Goal: Task Accomplishment & Management: Use online tool/utility

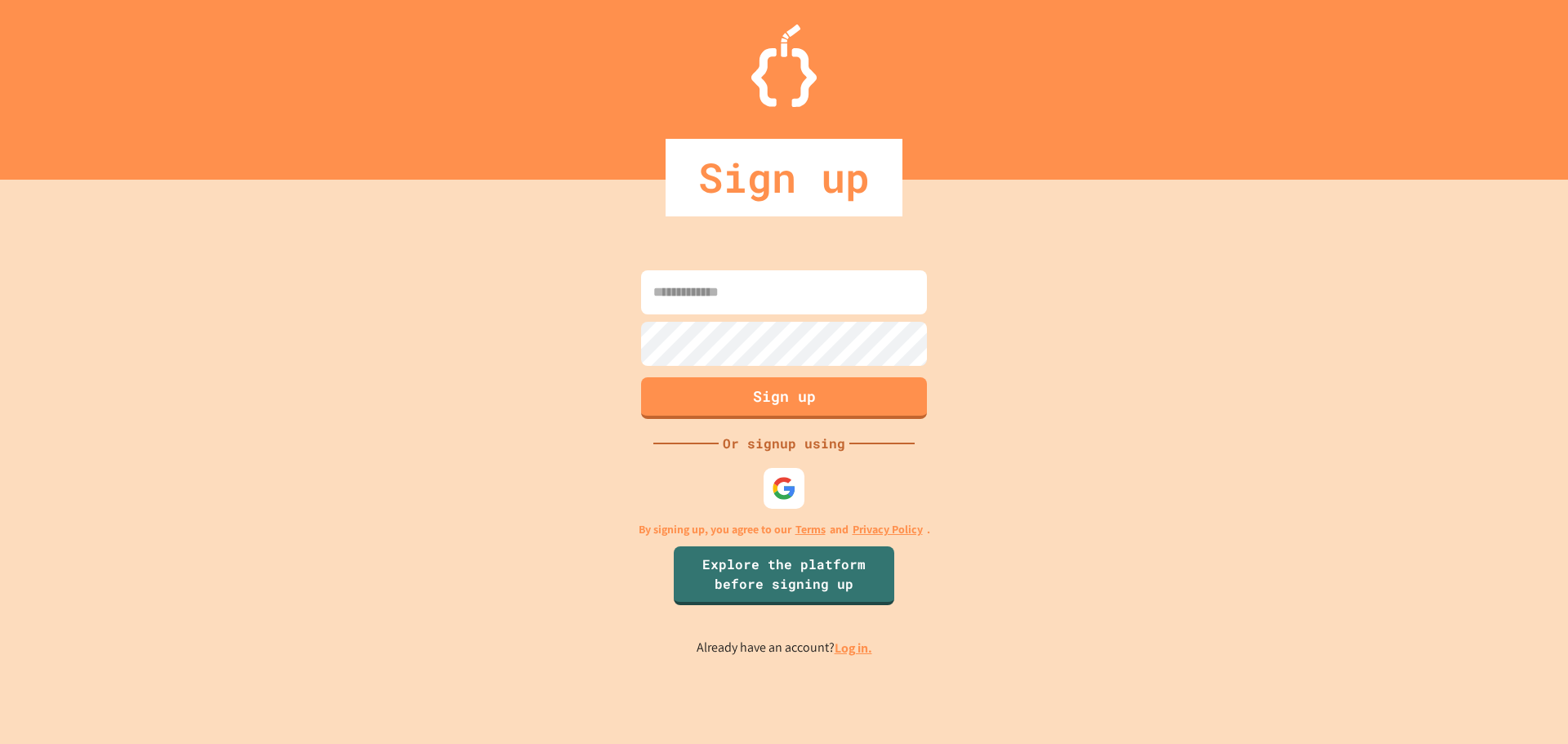
click at [787, 291] on input at bounding box center [783, 292] width 286 height 44
type input "*"
click at [801, 502] on div at bounding box center [784, 488] width 45 height 45
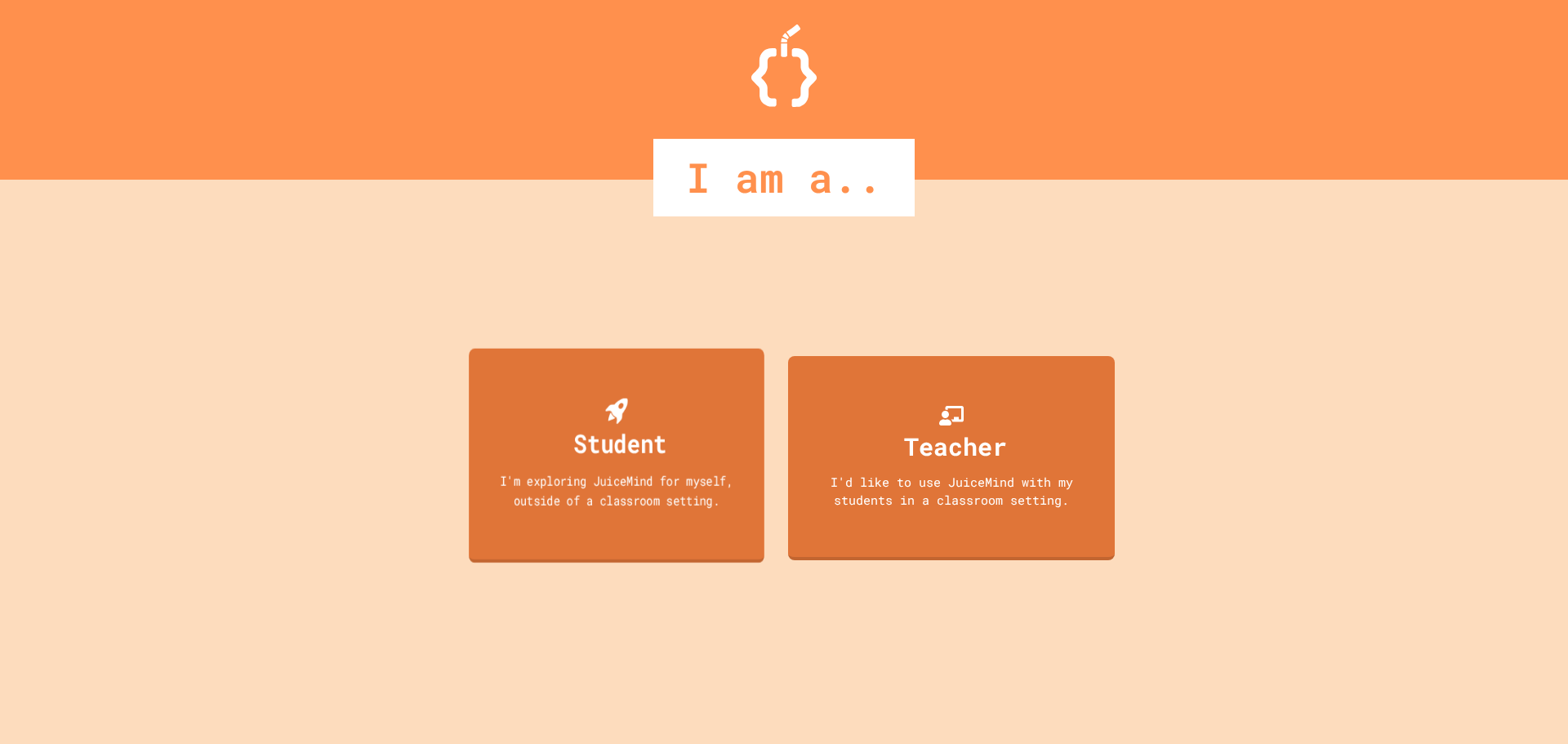
click at [641, 495] on div "I'm exploring JuiceMind for myself, outside of a classroom setting." at bounding box center [616, 490] width 266 height 38
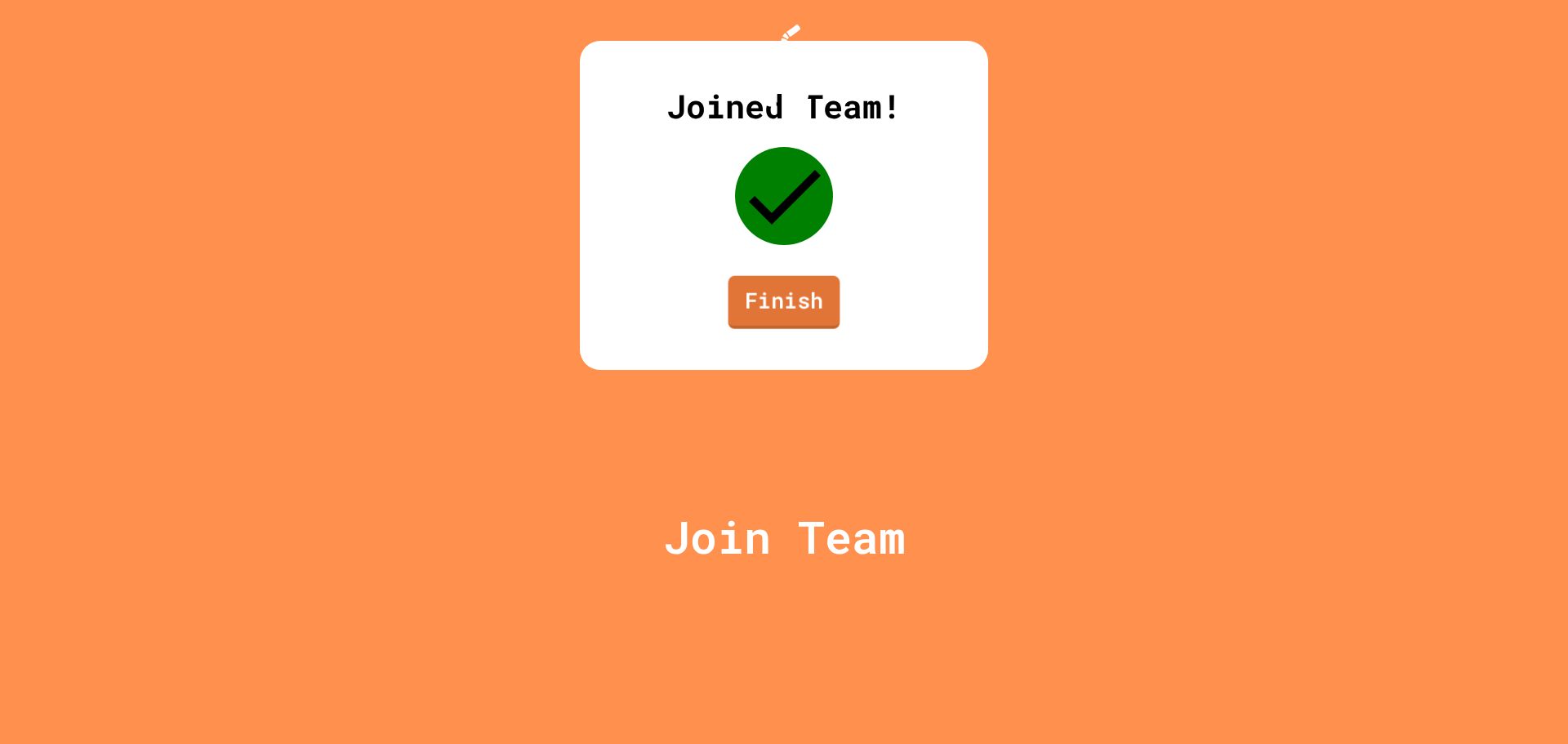
click at [825, 329] on link "Finish" at bounding box center [784, 303] width 112 height 53
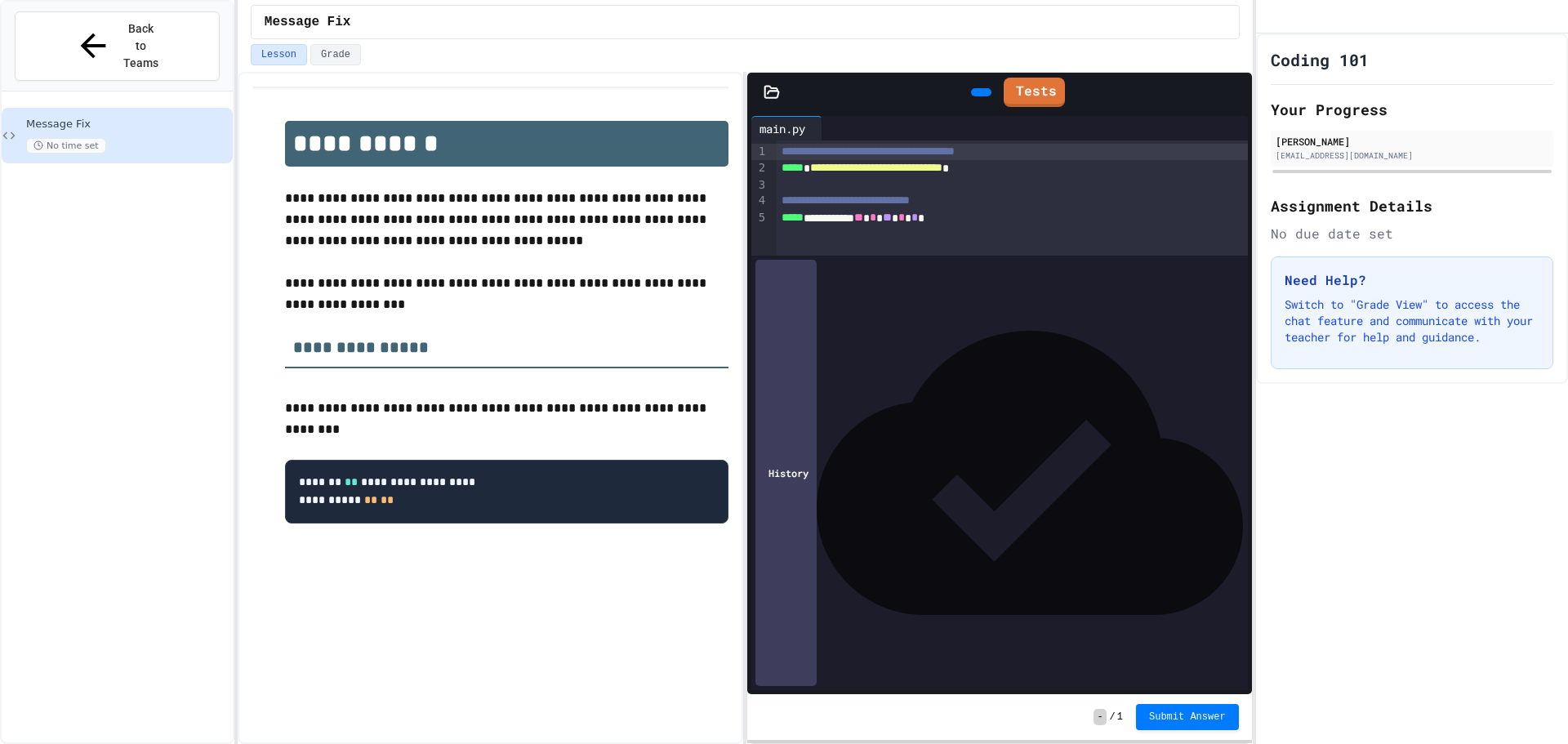
click at [830, 214] on div "**********" at bounding box center [1000, 219] width 447 height 17
click at [958, 255] on div "**********" at bounding box center [1012, 198] width 471 height 115
click at [1418, 544] on div "Coding 101 Your Progress [PERSON_NAME] [EMAIL_ADDRESS][DOMAIN_NAME] Assignment …" at bounding box center [1412, 389] width 312 height 711
click at [62, 18] on button "Back to Teams" at bounding box center [118, 46] width 205 height 69
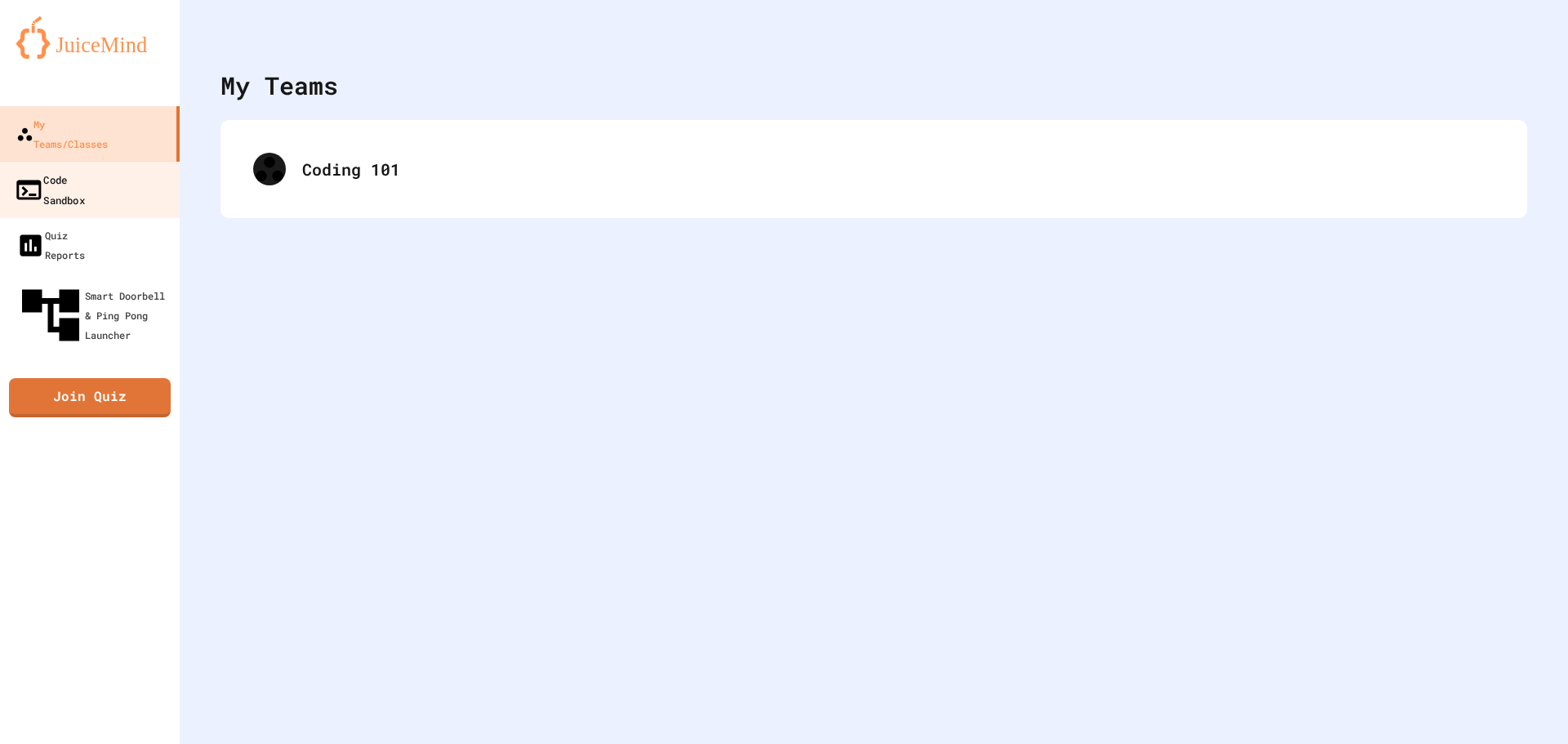
click at [124, 161] on link "Code Sandbox" at bounding box center [90, 189] width 185 height 58
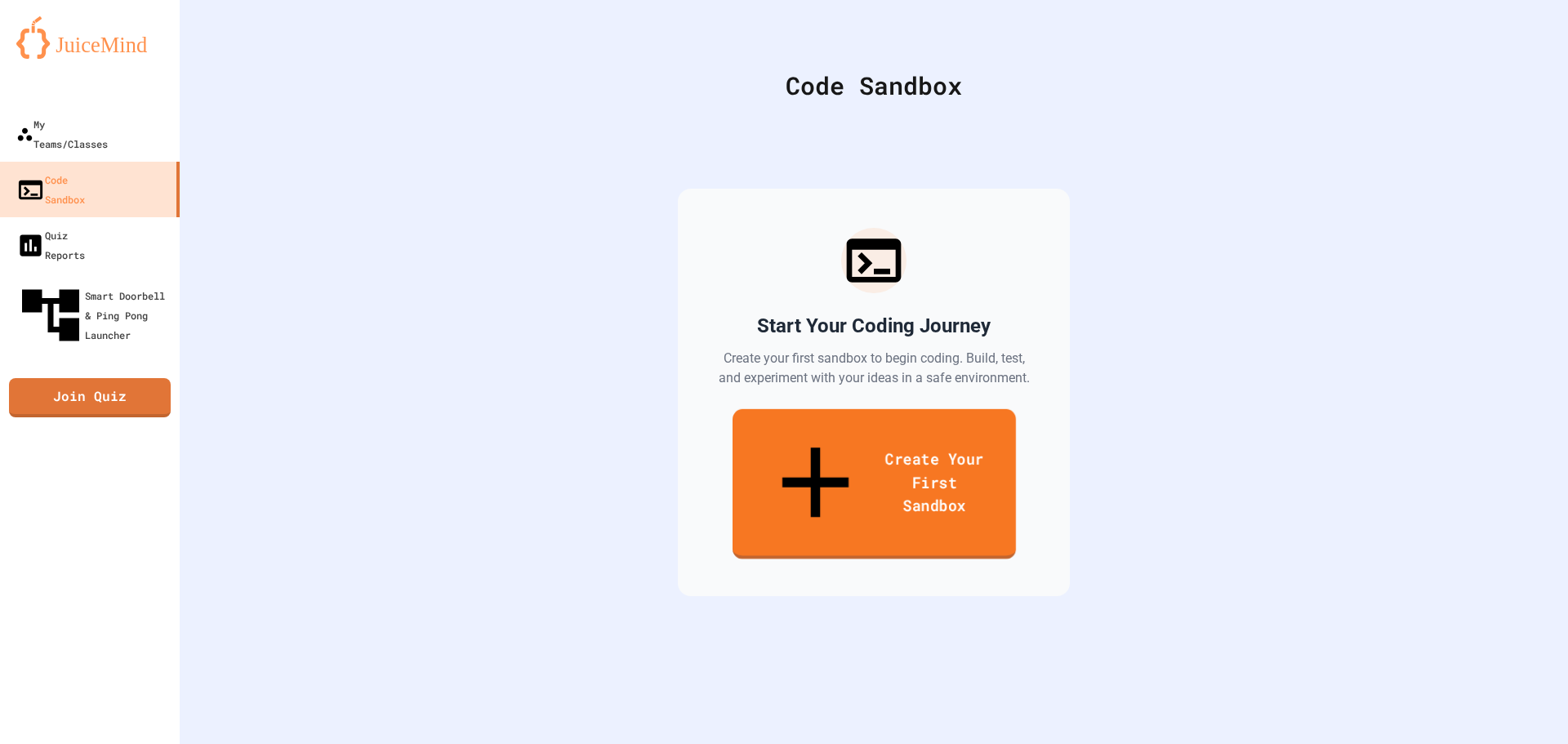
click at [907, 440] on link "Create Your First Sandbox" at bounding box center [874, 484] width 284 height 150
drag, startPoint x: 743, startPoint y: 189, endPoint x: 195, endPoint y: 188, distance: 548.0
type input "*********"
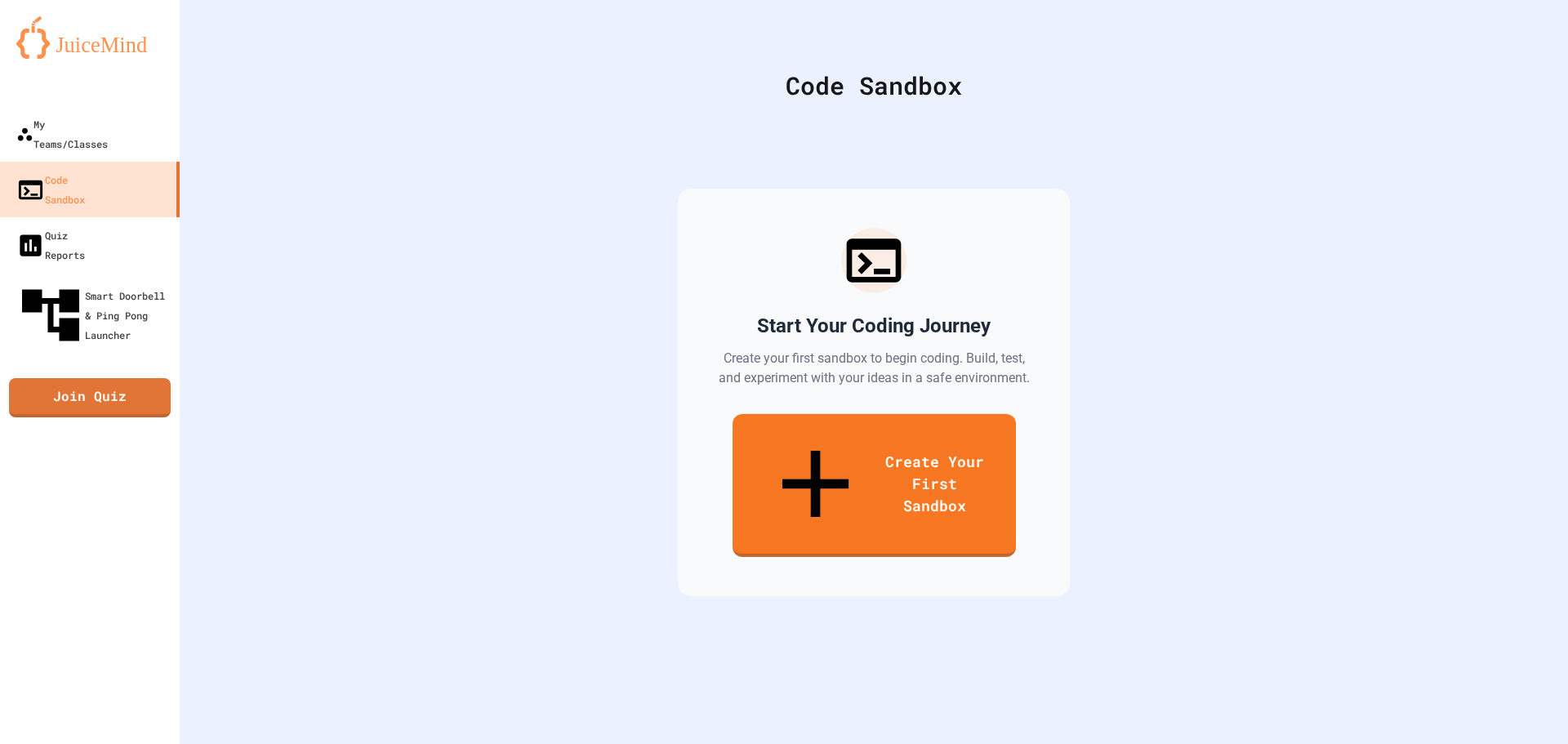
click at [860, 494] on div "Start Your Coding Journey Create your first sandbox to begin coding. Build, tes…" at bounding box center [874, 392] width 392 height 408
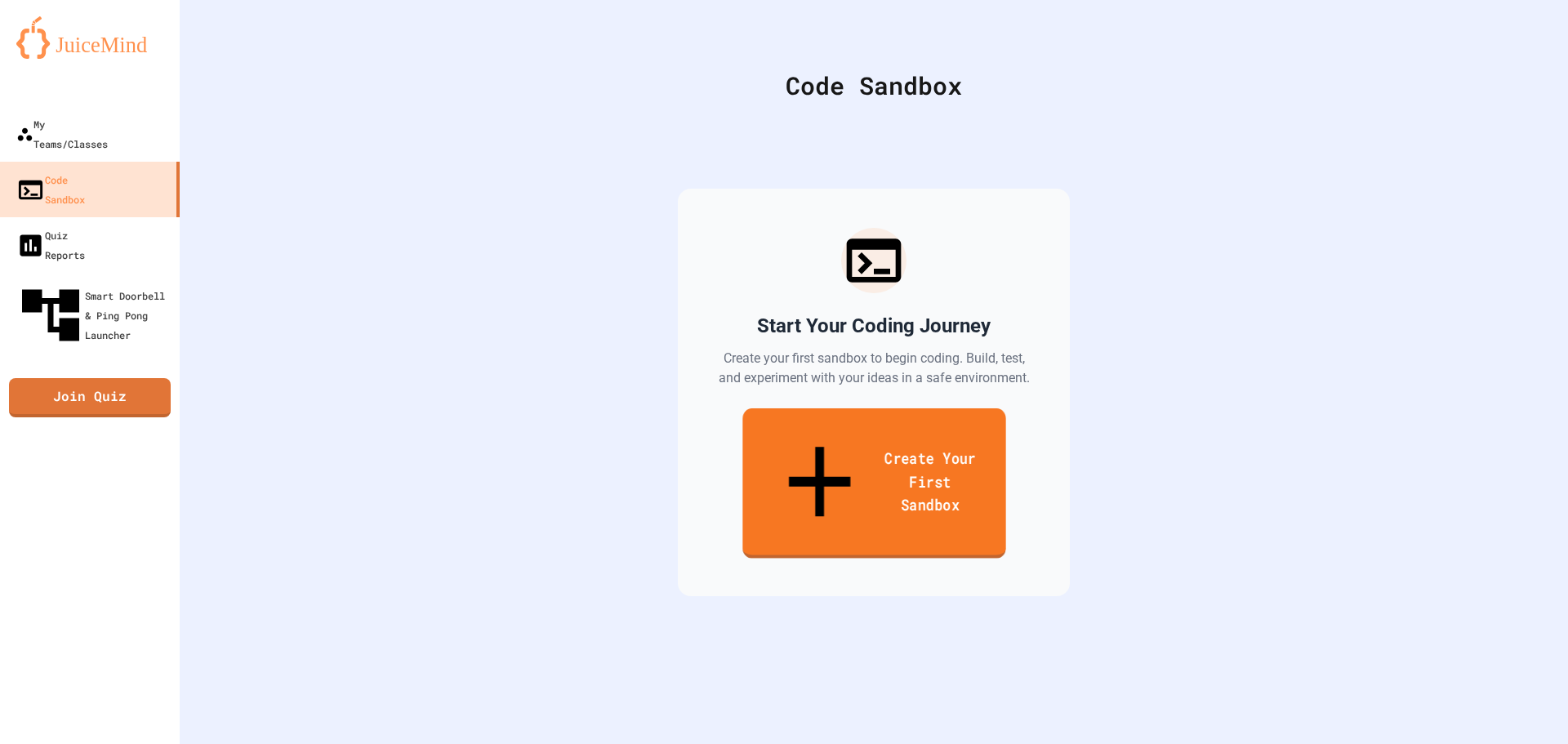
click at [886, 436] on link "Create Your First Sandbox" at bounding box center [873, 483] width 263 height 150
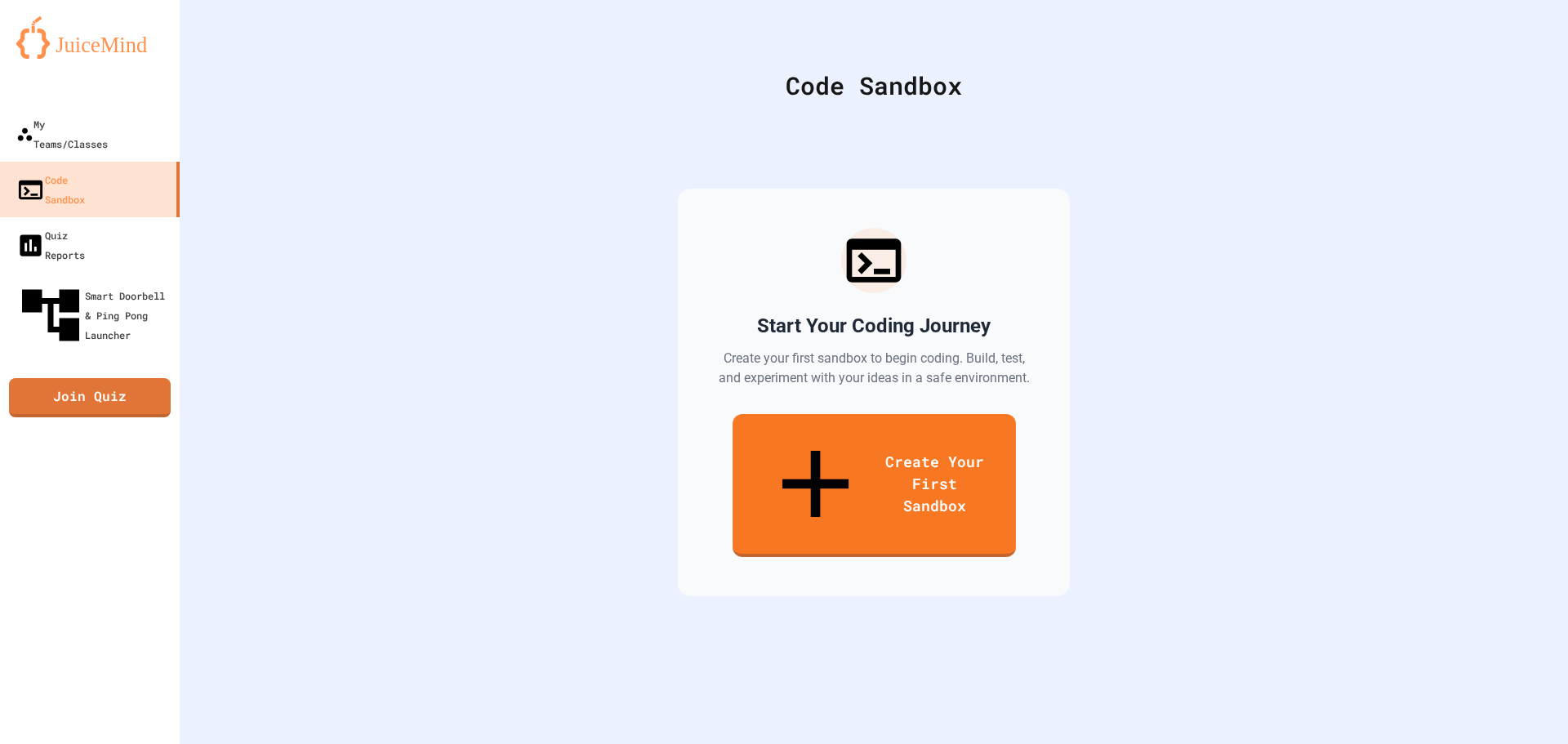
drag, startPoint x: 651, startPoint y: 203, endPoint x: 319, endPoint y: 180, distance: 332.8
type input "*"
type input "*******"
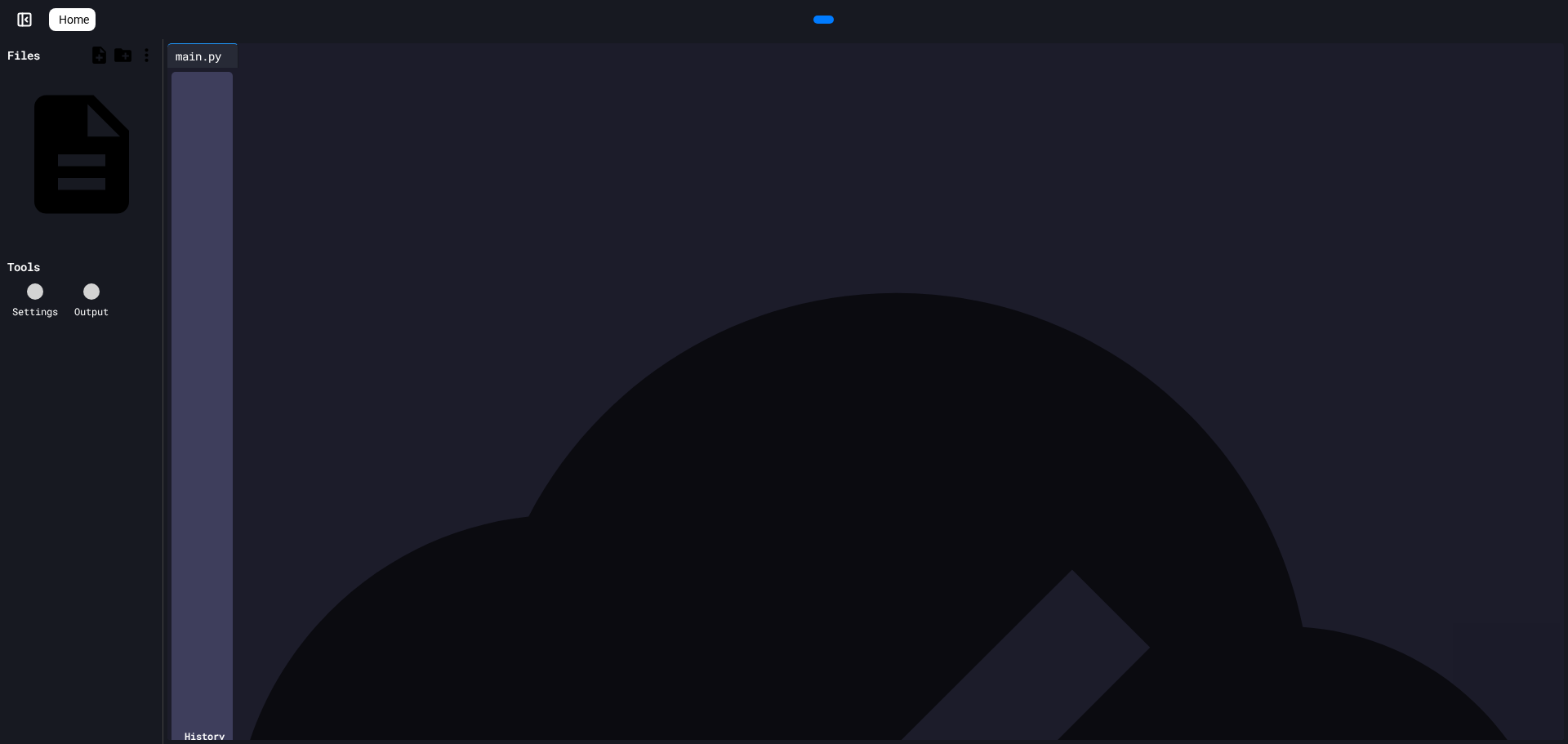
click at [716, 91] on div "To enrich screen reader interactions, please activate Accessibility in Grammarl…" at bounding box center [877, 78] width 1372 height 23
click at [586, 743] on div at bounding box center [784, 746] width 1568 height 0
click at [153, 57] on icon at bounding box center [146, 55] width 20 height 20
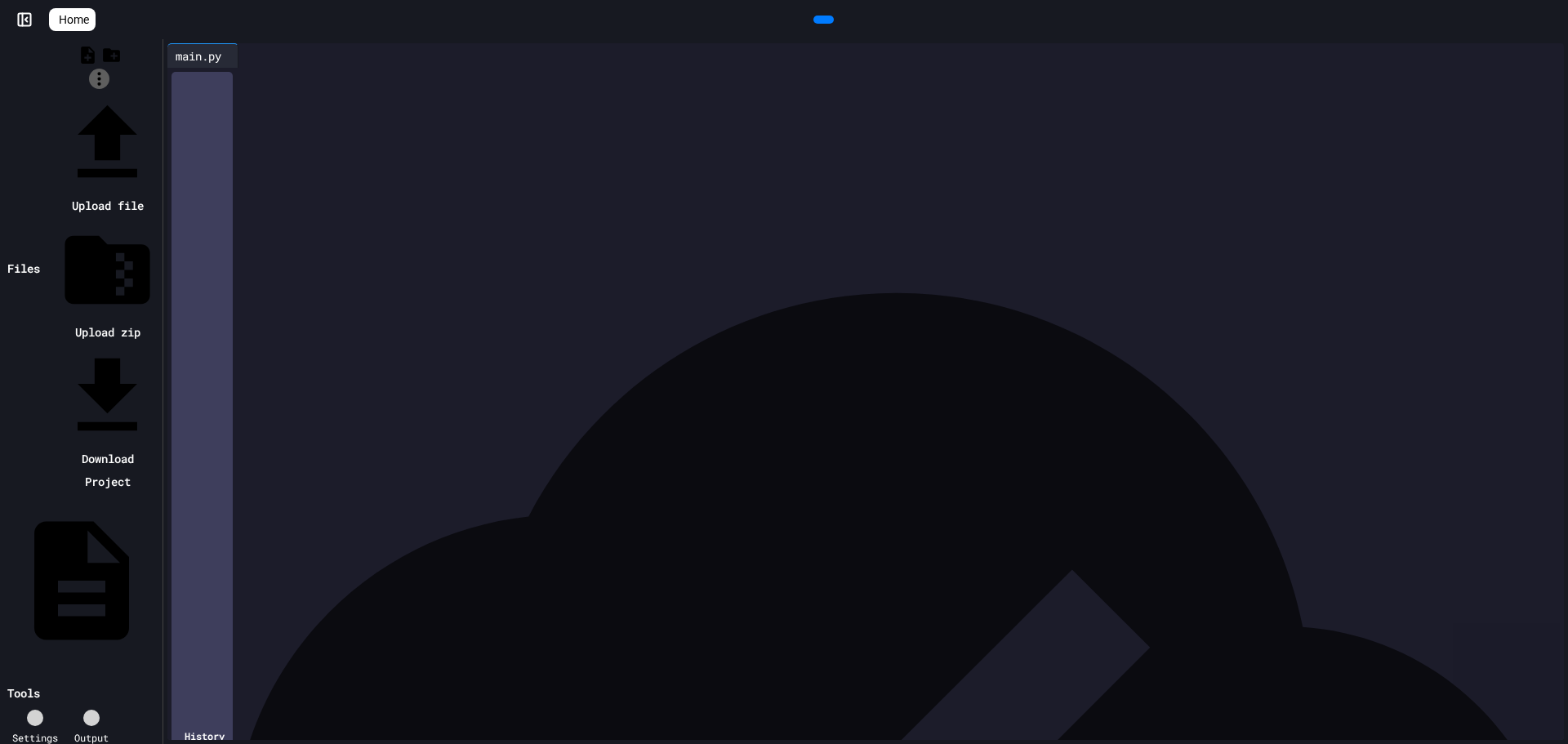
click at [153, 93] on div at bounding box center [99, 93] width 118 height 0
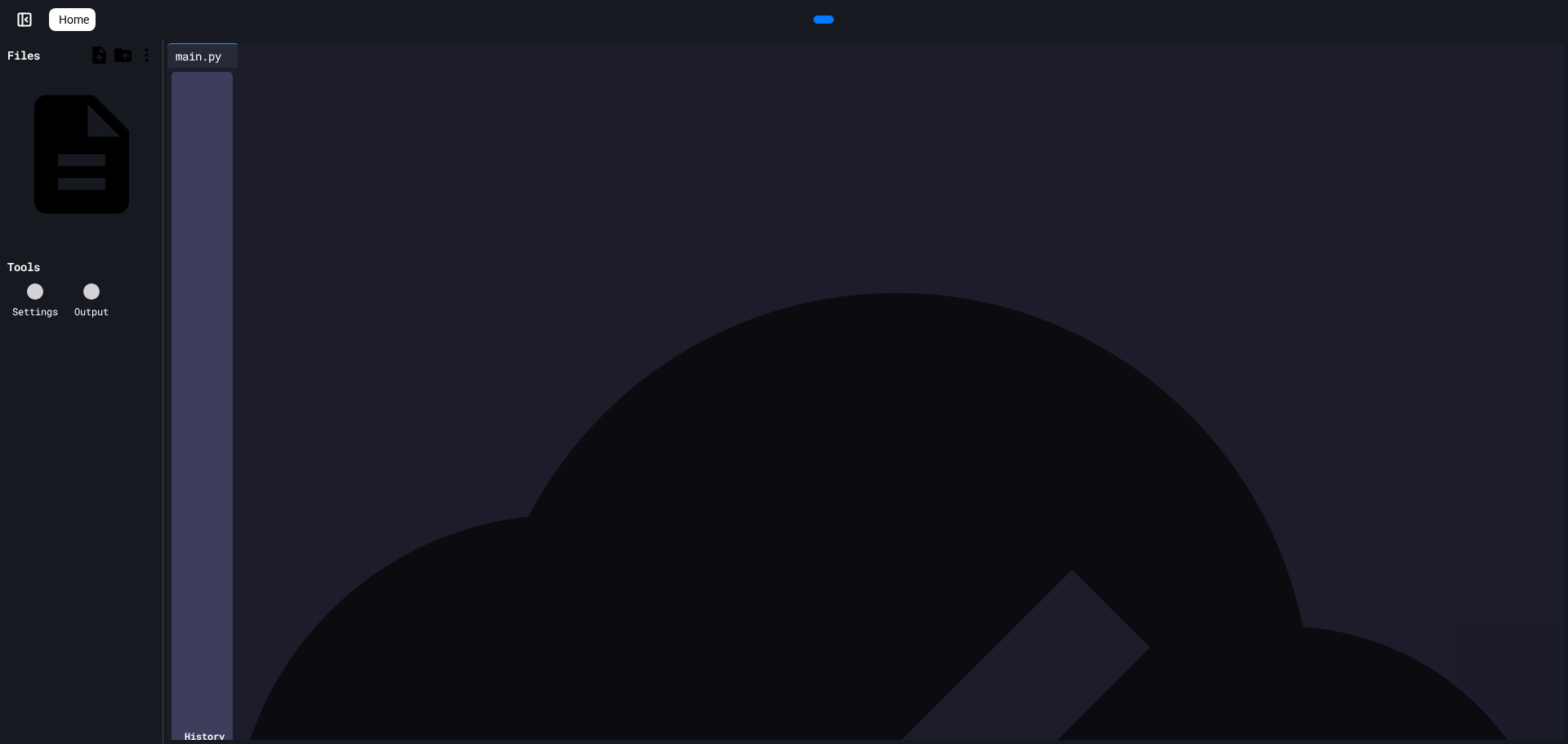
click at [1514, 62] on div at bounding box center [892, 55] width 1309 height 24
click at [1540, 56] on icon at bounding box center [1540, 56] width 0 height 0
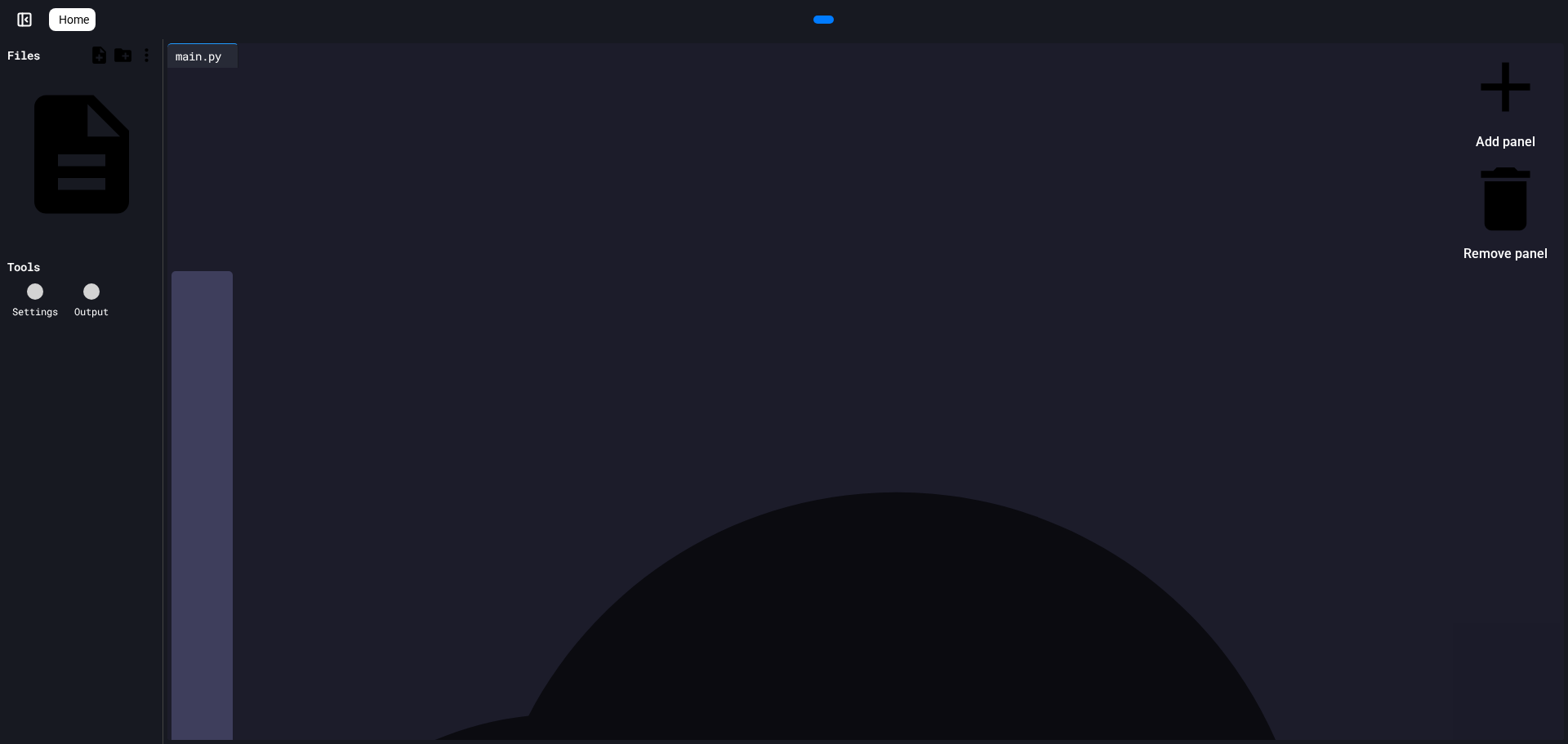
click at [1447, 45] on div at bounding box center [1497, 45] width 100 height 0
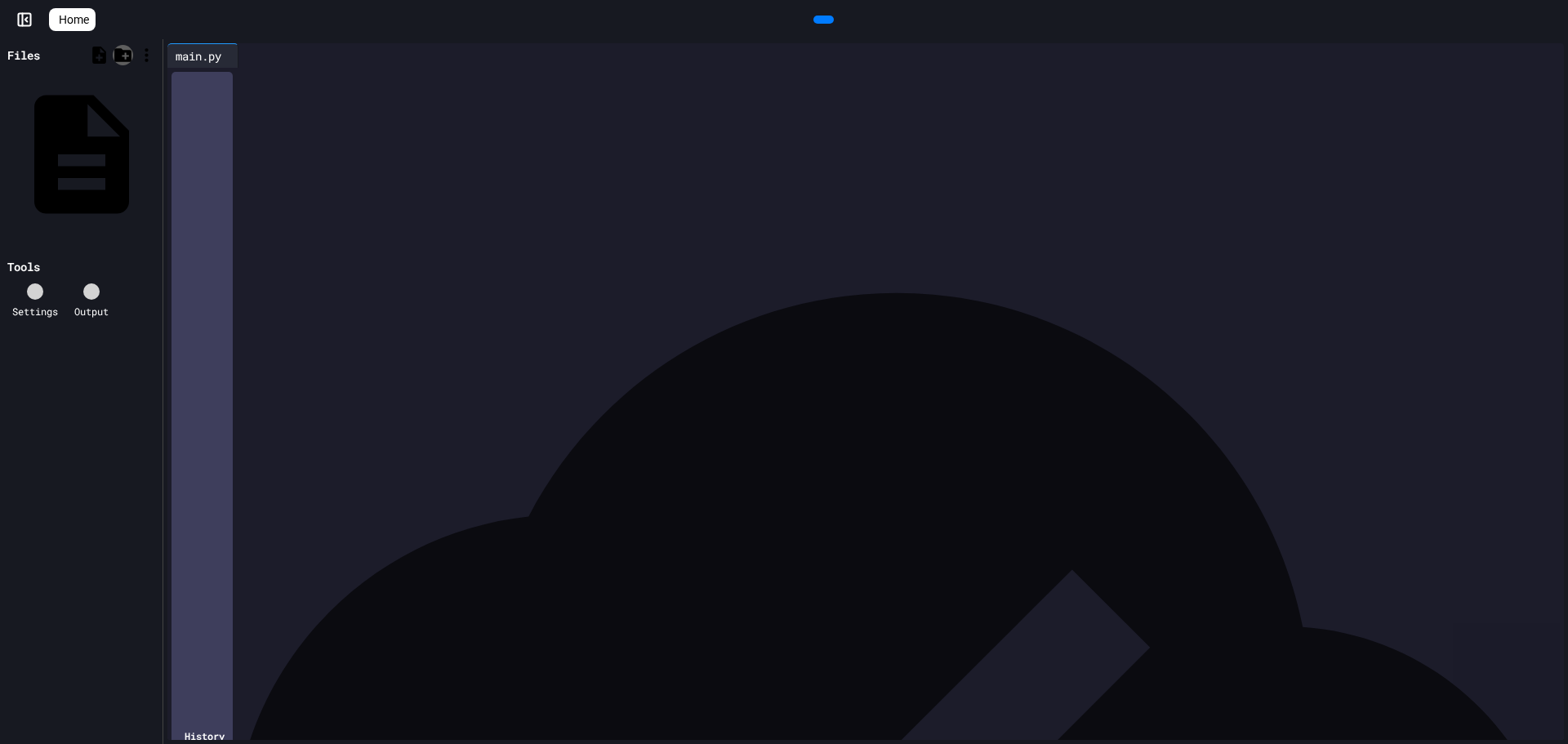
click at [128, 47] on div at bounding box center [123, 55] width 20 height 20
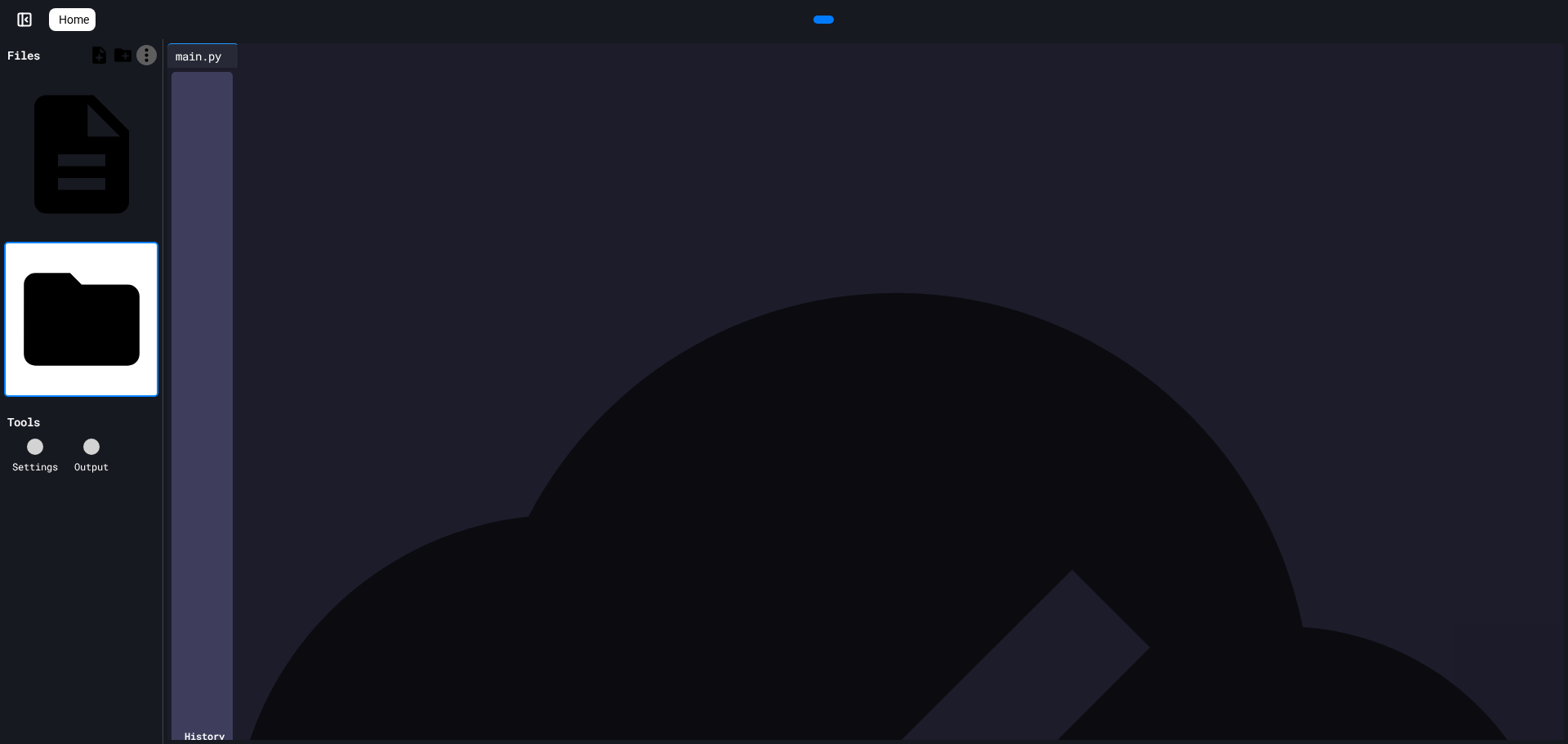
click at [138, 49] on div at bounding box center [146, 55] width 20 height 20
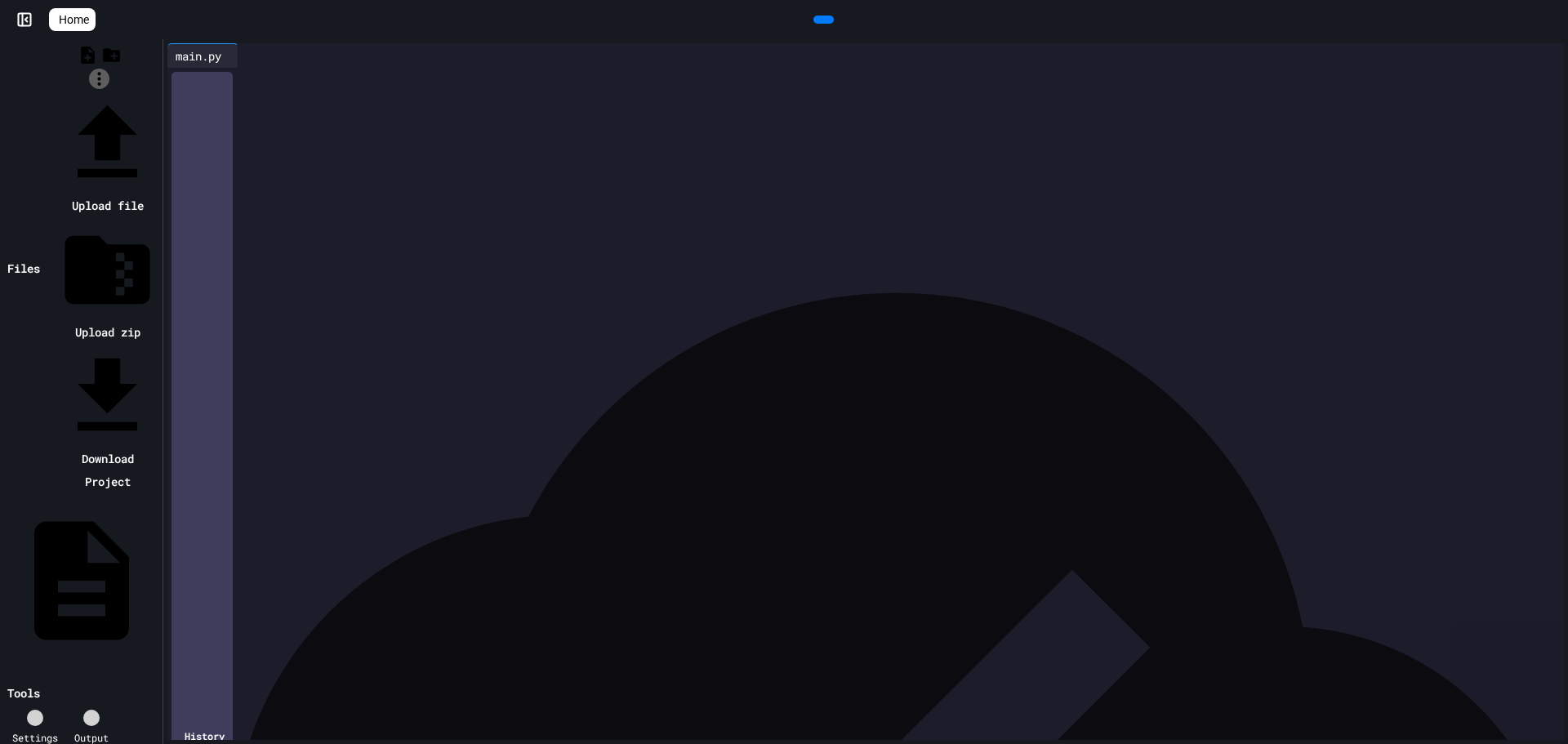
click at [138, 93] on div at bounding box center [99, 93] width 118 height 0
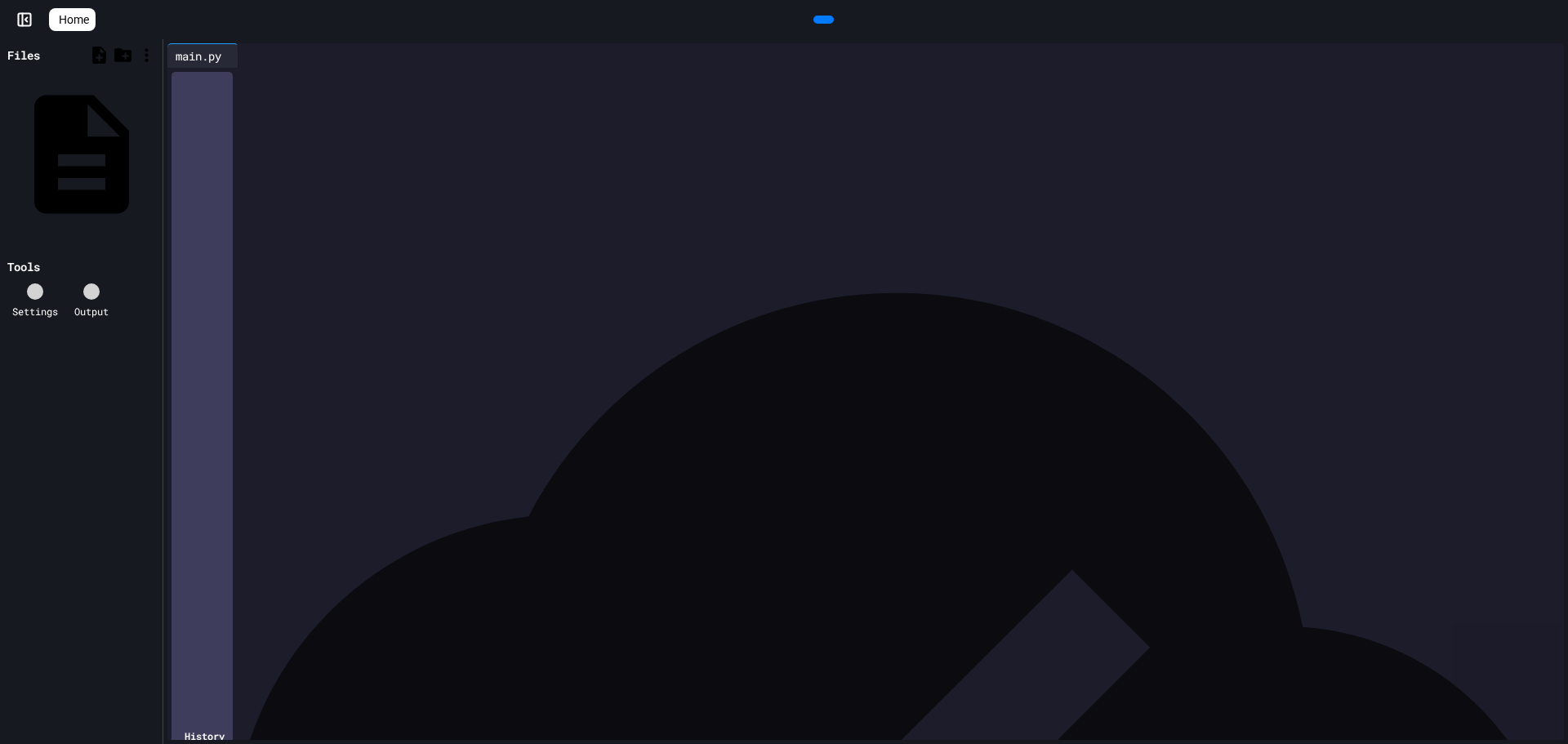
click at [58, 53] on div "Files" at bounding box center [46, 55] width 83 height 18
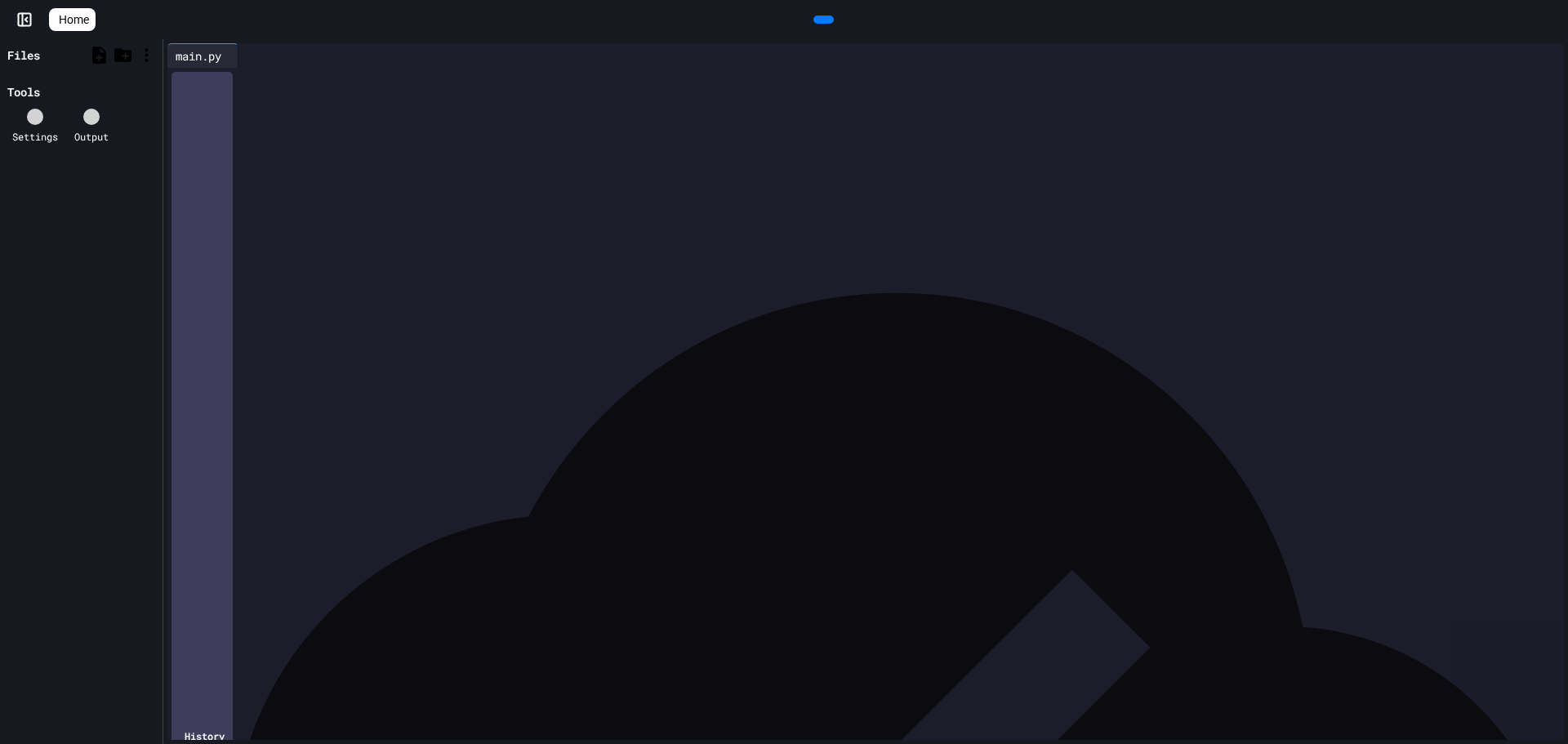
click at [58, 53] on div "Files" at bounding box center [46, 55] width 83 height 18
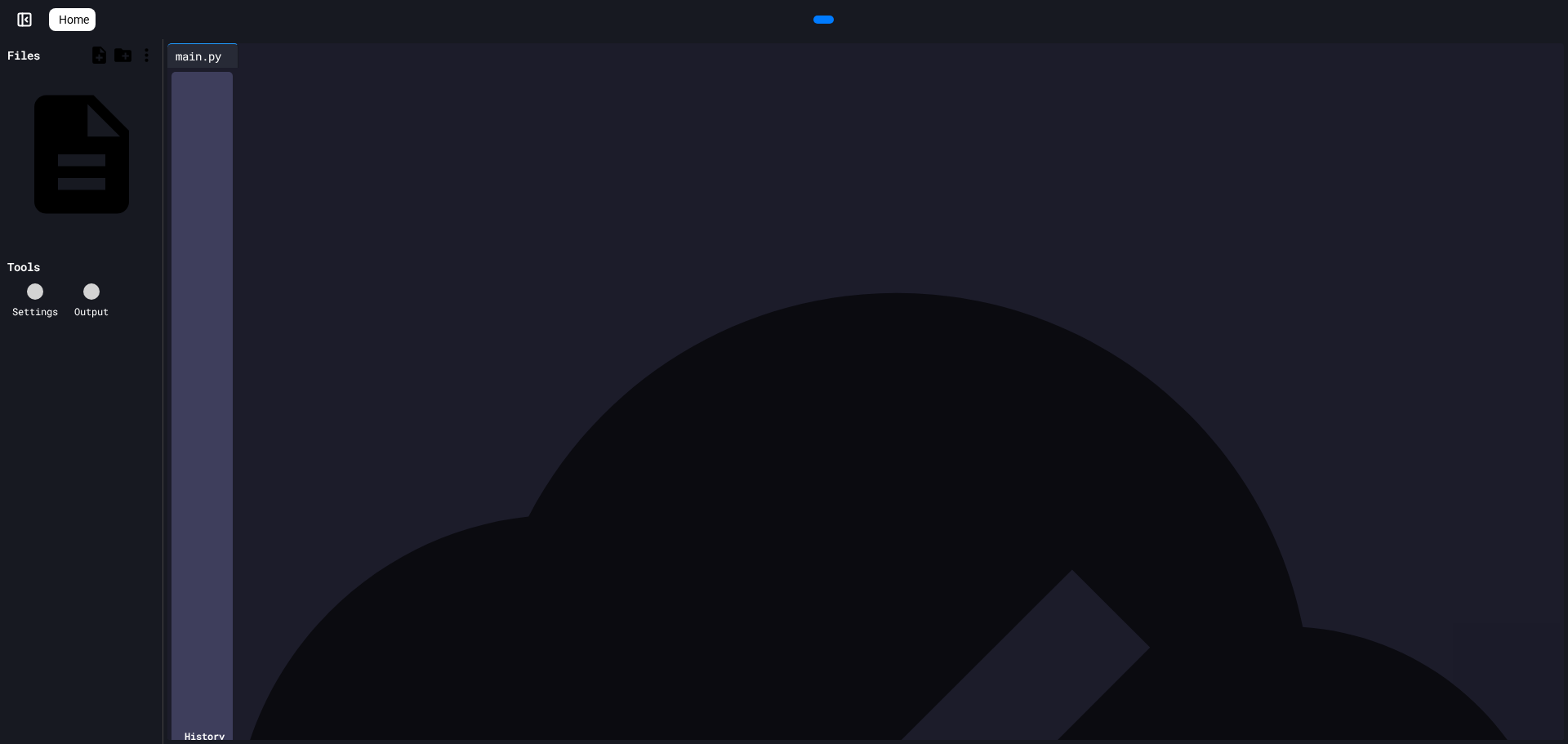
click at [35, 291] on icon at bounding box center [35, 291] width 0 height 0
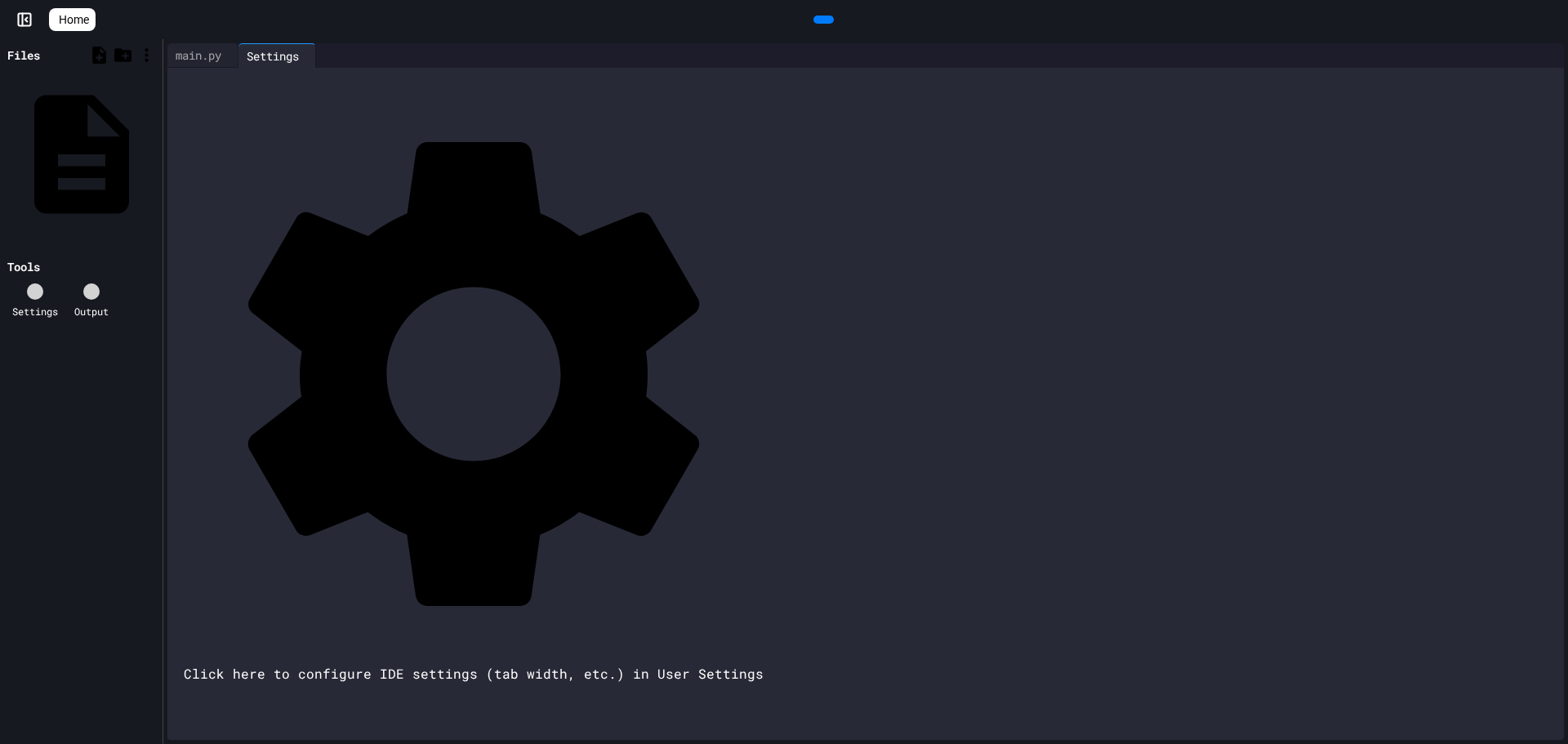
click at [59, 275] on div "Settings Output" at bounding box center [81, 301] width 154 height 52
click at [35, 291] on icon at bounding box center [35, 291] width 0 height 0
click at [315, 64] on div at bounding box center [311, 56] width 8 height 23
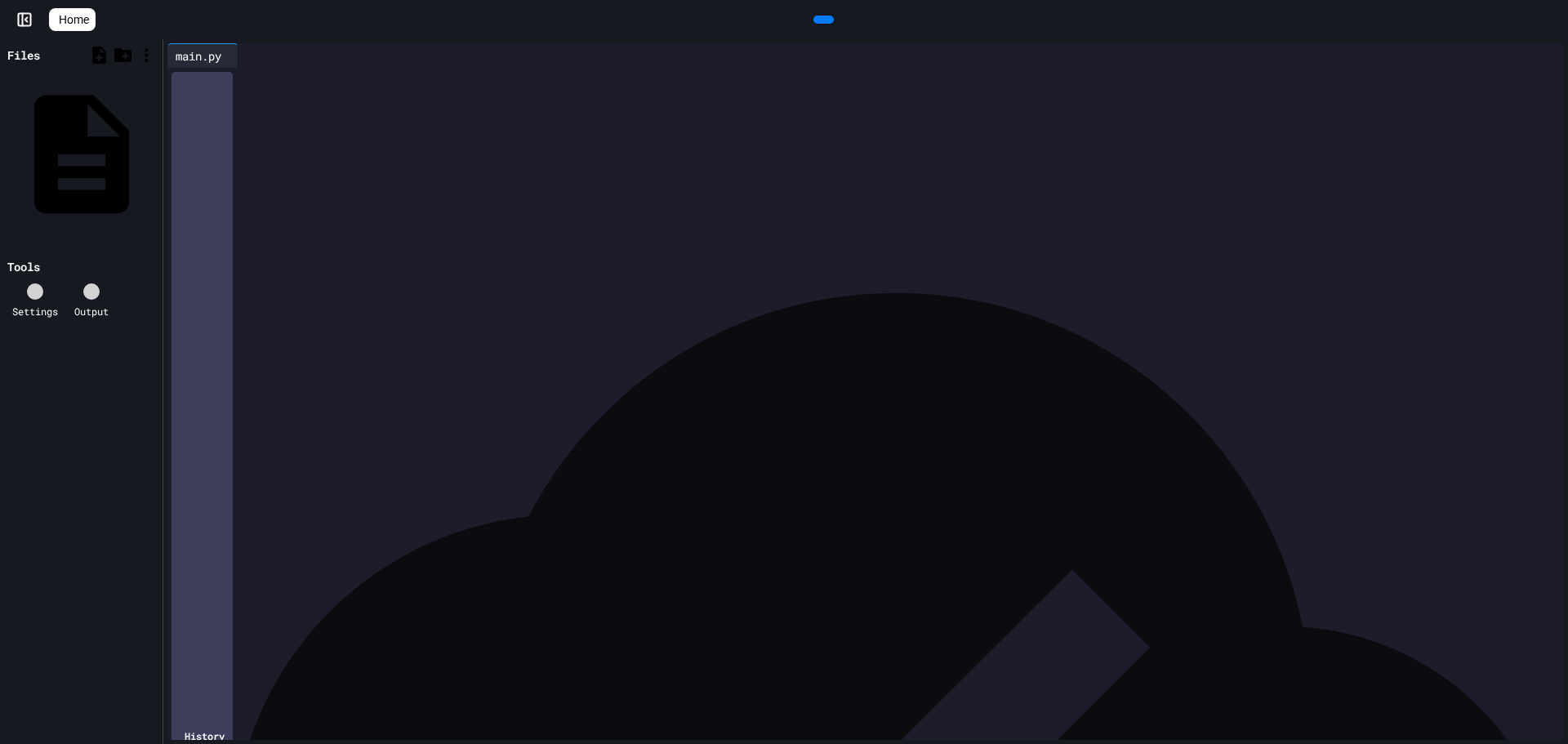
click at [19, 18] on icon at bounding box center [25, 20] width 17 height 17
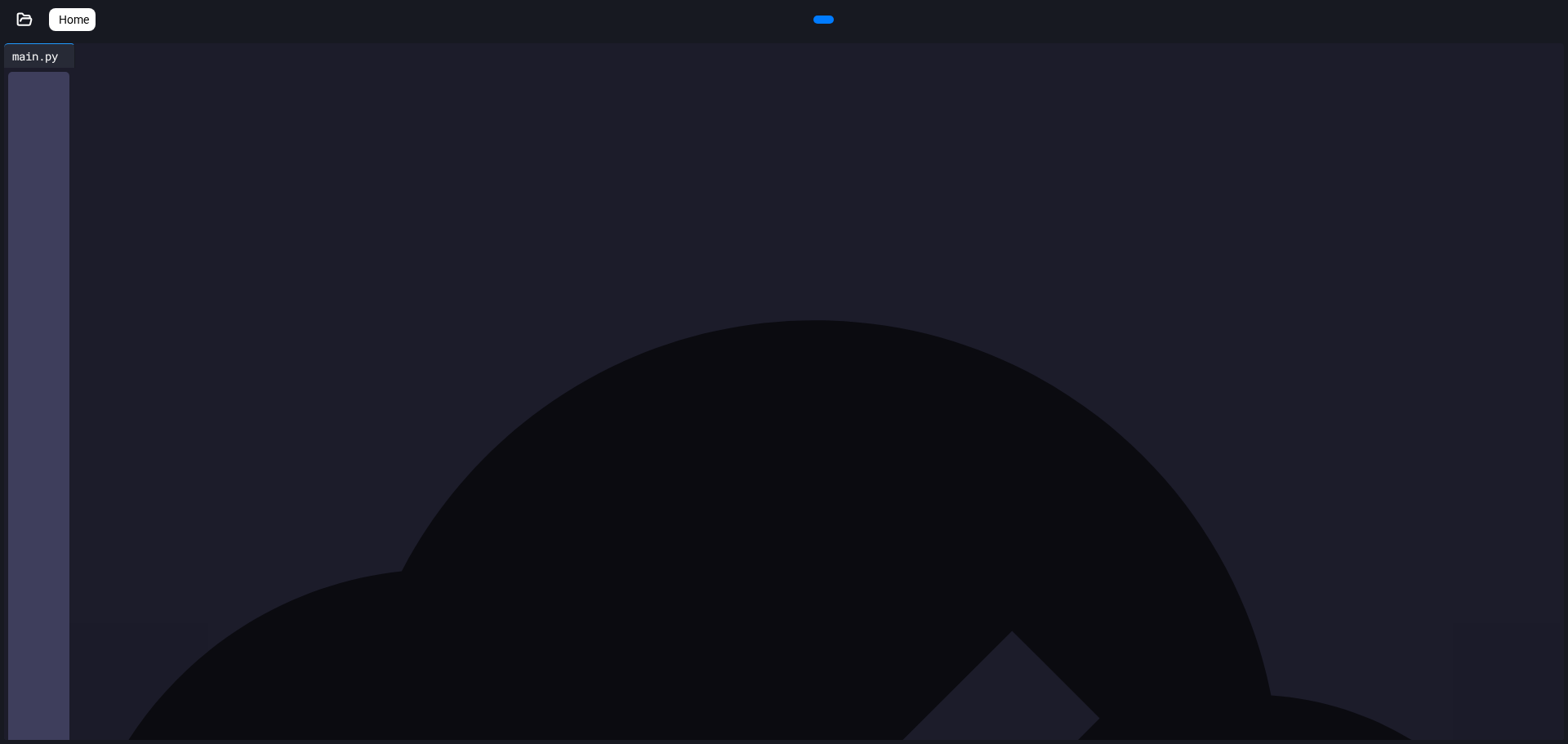
click at [19, 18] on icon at bounding box center [25, 20] width 17 height 17
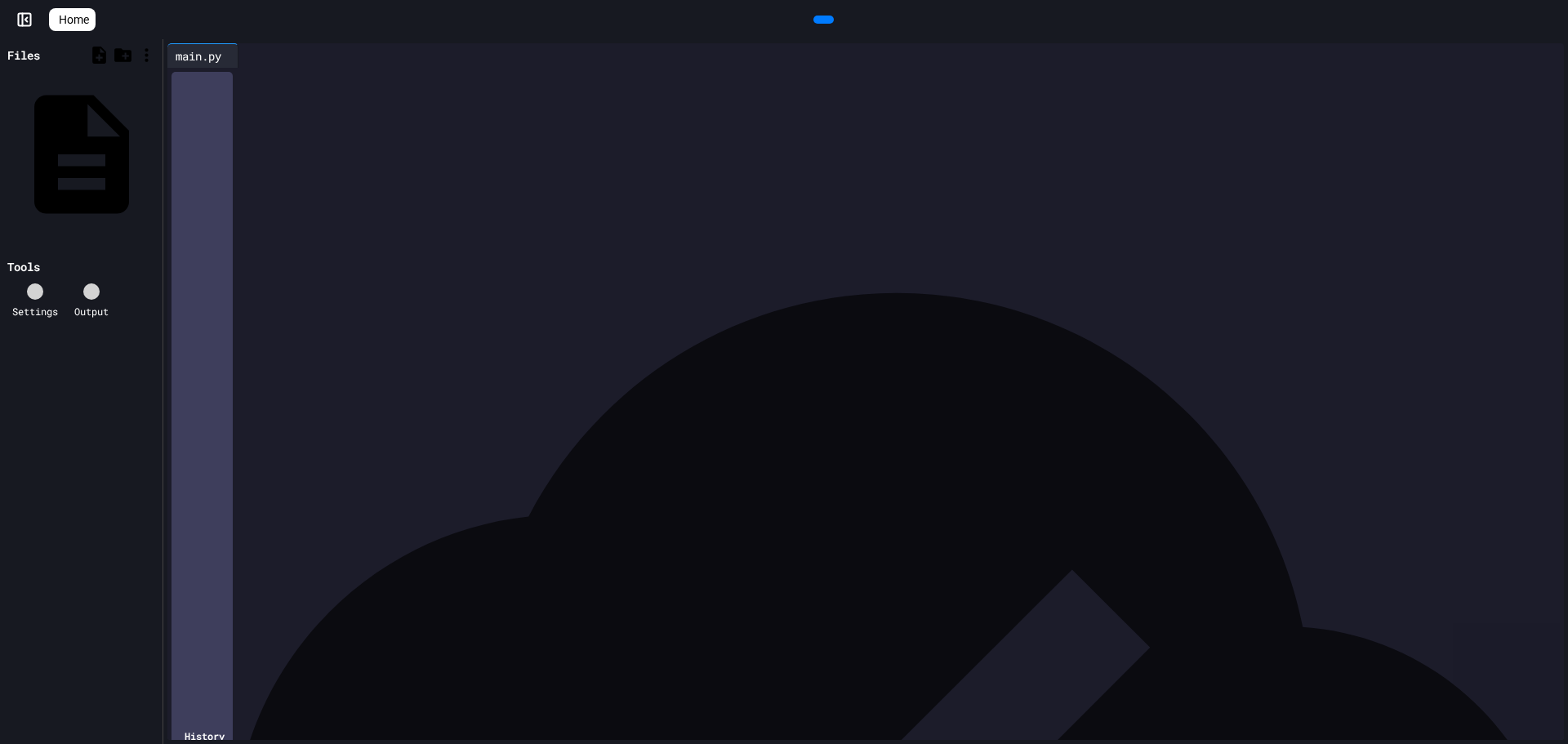
click at [641, 743] on div at bounding box center [784, 746] width 1568 height 0
click at [1534, 56] on div at bounding box center [1540, 56] width 13 height 0
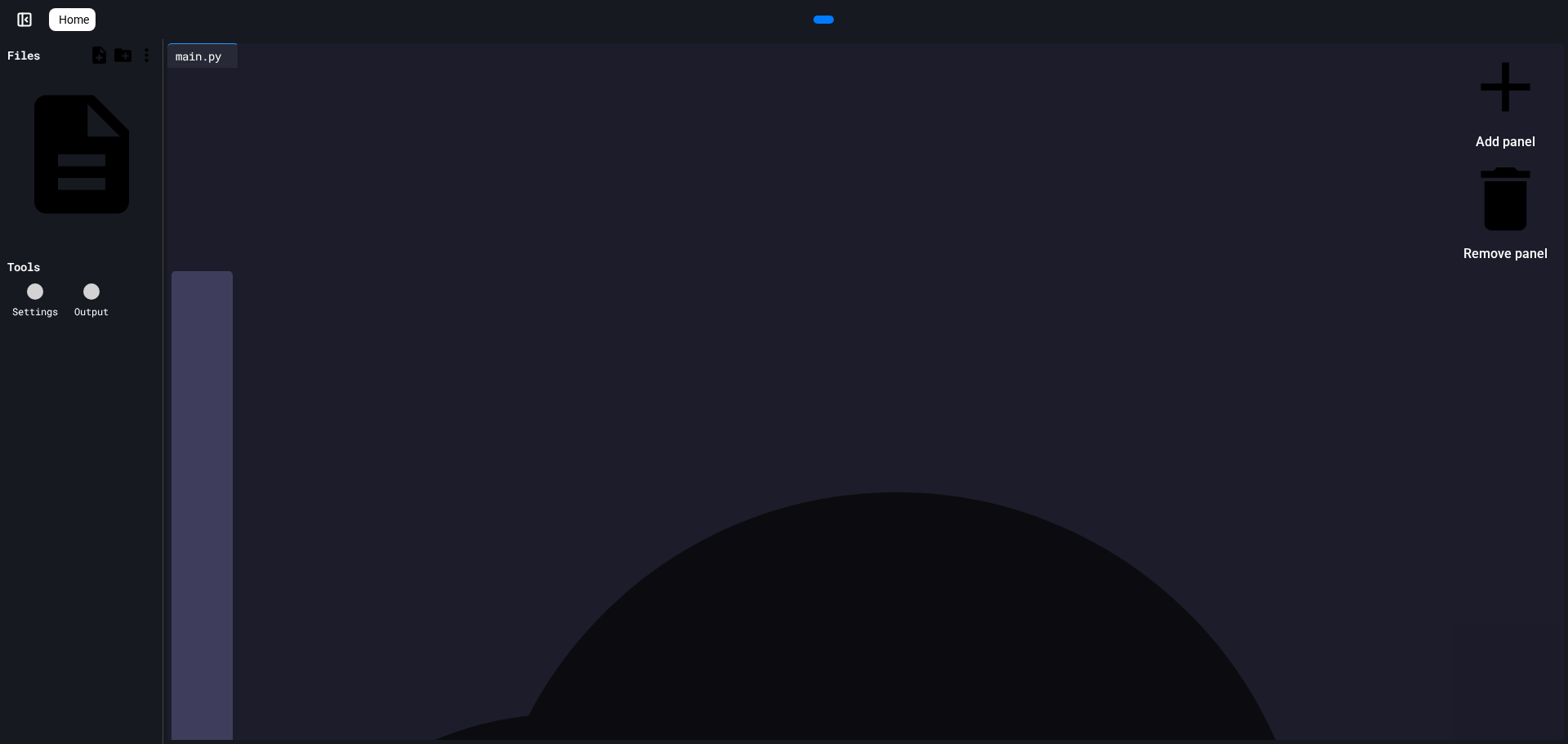
click at [1534, 45] on div at bounding box center [1497, 45] width 100 height 0
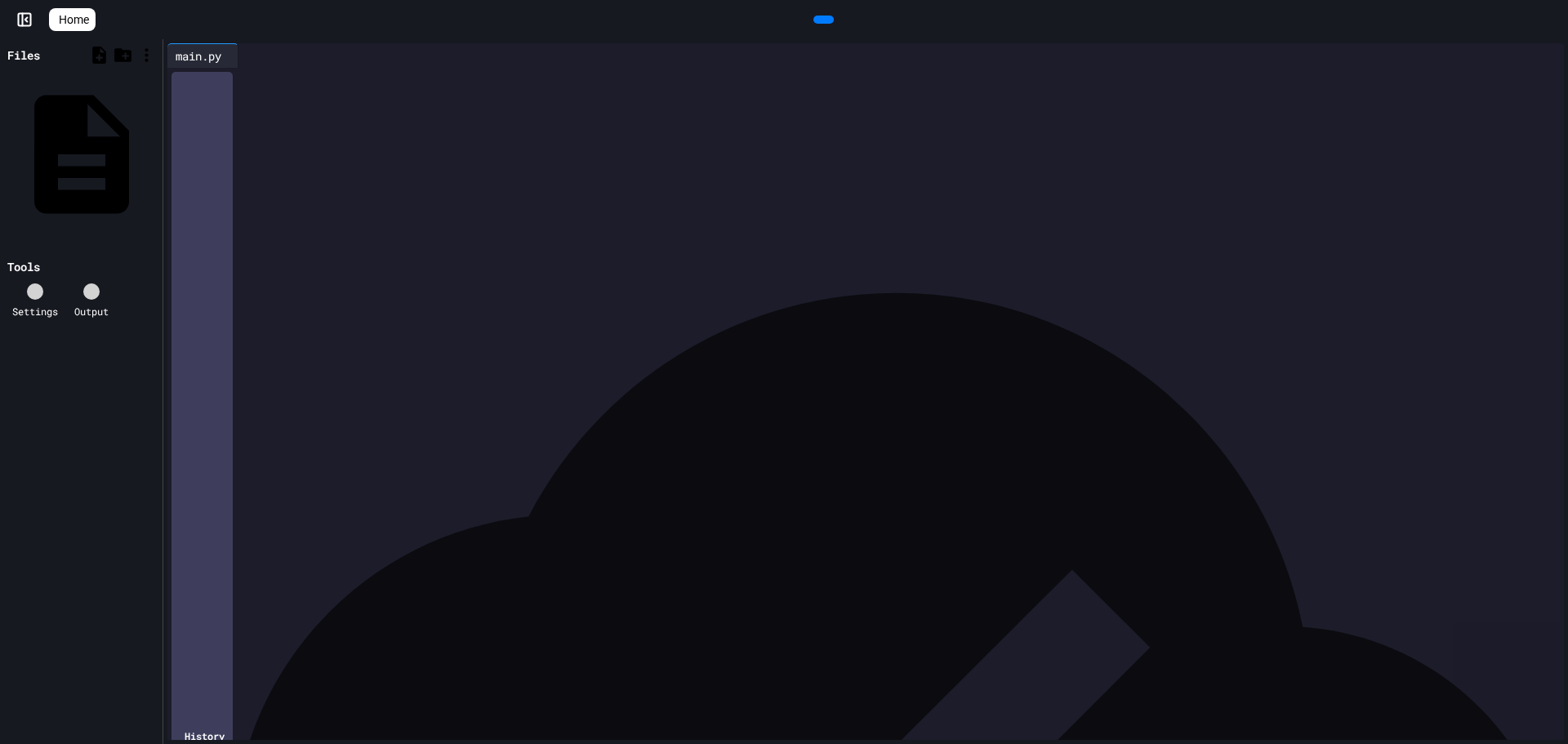
click at [73, 17] on span "Home" at bounding box center [73, 20] width 30 height 17
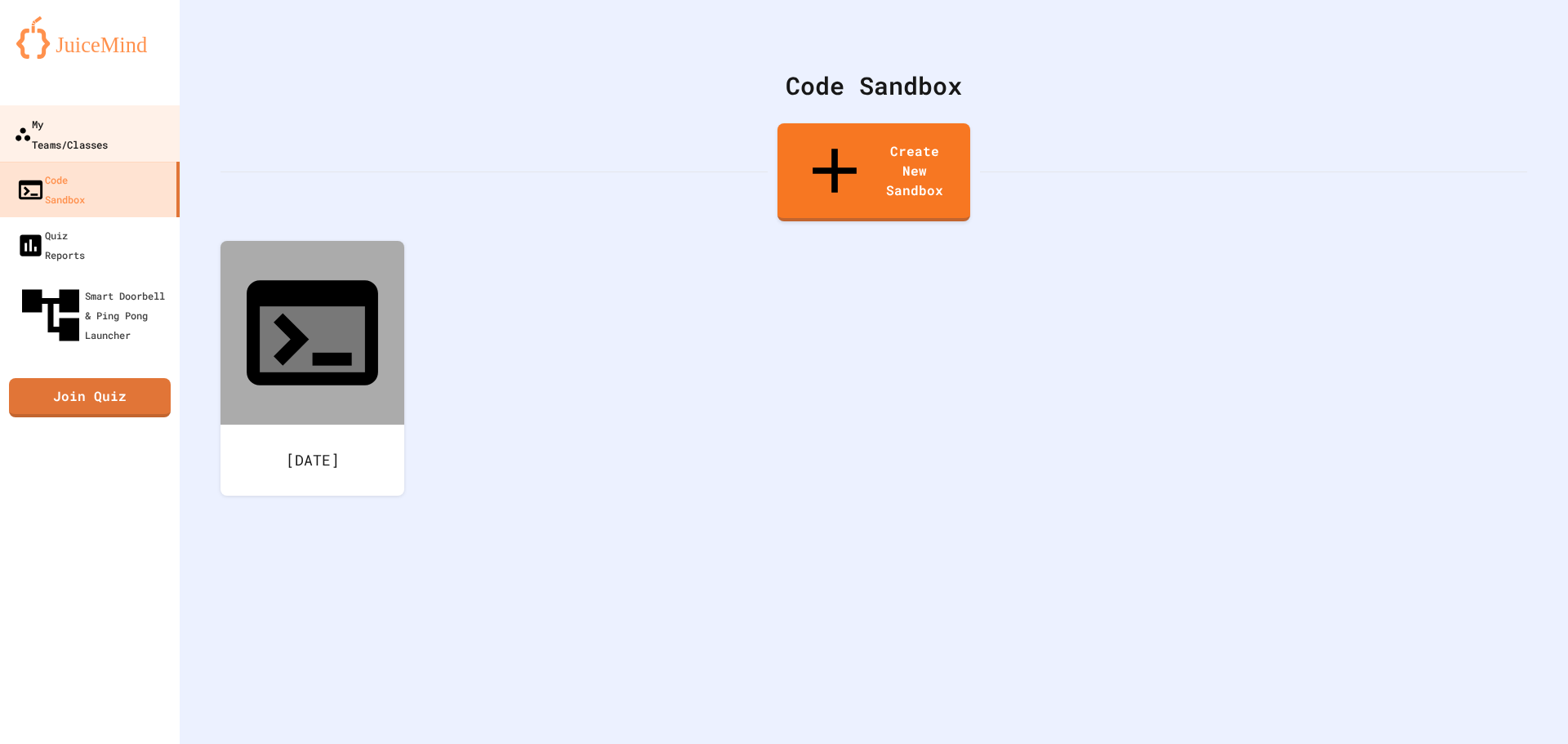
click at [123, 113] on link "My Teams/Classes" at bounding box center [90, 133] width 185 height 58
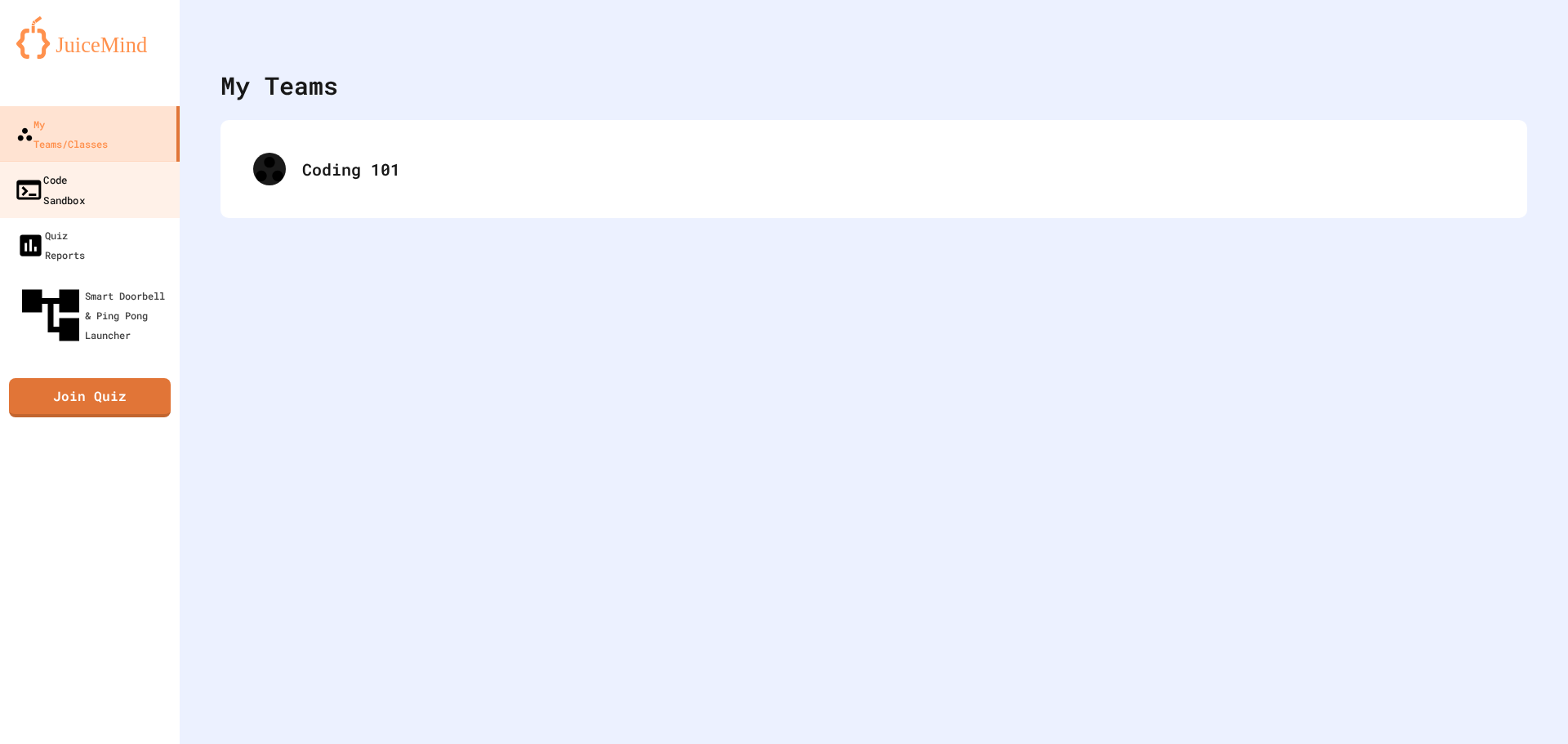
click at [56, 161] on link "Code Sandbox" at bounding box center [90, 189] width 185 height 58
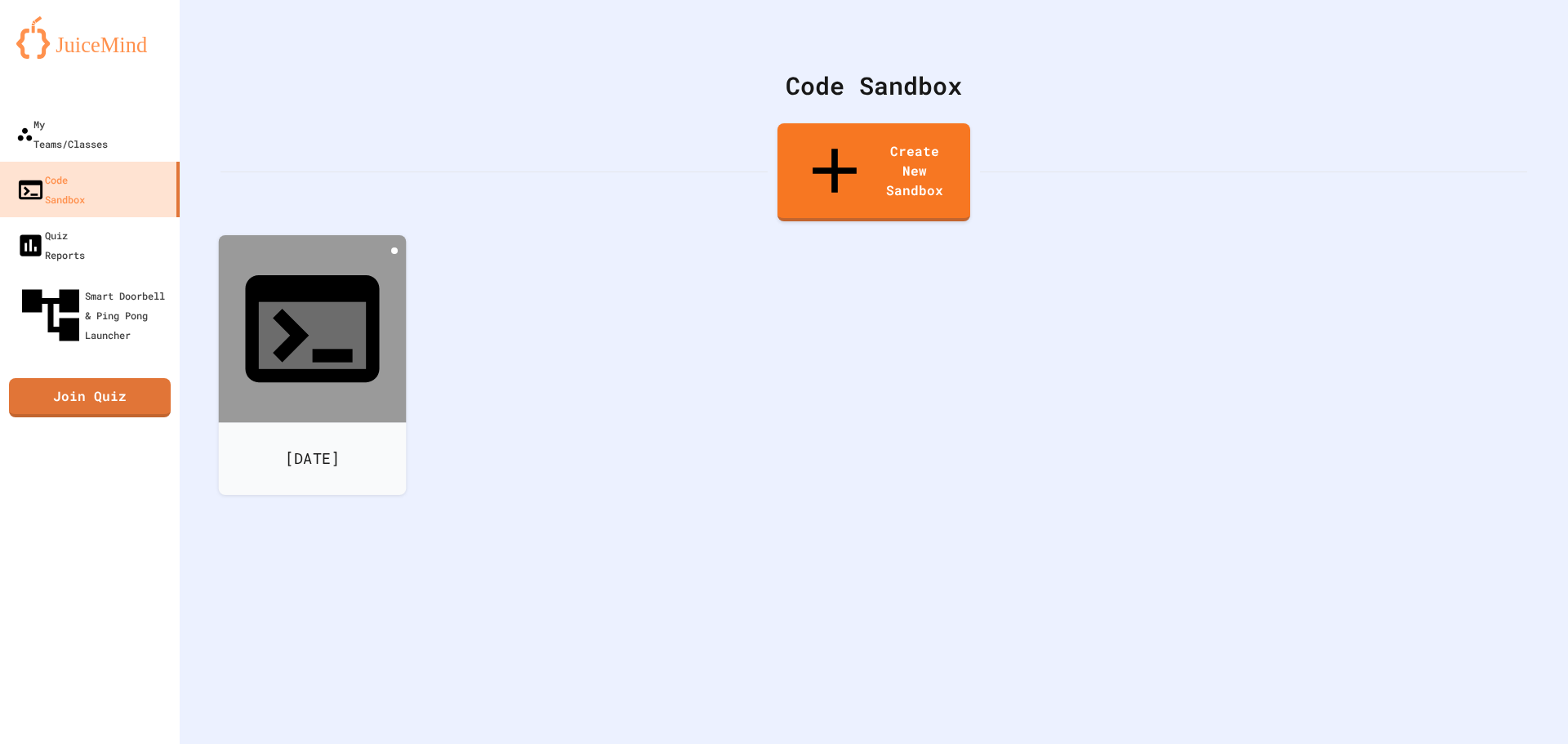
click at [403, 254] on icon at bounding box center [405, 260] width 3 height 13
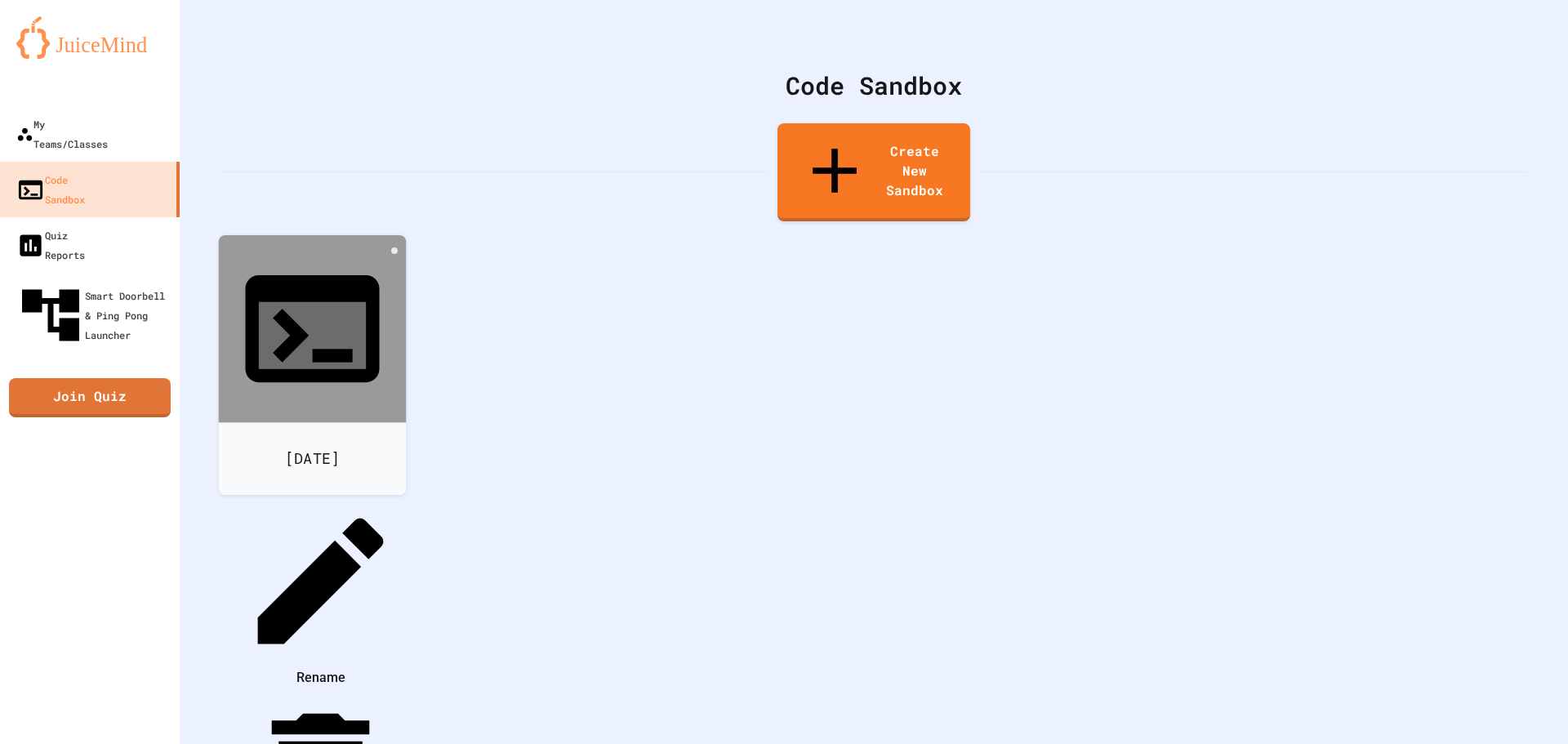
click at [405, 497] on div at bounding box center [312, 497] width 183 height 0
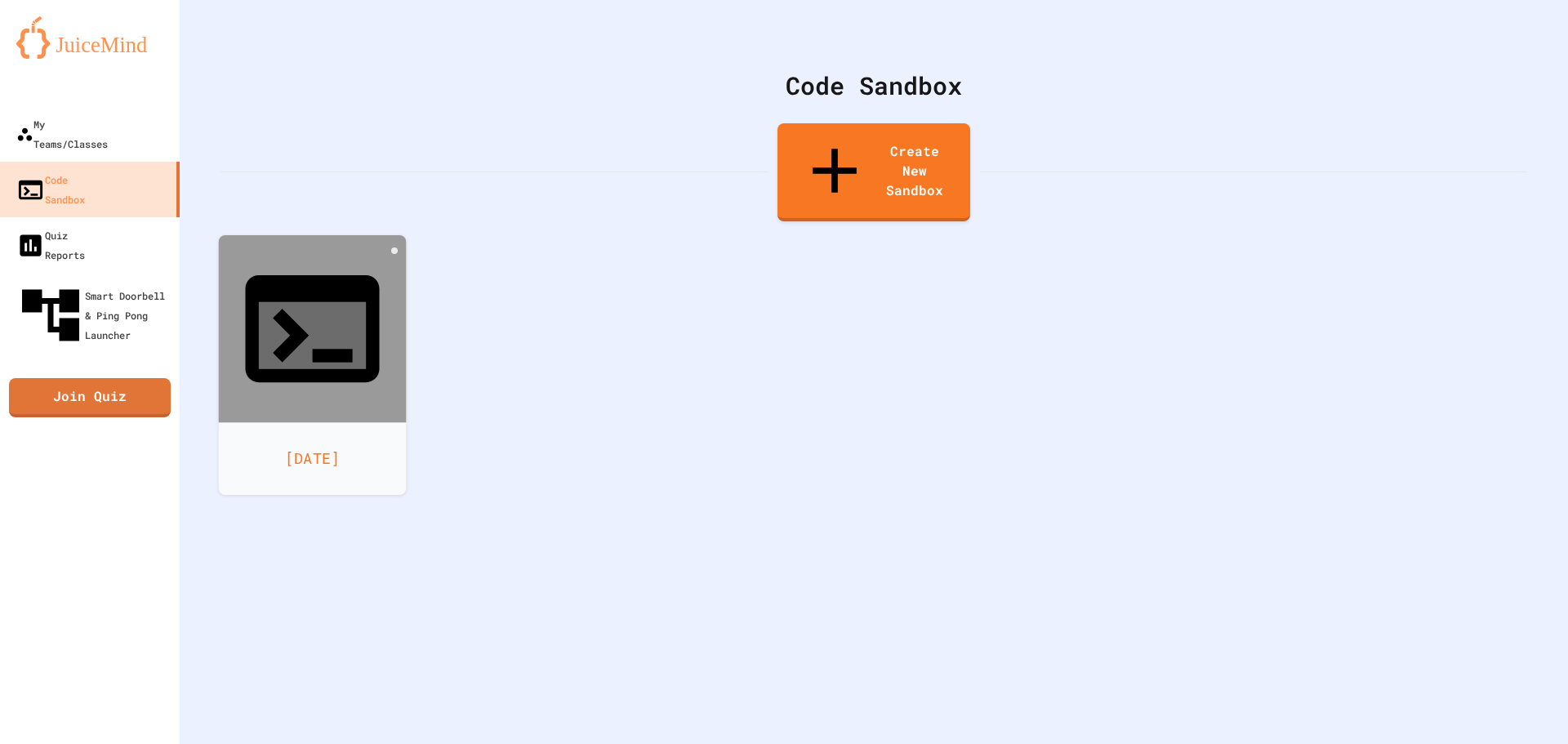
click at [268, 235] on div at bounding box center [312, 329] width 188 height 188
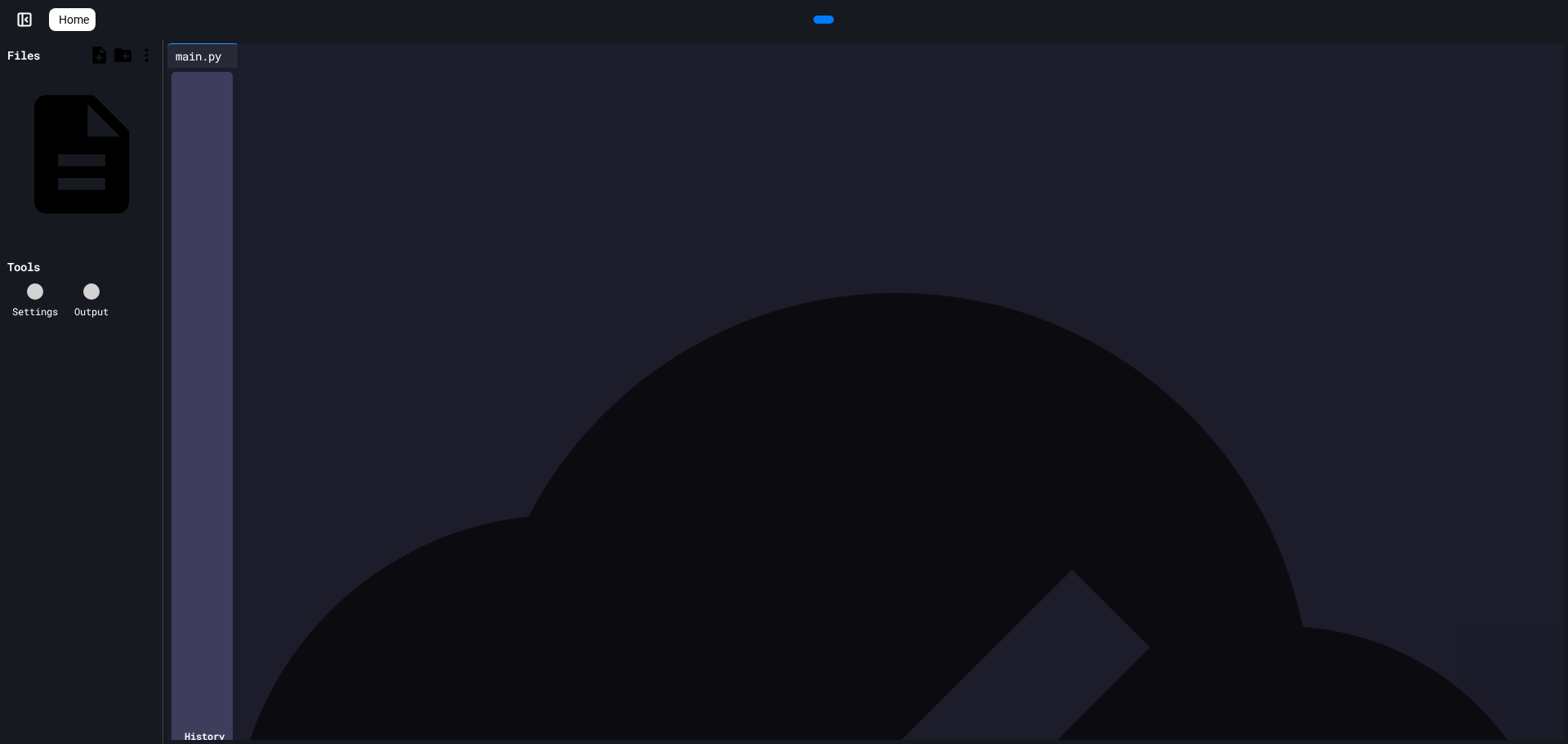
click at [78, 22] on span "Home" at bounding box center [73, 20] width 30 height 17
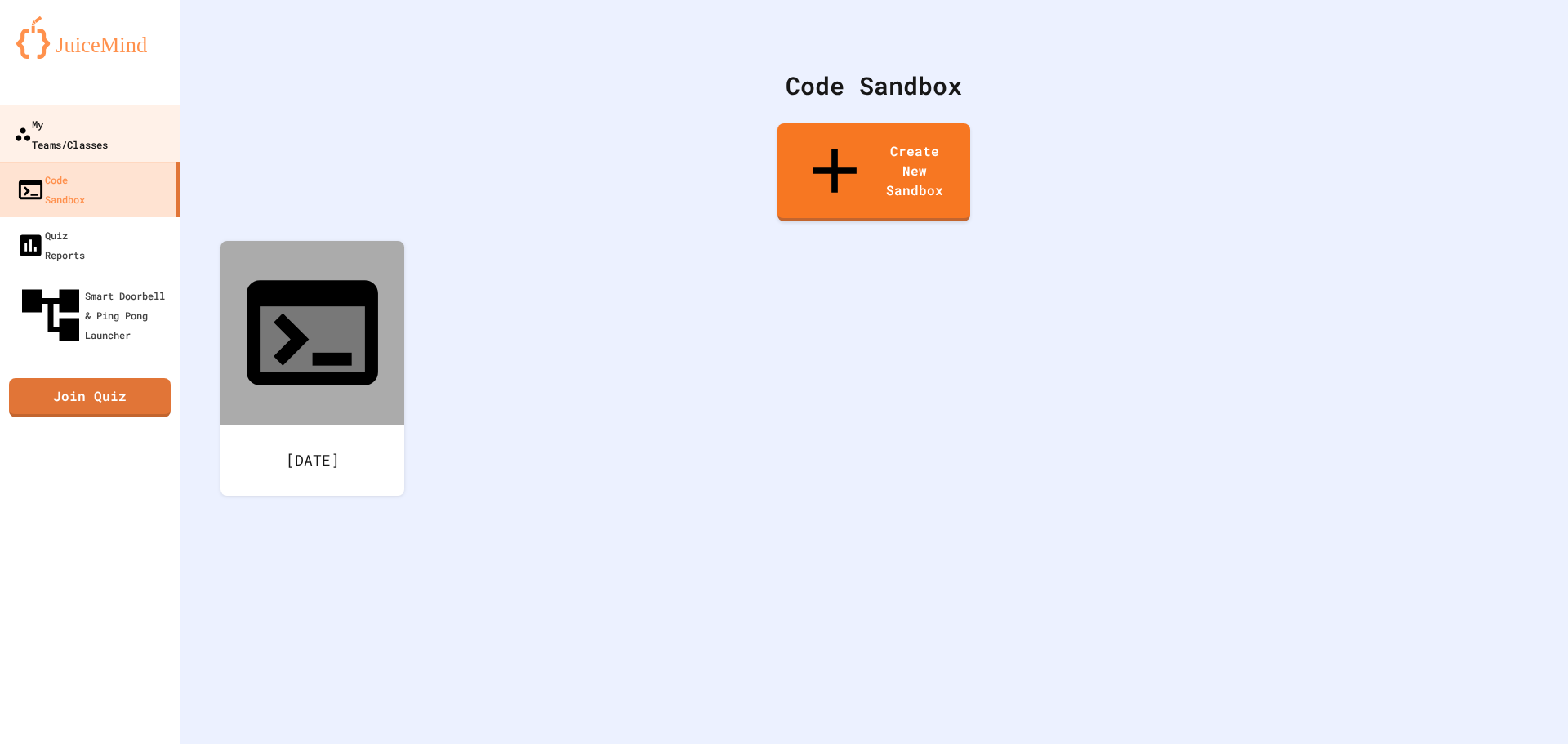
click at [88, 117] on div "My Teams/Classes" at bounding box center [61, 133] width 94 height 40
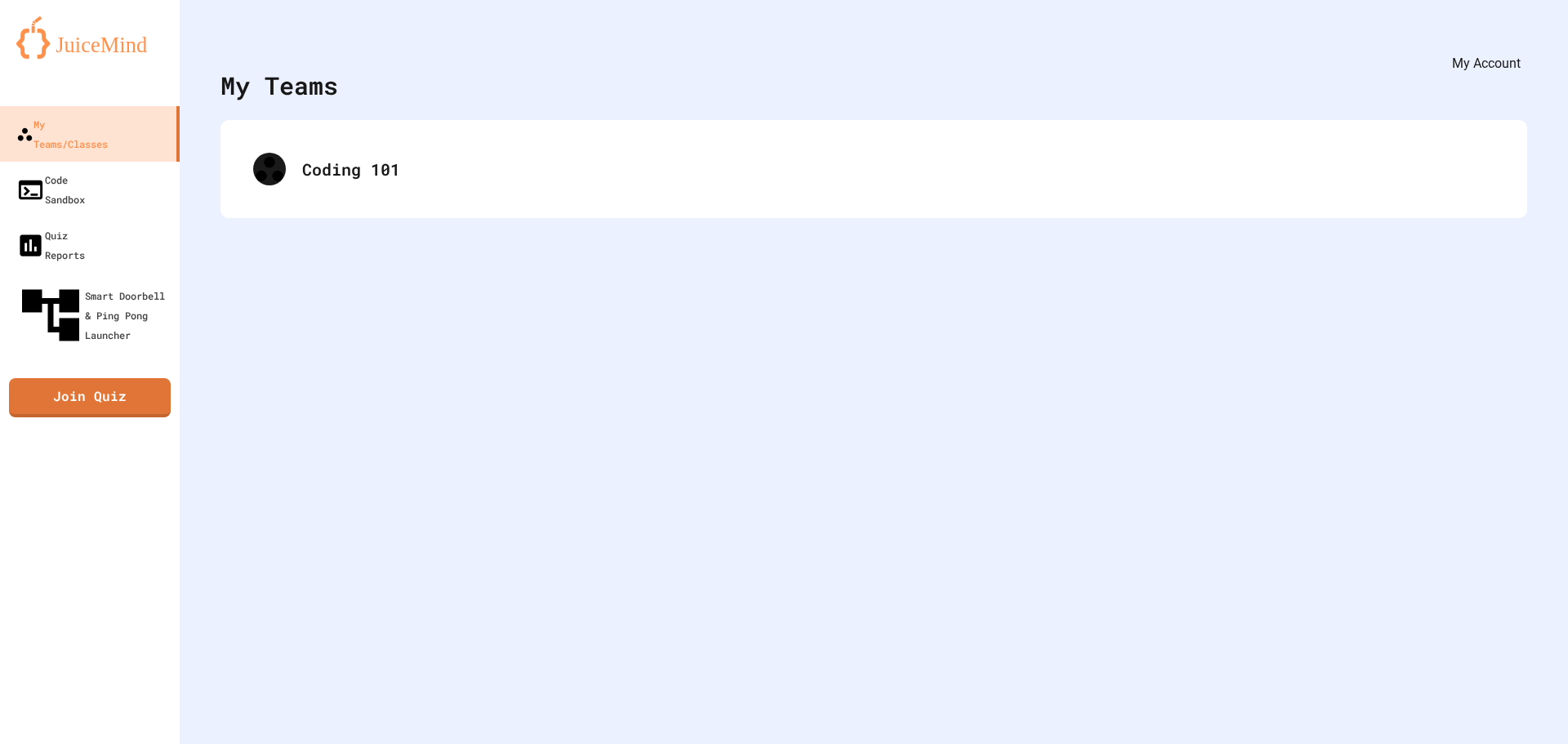
click at [1519, 40] on icon "My Account" at bounding box center [1519, 40] width 0 height 0
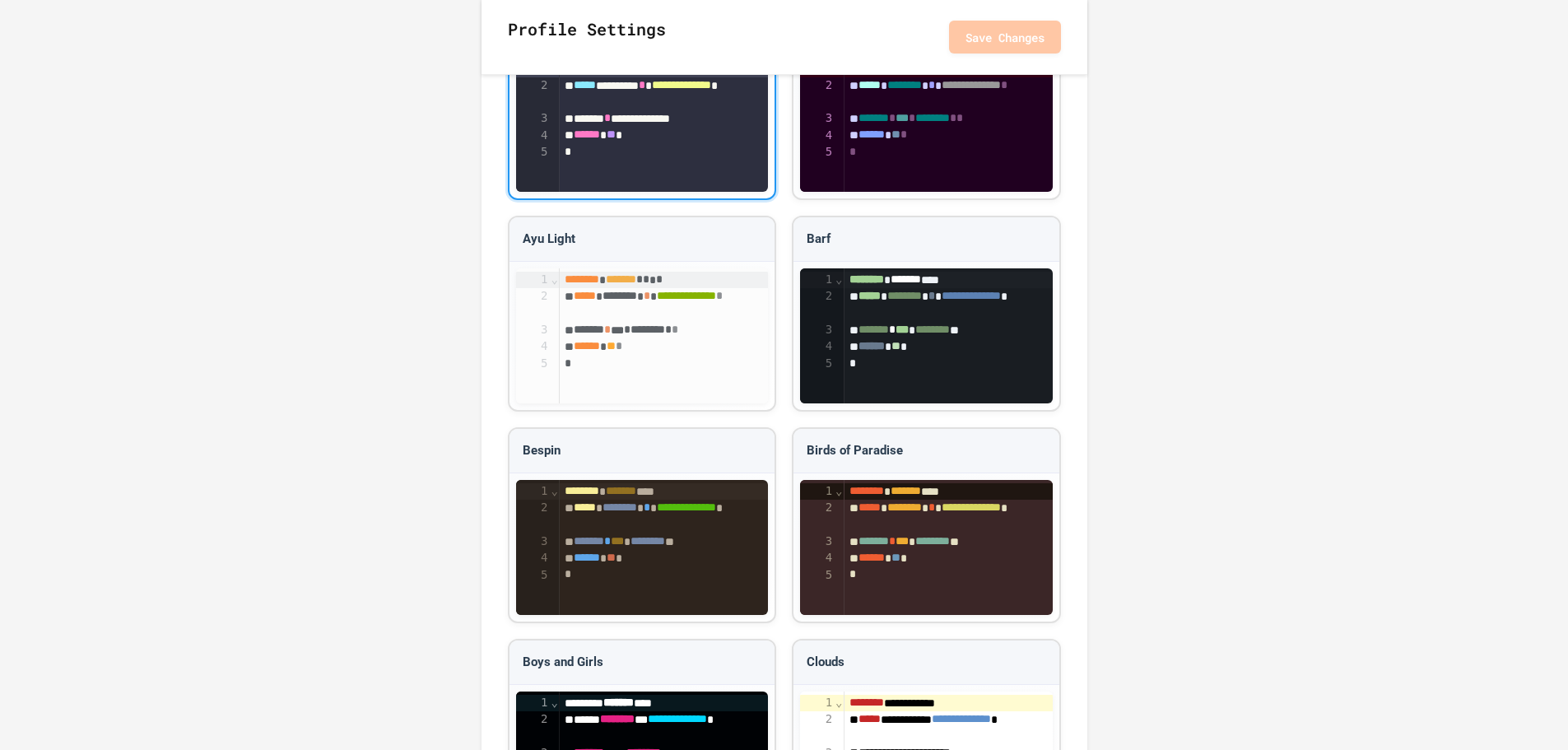
scroll to position [1293, 0]
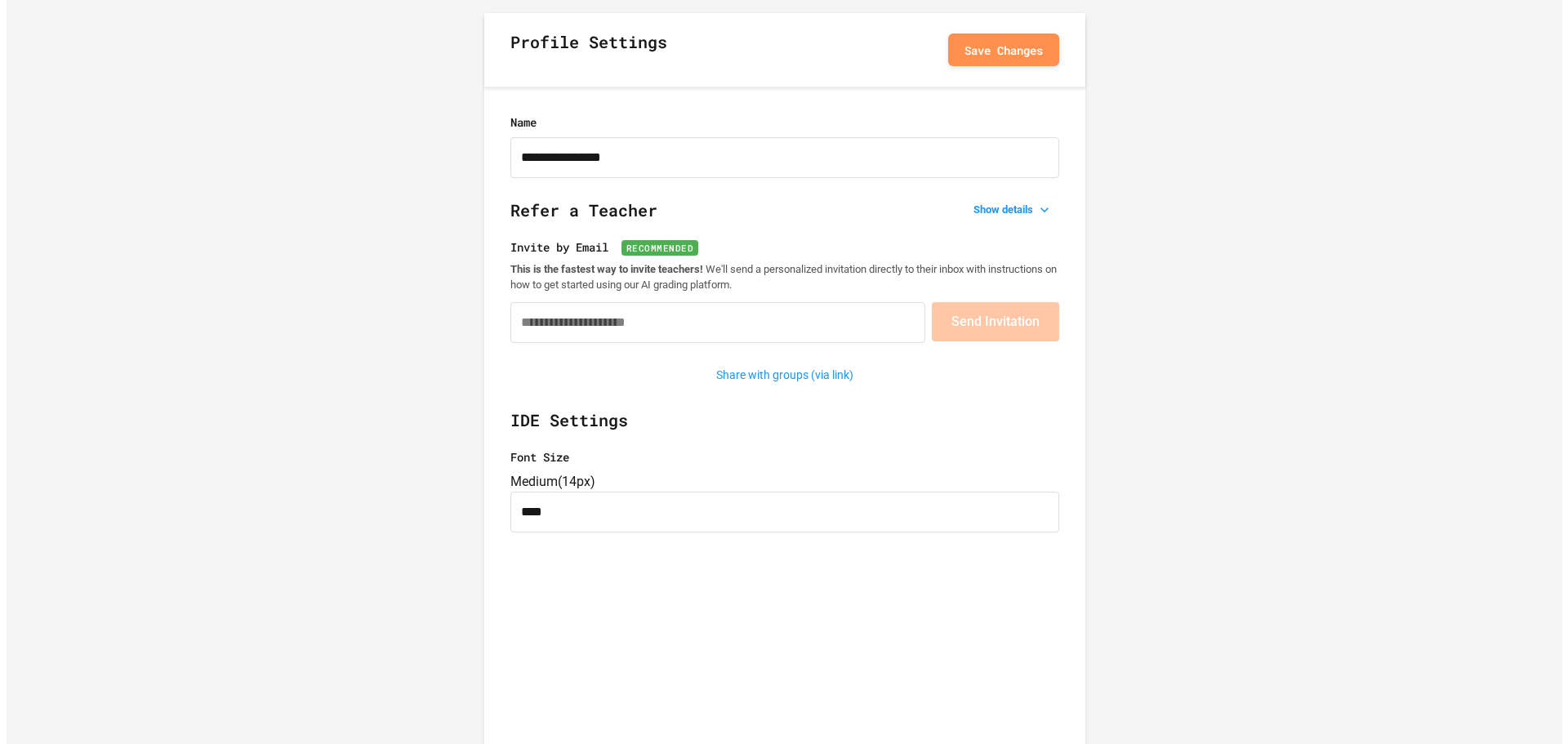
scroll to position [0, 0]
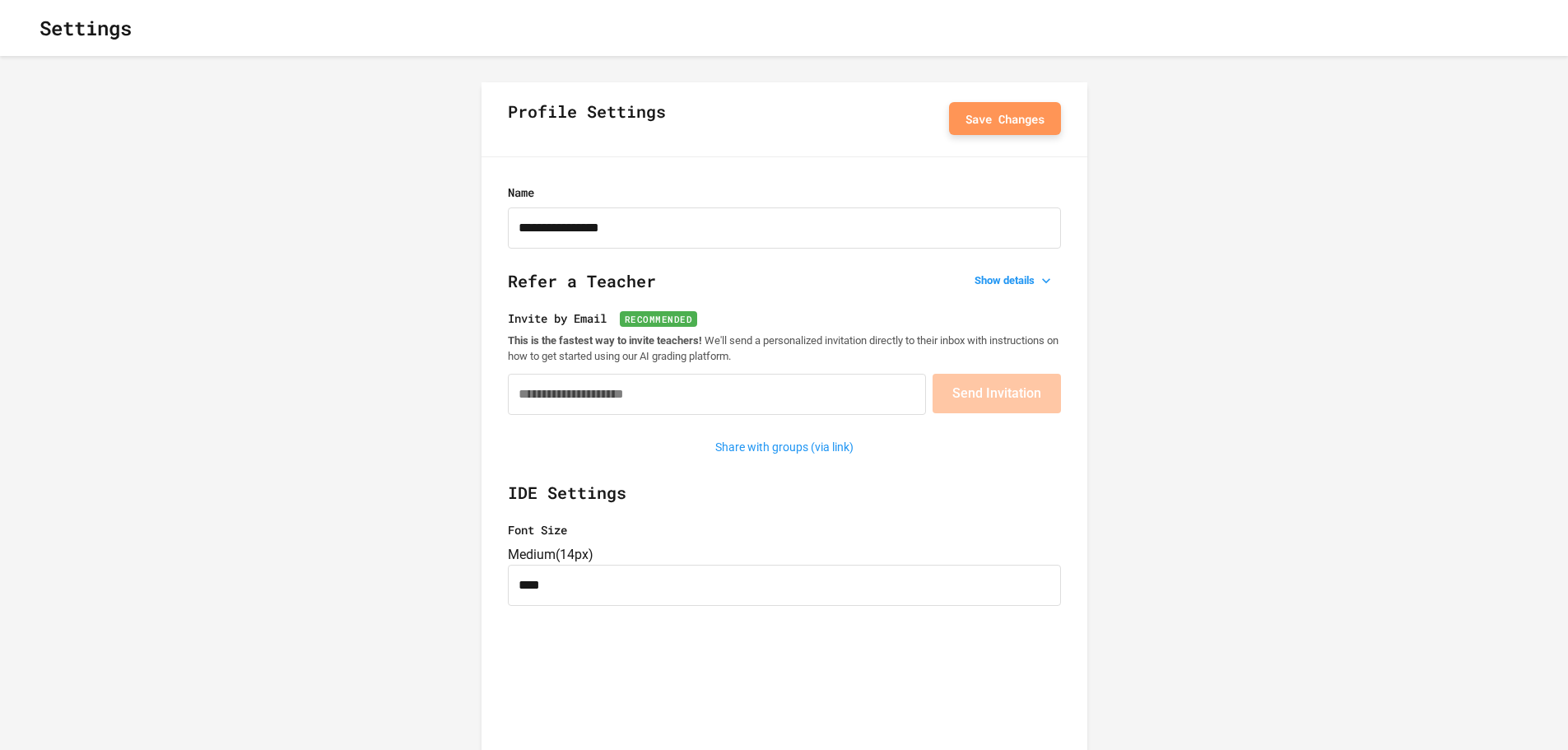
click at [985, 125] on button "Save Changes" at bounding box center [1005, 118] width 112 height 33
click at [26, 28] on button "button" at bounding box center [26, 28] width 0 height 0
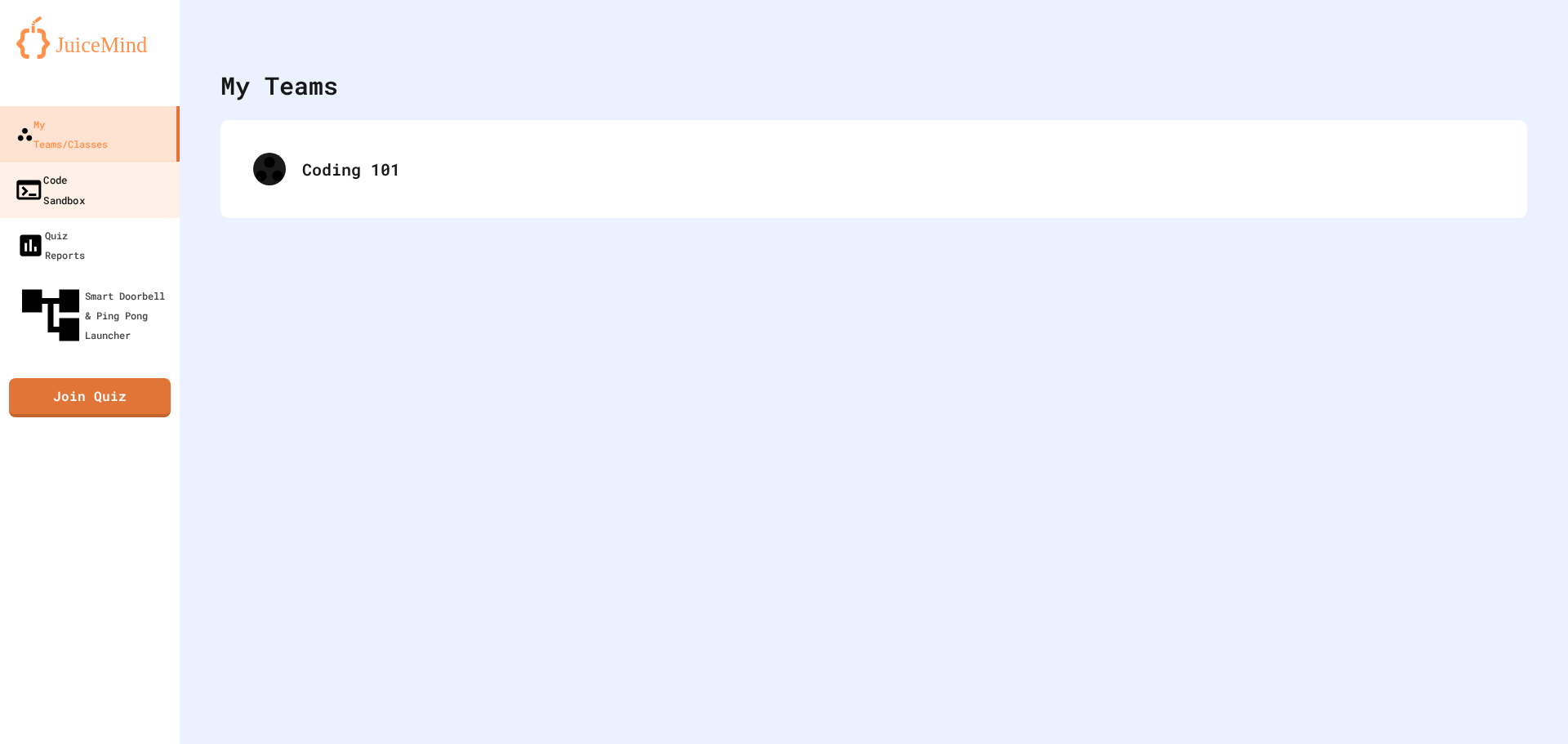
click at [145, 172] on link "Code Sandbox" at bounding box center [90, 189] width 185 height 58
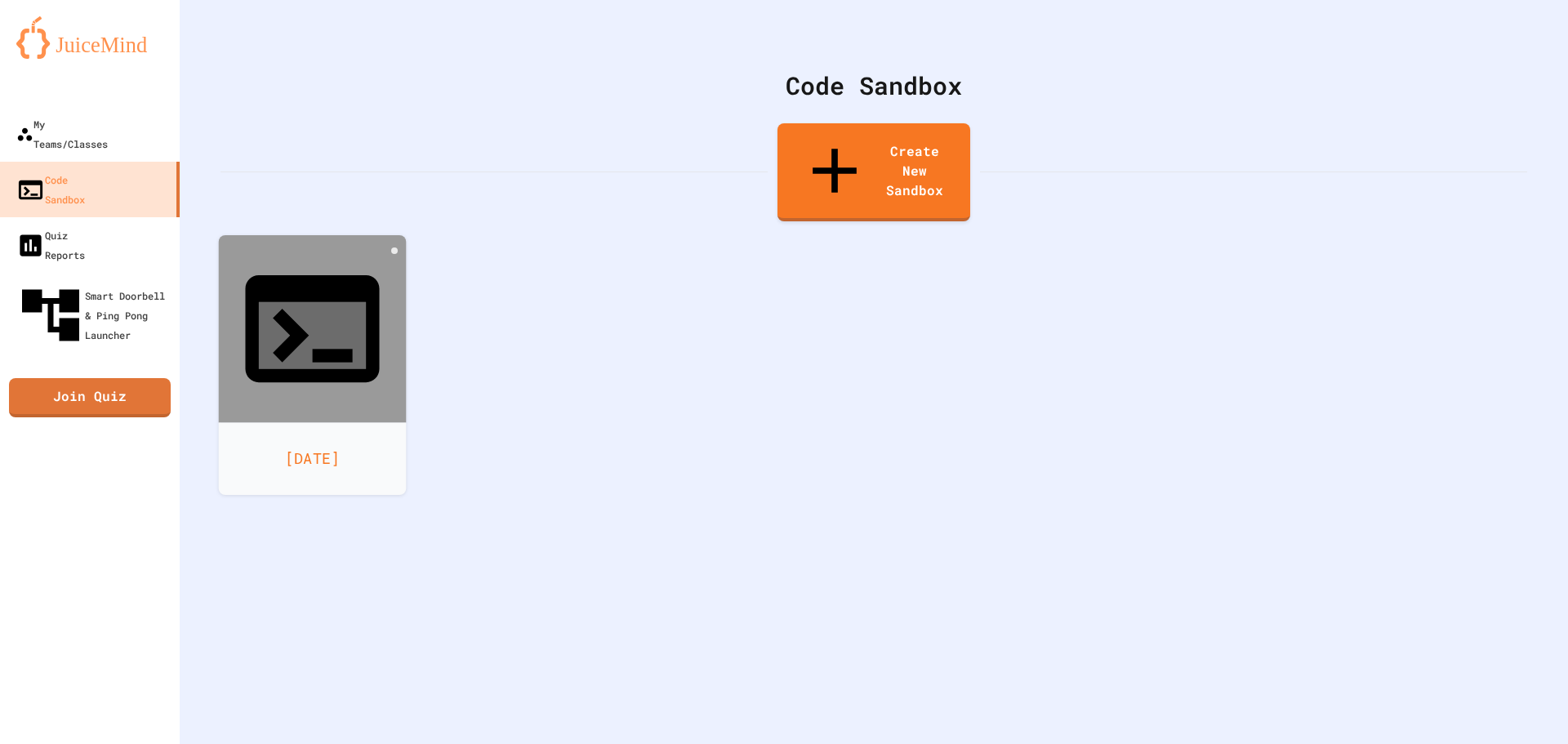
click at [332, 302] on icon at bounding box center [312, 335] width 107 height 67
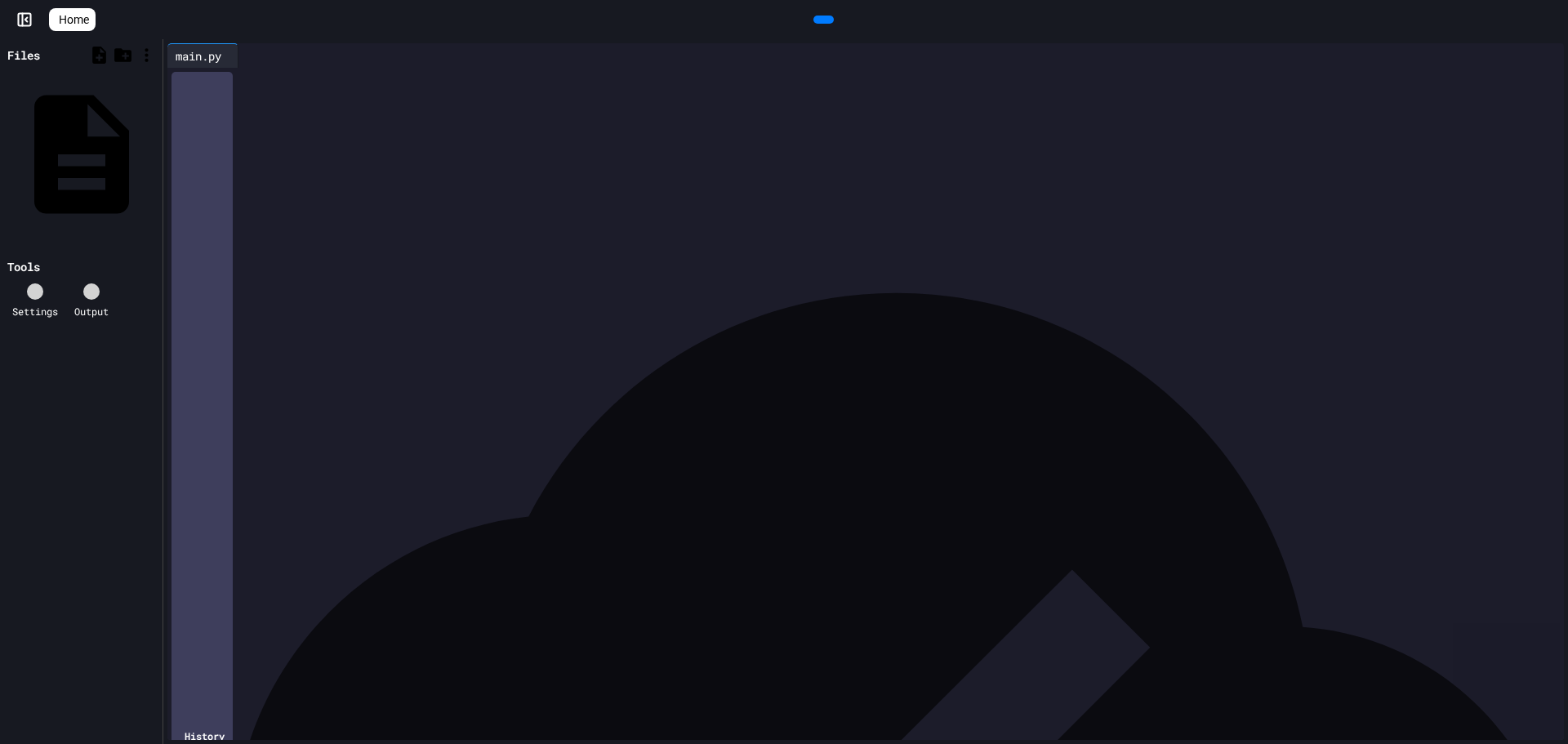
click at [374, 91] on div at bounding box center [877, 78] width 1372 height 23
click at [822, 19] on icon at bounding box center [822, 19] width 0 height 0
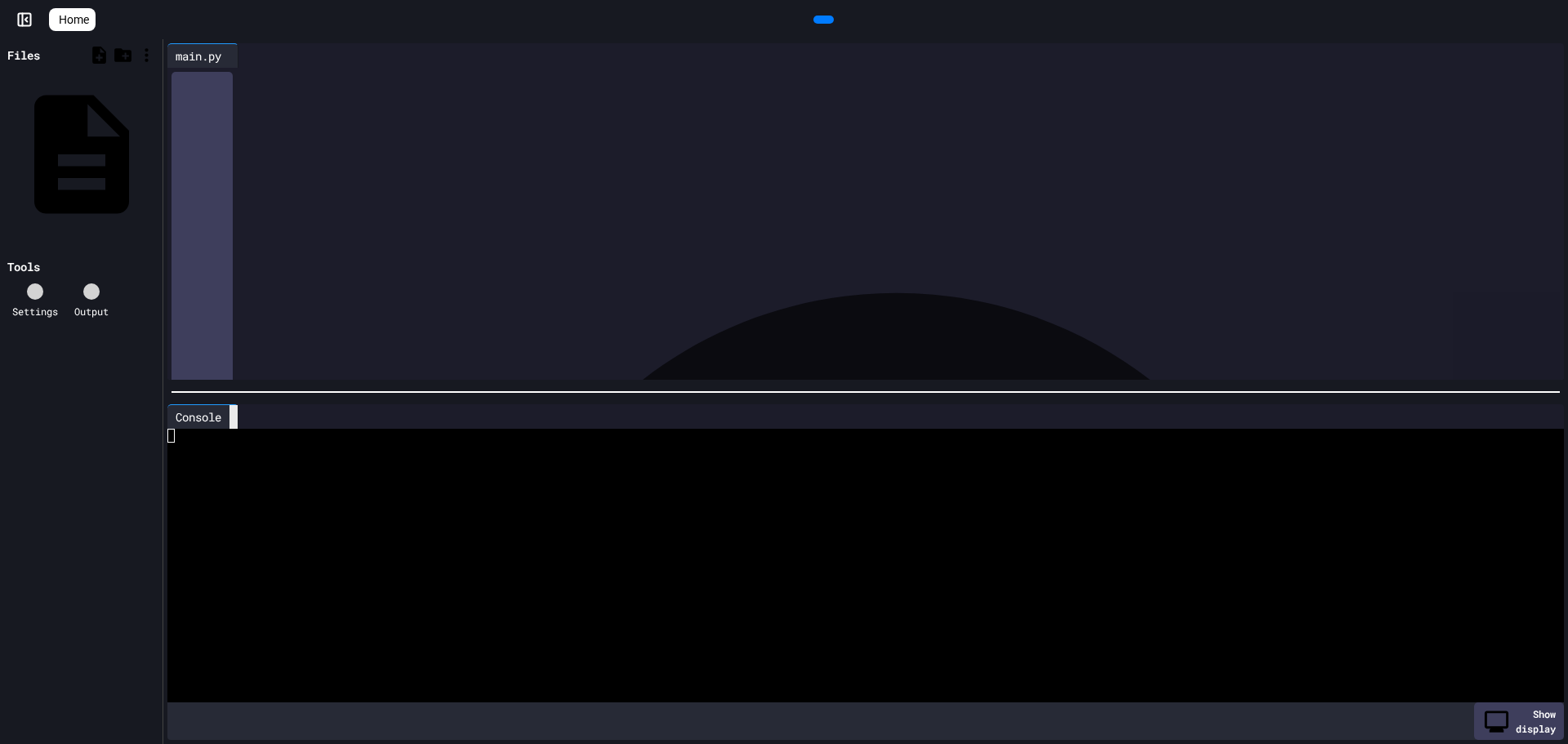
click at [234, 416] on icon at bounding box center [234, 416] width 0 height 0
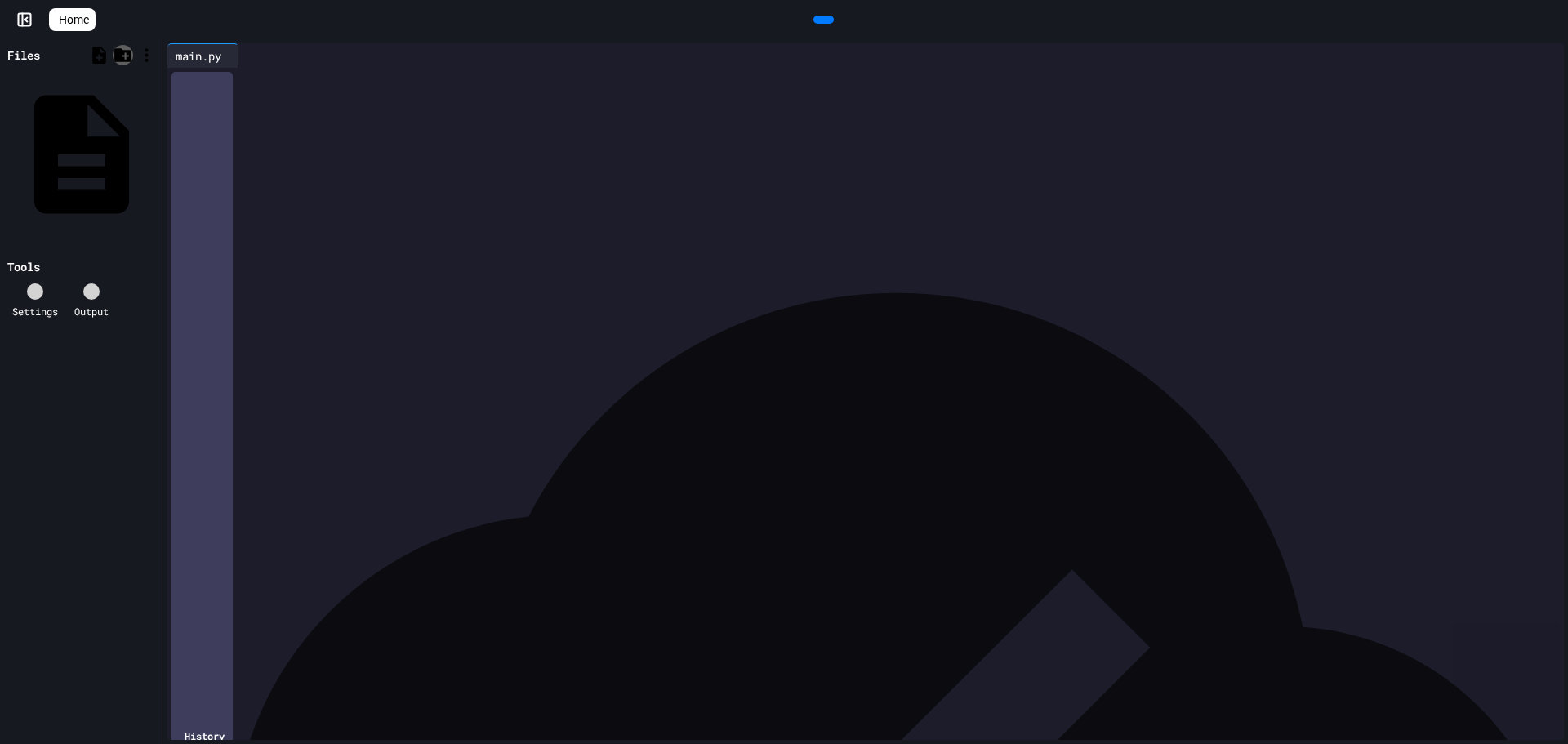
drag, startPoint x: 288, startPoint y: 97, endPoint x: 118, endPoint y: 58, distance: 174.4
click at [131, 61] on div "Files main.py Tools Settings Output main.py 9 1 › ***** History" at bounding box center [784, 391] width 1568 height 705
click at [822, 19] on icon at bounding box center [822, 19] width 0 height 0
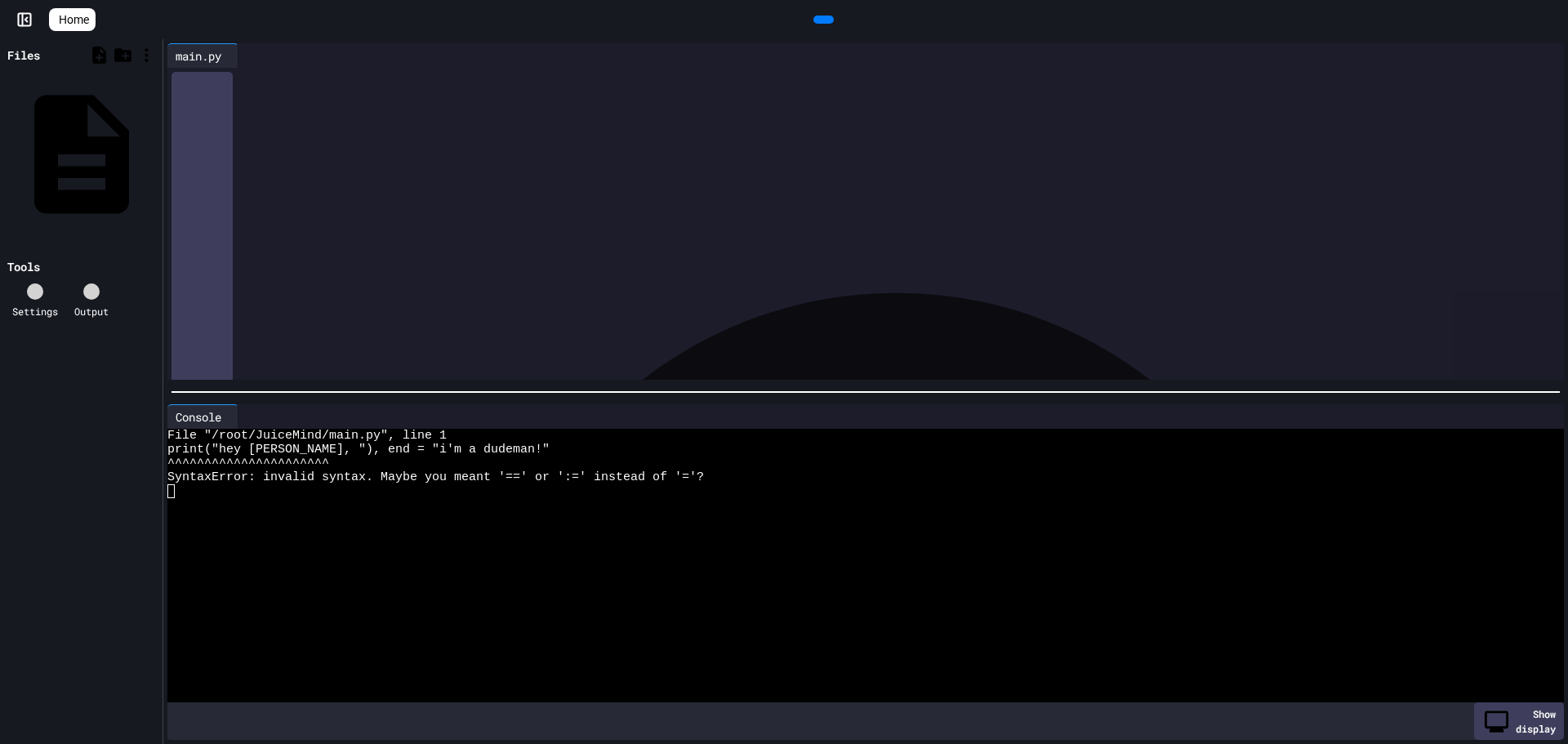
click at [488, 78] on div "**********" at bounding box center [865, 79] width 1347 height 17
click at [832, 743] on div at bounding box center [784, 746] width 1568 height 0
click at [831, 20] on div at bounding box center [823, 20] width 20 height 8
click at [785, 91] on div "**********" at bounding box center [877, 78] width 1372 height 23
drag, startPoint x: 616, startPoint y: 125, endPoint x: 178, endPoint y: 43, distance: 445.6
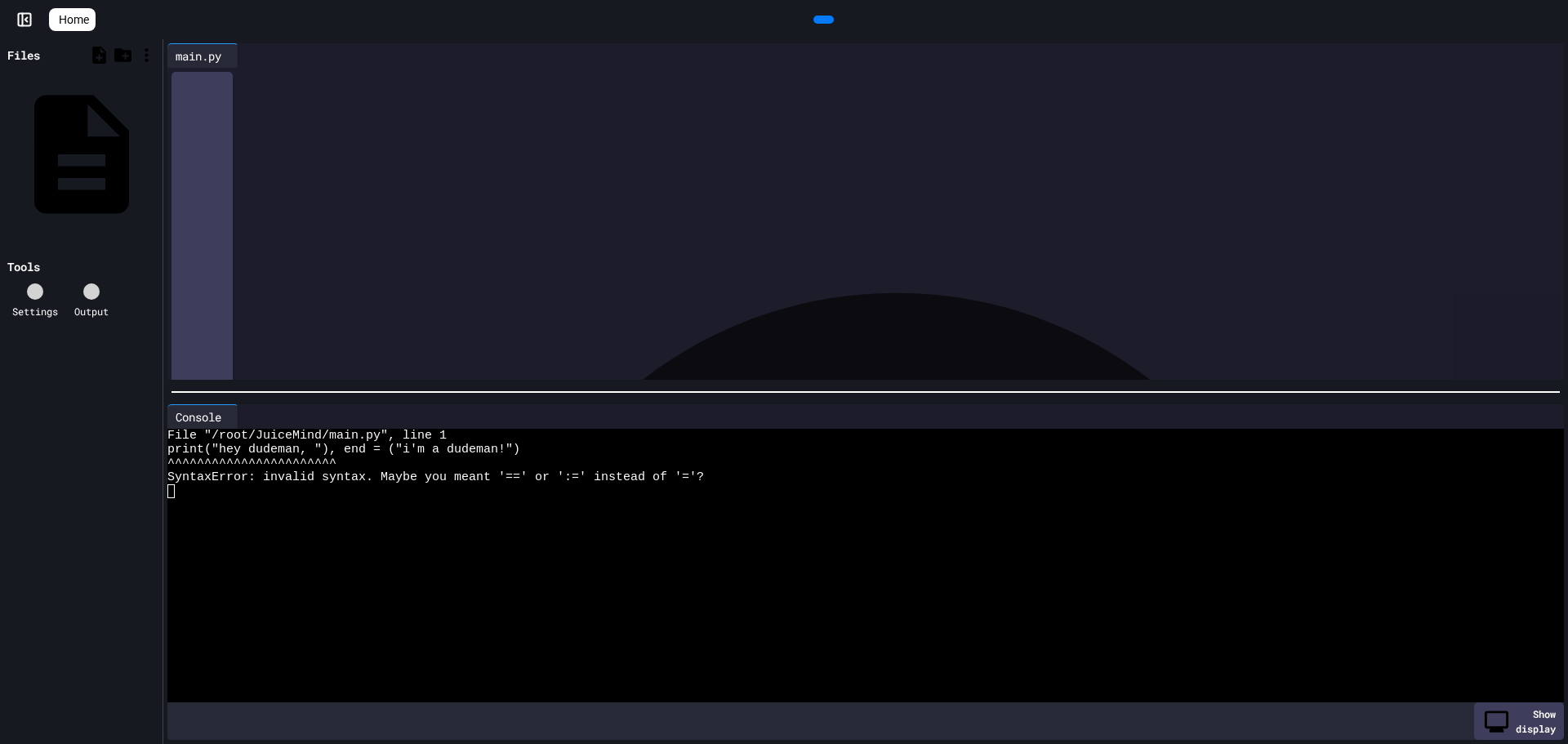
click at [178, 43] on div "**********" at bounding box center [866, 211] width 1396 height 336
drag, startPoint x: 757, startPoint y: 201, endPoint x: 411, endPoint y: 387, distance: 392.8
click at [750, 91] on div "To enrich screen reader interactions, please activate Accessibility in Grammarl…" at bounding box center [877, 78] width 1372 height 23
click at [231, 406] on div at bounding box center [234, 417] width 8 height 23
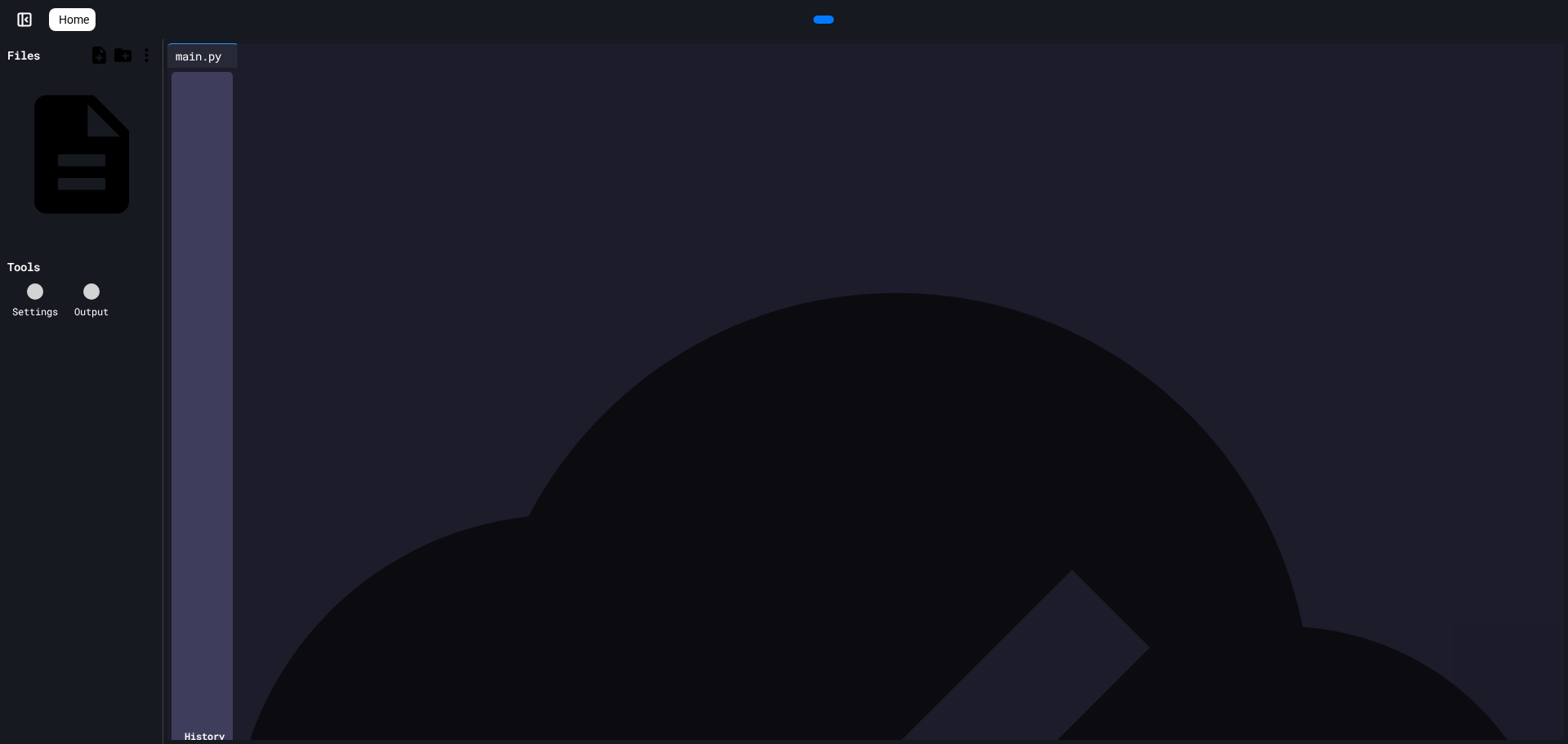
click at [70, 588] on div "Files main.py Tools Settings Output" at bounding box center [81, 391] width 163 height 705
click at [268, 91] on div "To enrich screen reader interactions, please activate Accessibility in Grammarl…" at bounding box center [877, 78] width 1372 height 23
click at [806, 8] on div at bounding box center [823, 19] width 37 height 24
click at [813, 23] on div at bounding box center [823, 20] width 20 height 8
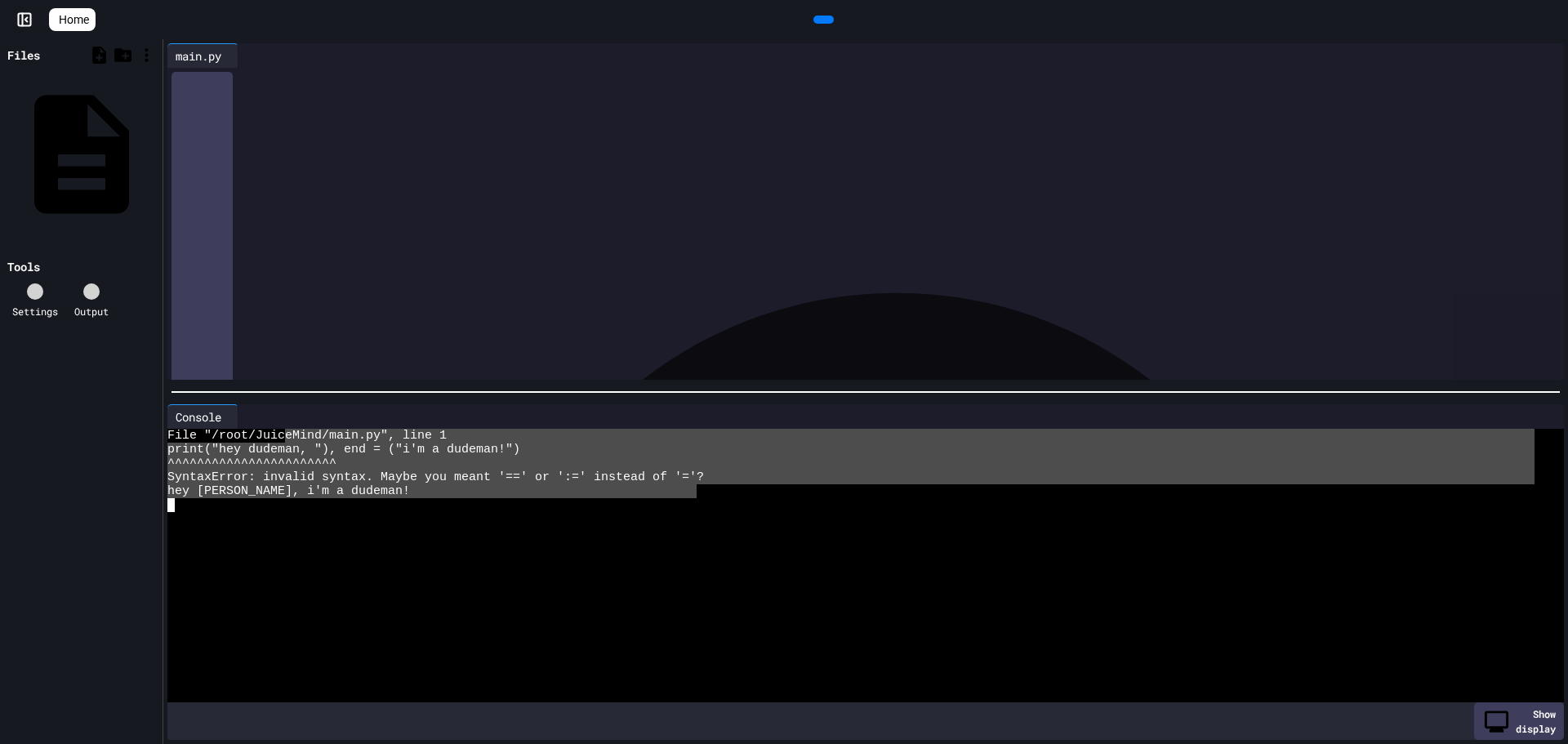
drag, startPoint x: 695, startPoint y: 487, endPoint x: 295, endPoint y: 434, distance: 403.5
click at [296, 431] on div "File "/root/Juic eMind/main.py", line 1 print("hey dudeman, "), end = ("i'm a d…" at bounding box center [851, 567] width 1367 height 278
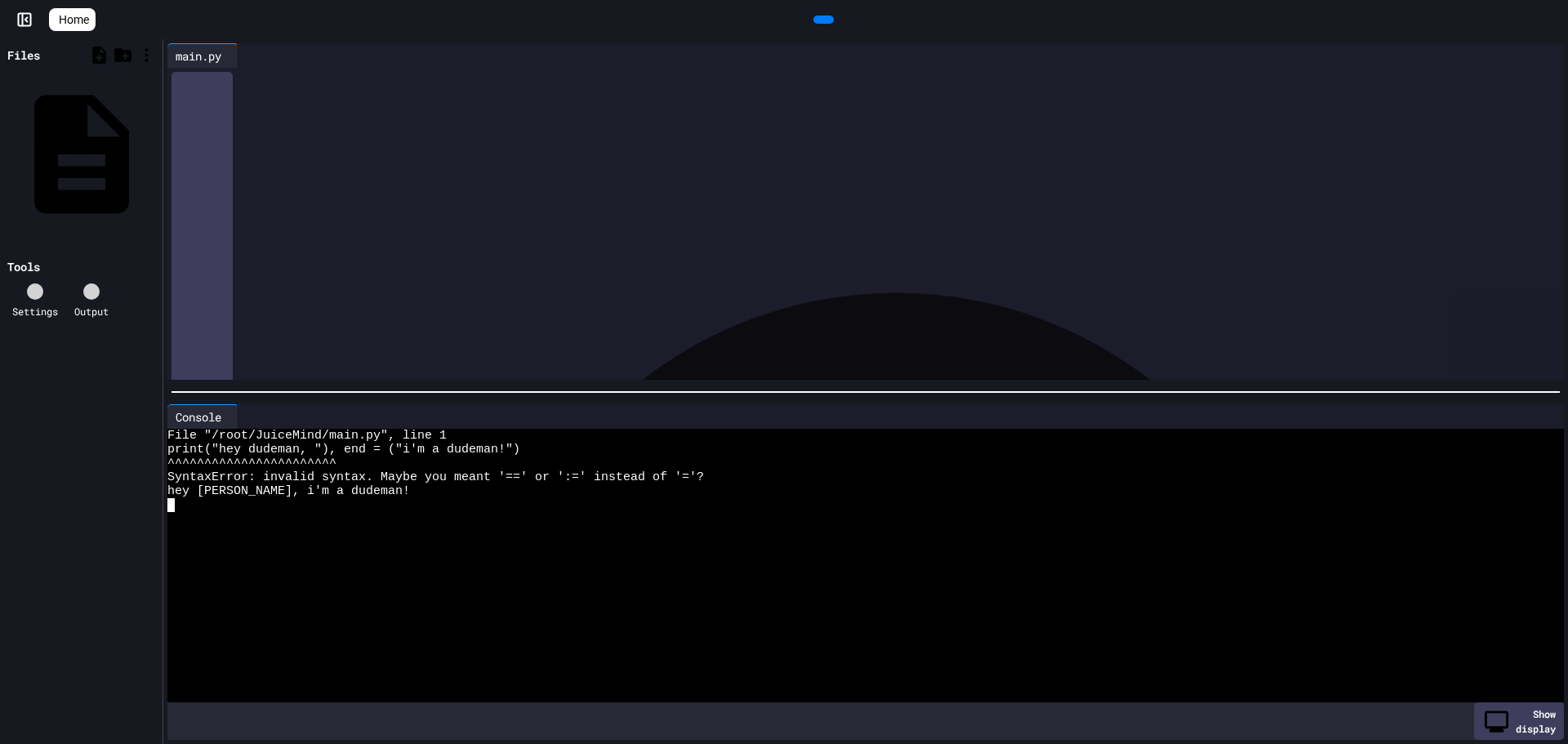
click at [1535, 420] on div "Console" at bounding box center [866, 416] width 1396 height 24
click at [1515, 400] on div "Console WWWWWWWWWWWWWWWWWWWWWWWWWWWWWWWW File "/root/JuiceMind/main.py", line 1…" at bounding box center [866, 572] width 1405 height 344
click at [1527, 429] on div "File "/root/JuiceMind/main.py", line 1" at bounding box center [851, 435] width 1367 height 14
click at [1534, 416] on div at bounding box center [1540, 416] width 13 height 0
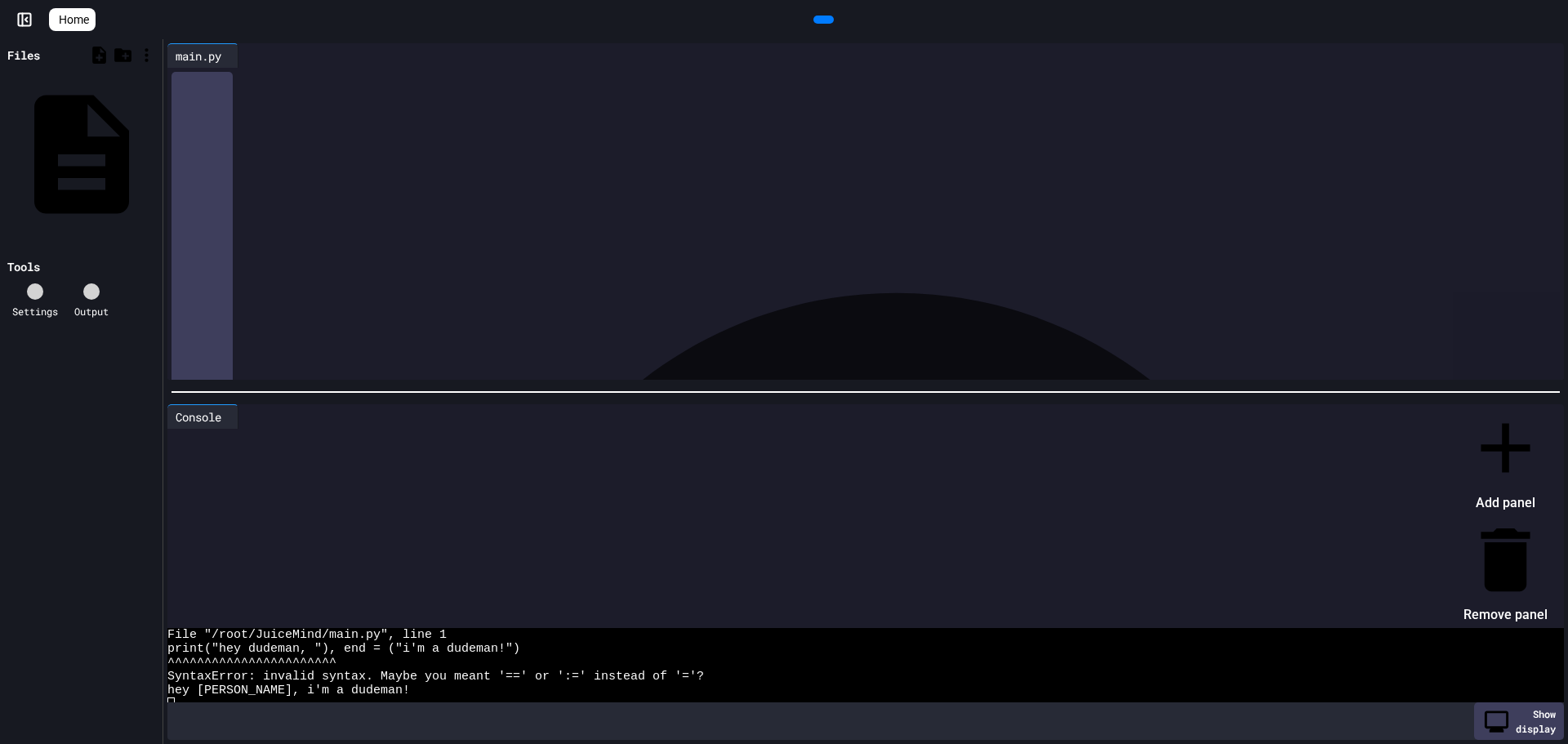
click at [1447, 406] on div at bounding box center [1497, 406] width 100 height 0
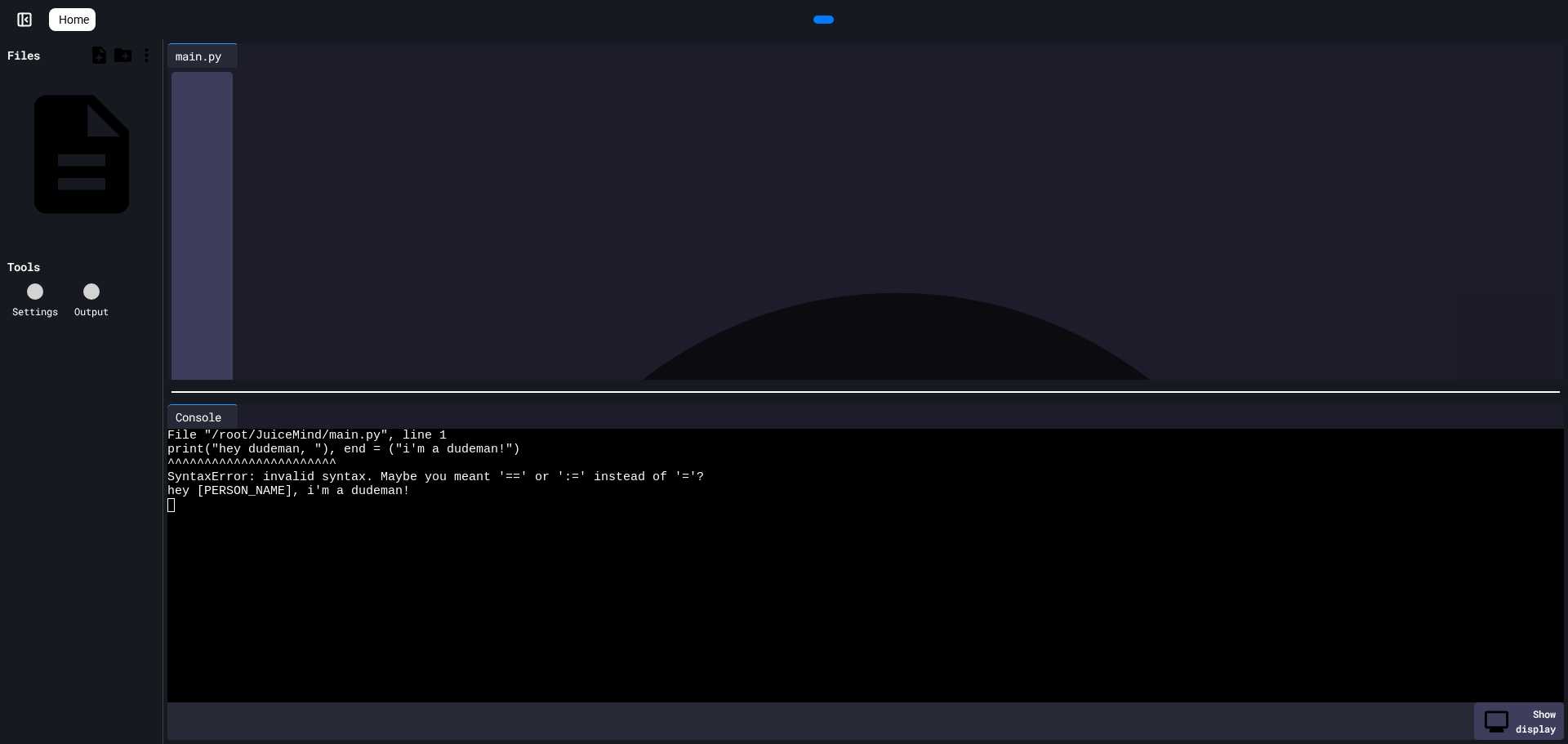
click at [1548, 406] on div "Console" at bounding box center [866, 416] width 1396 height 24
click at [1534, 416] on div at bounding box center [1540, 416] width 13 height 0
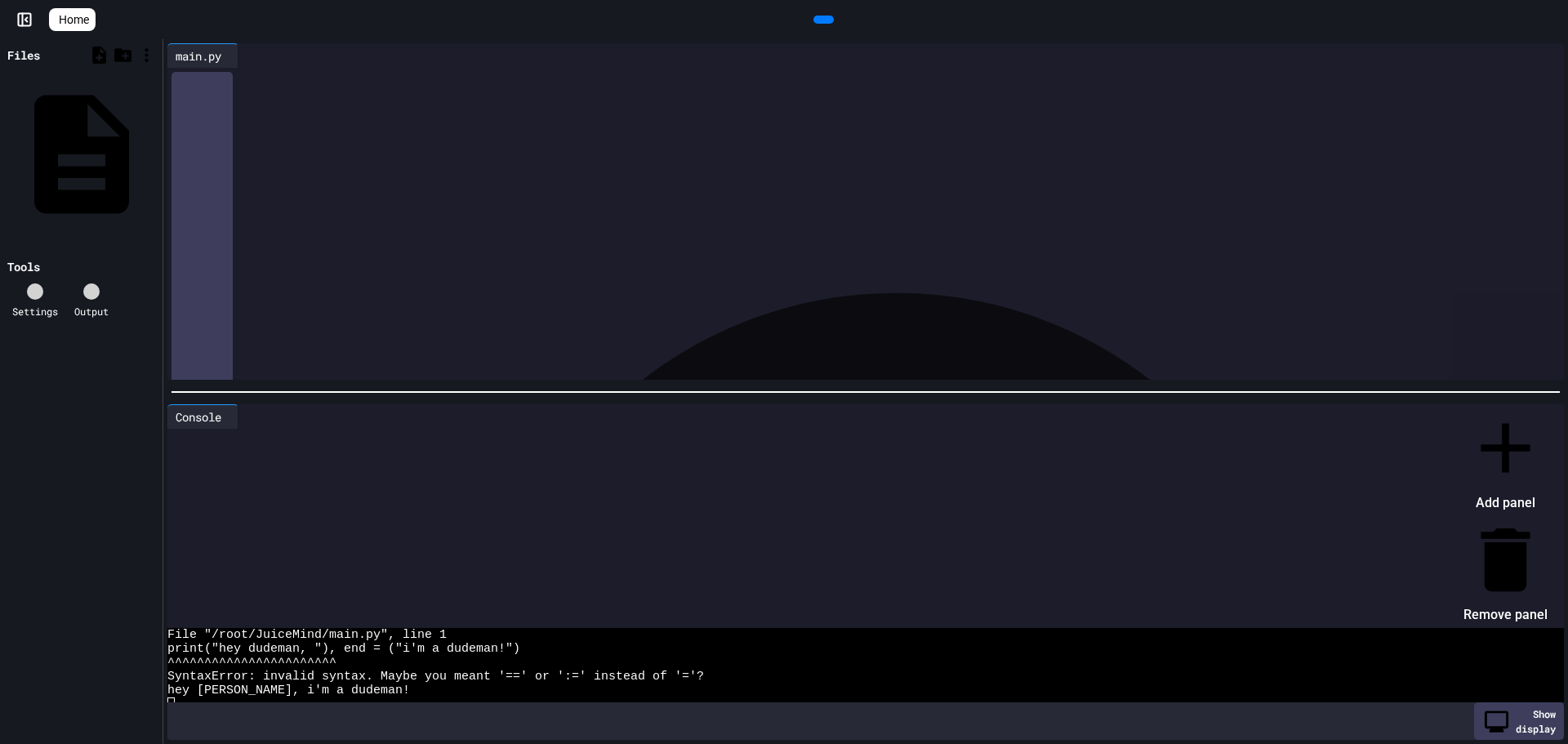
click at [1511, 518] on li "Remove panel" at bounding box center [1505, 573] width 84 height 110
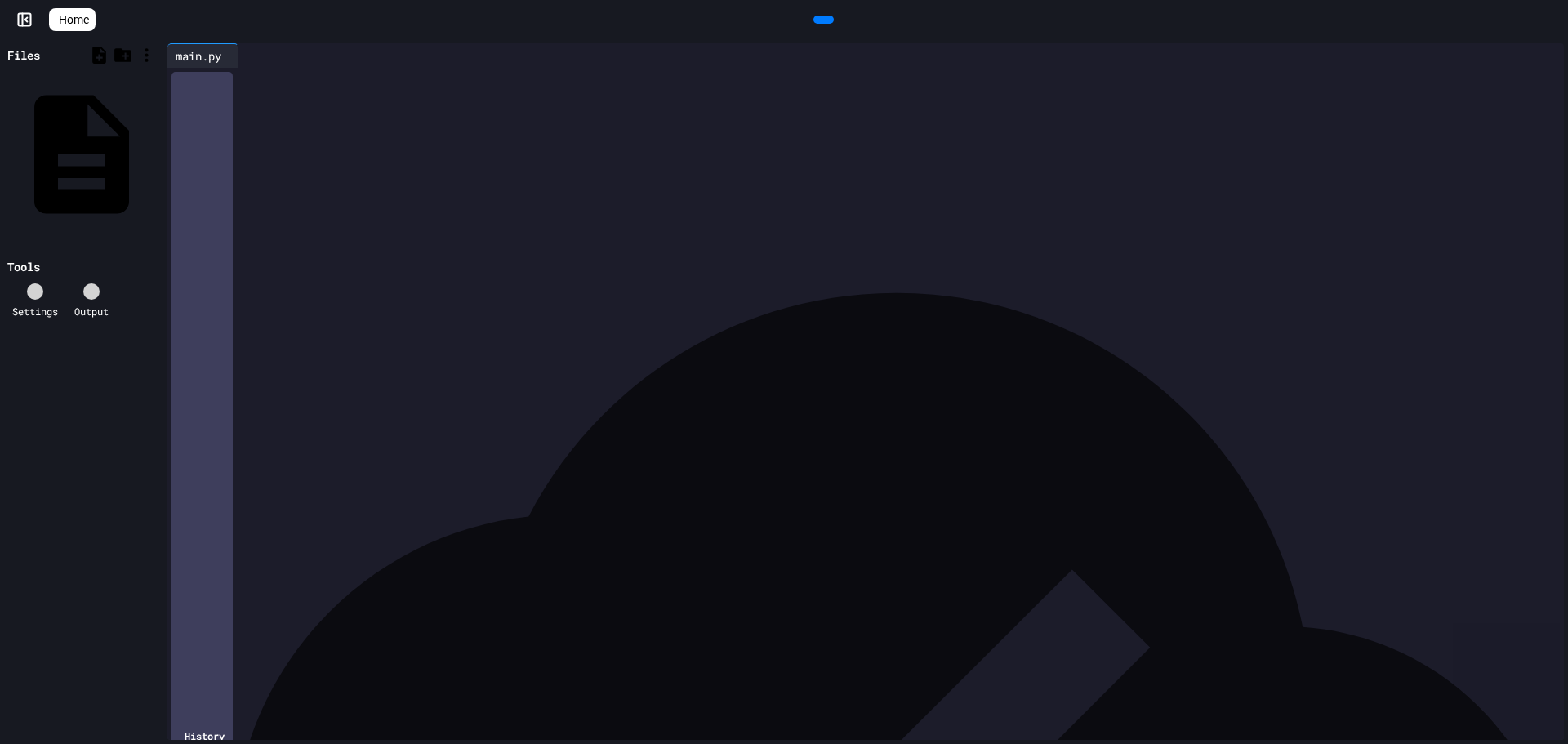
click at [174, 702] on div "History" at bounding box center [202, 735] width 61 height 1327
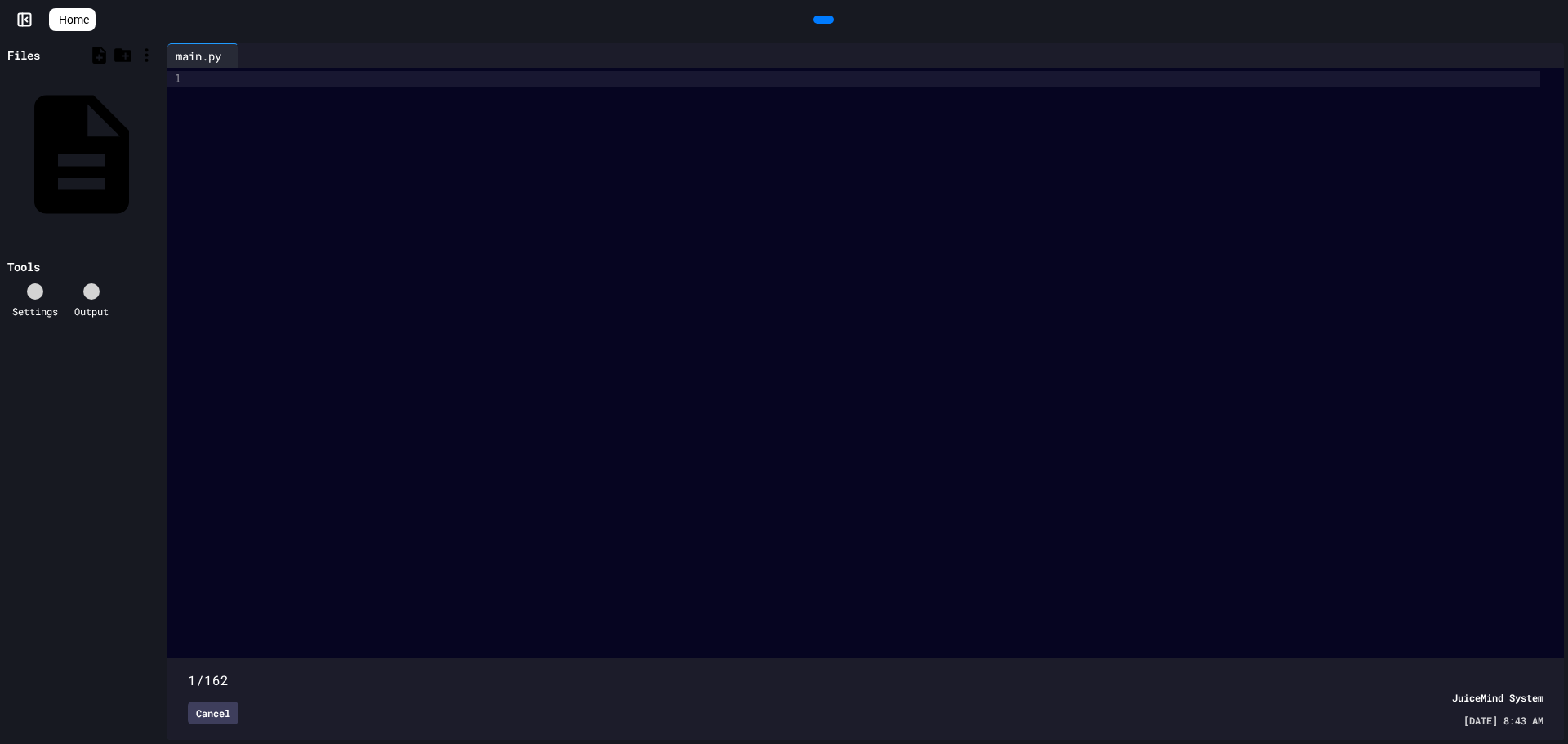
type input "***"
drag, startPoint x: 1145, startPoint y: 646, endPoint x: 1567, endPoint y: 463, distance: 460.0
click at [1567, 463] on div "**********" at bounding box center [866, 391] width 1405 height 705
click at [220, 701] on div "Cancel" at bounding box center [213, 712] width 51 height 23
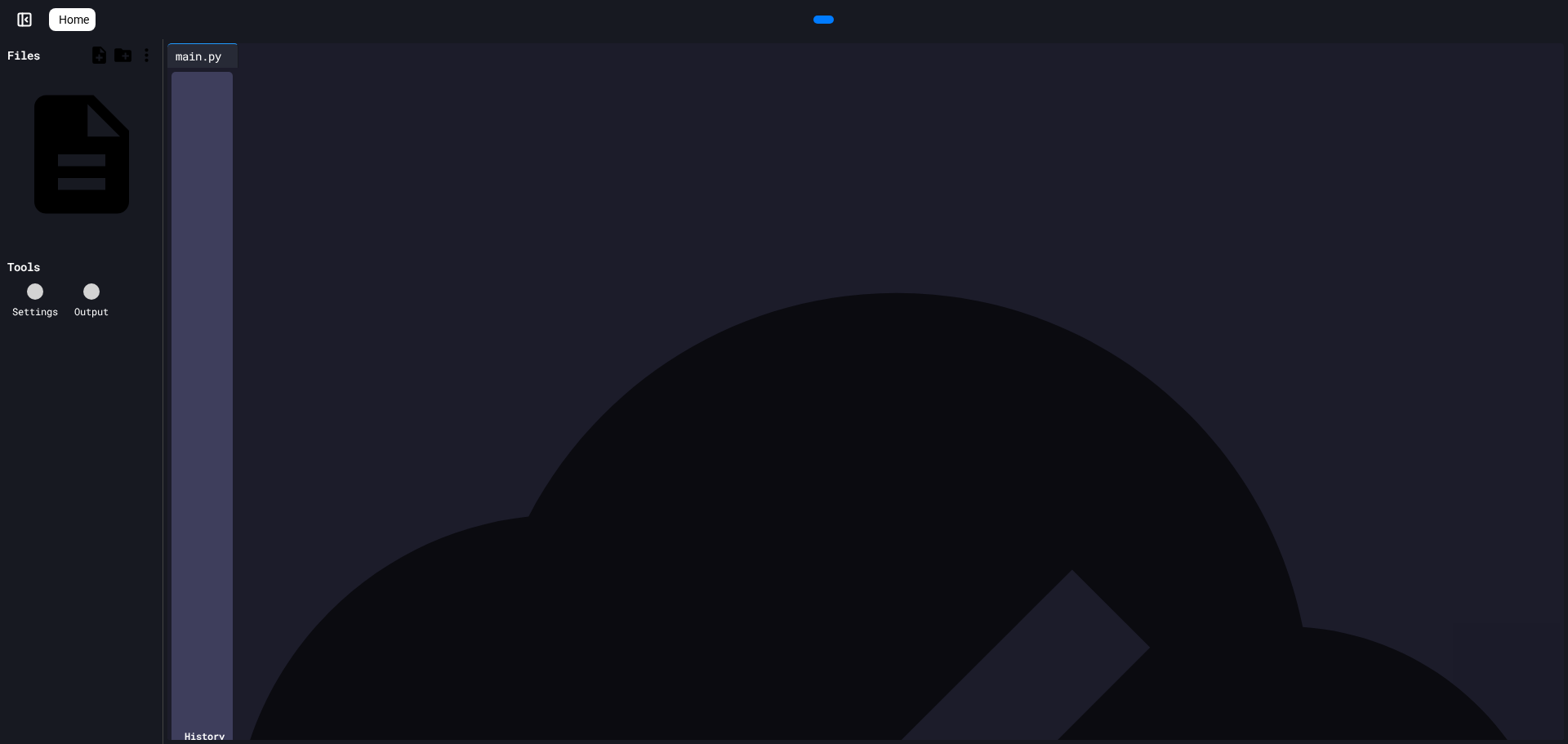
click at [195, 720] on div "History" at bounding box center [202, 735] width 61 height 1327
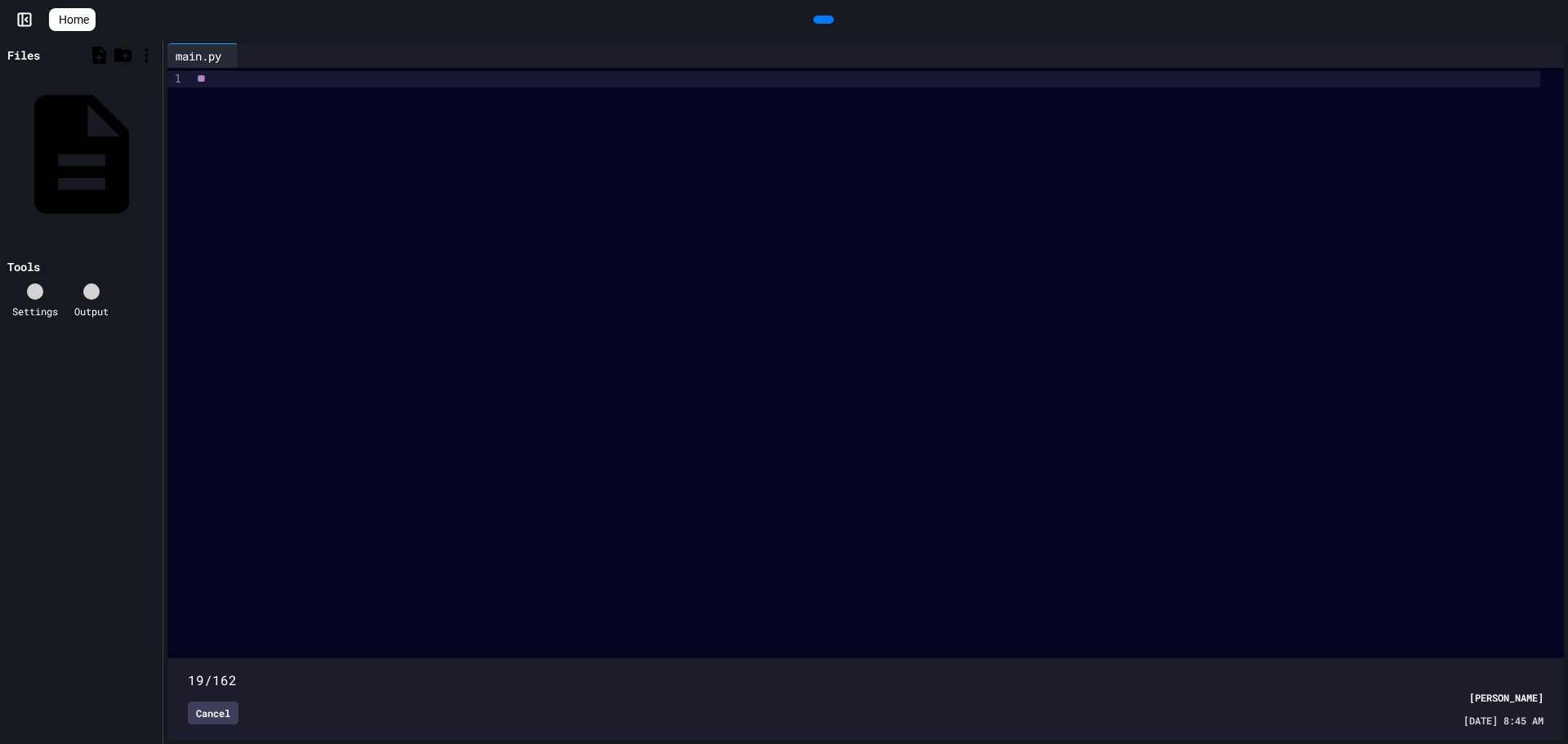
type input "*"
drag, startPoint x: 341, startPoint y: 629, endPoint x: 0, endPoint y: 656, distance: 342.1
click at [0, 656] on div "**********" at bounding box center [784, 391] width 1568 height 705
click at [244, 701] on div "Cancel" at bounding box center [816, 712] width 1256 height 23
click at [204, 690] on div "Cancel JuiceMind System [DATE] 8:43 AM" at bounding box center [865, 708] width 1355 height 38
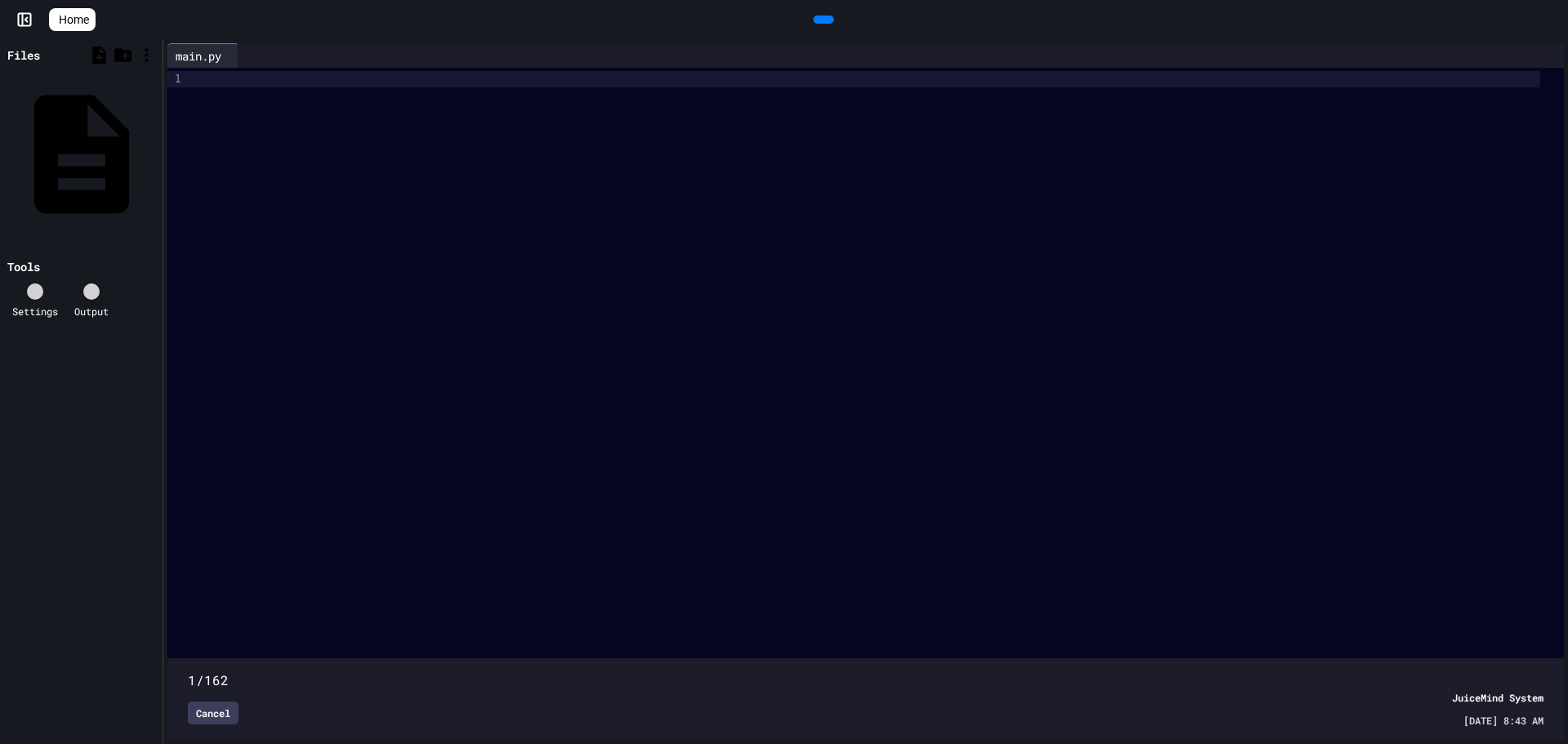
click at [211, 701] on div "Cancel" at bounding box center [213, 712] width 51 height 23
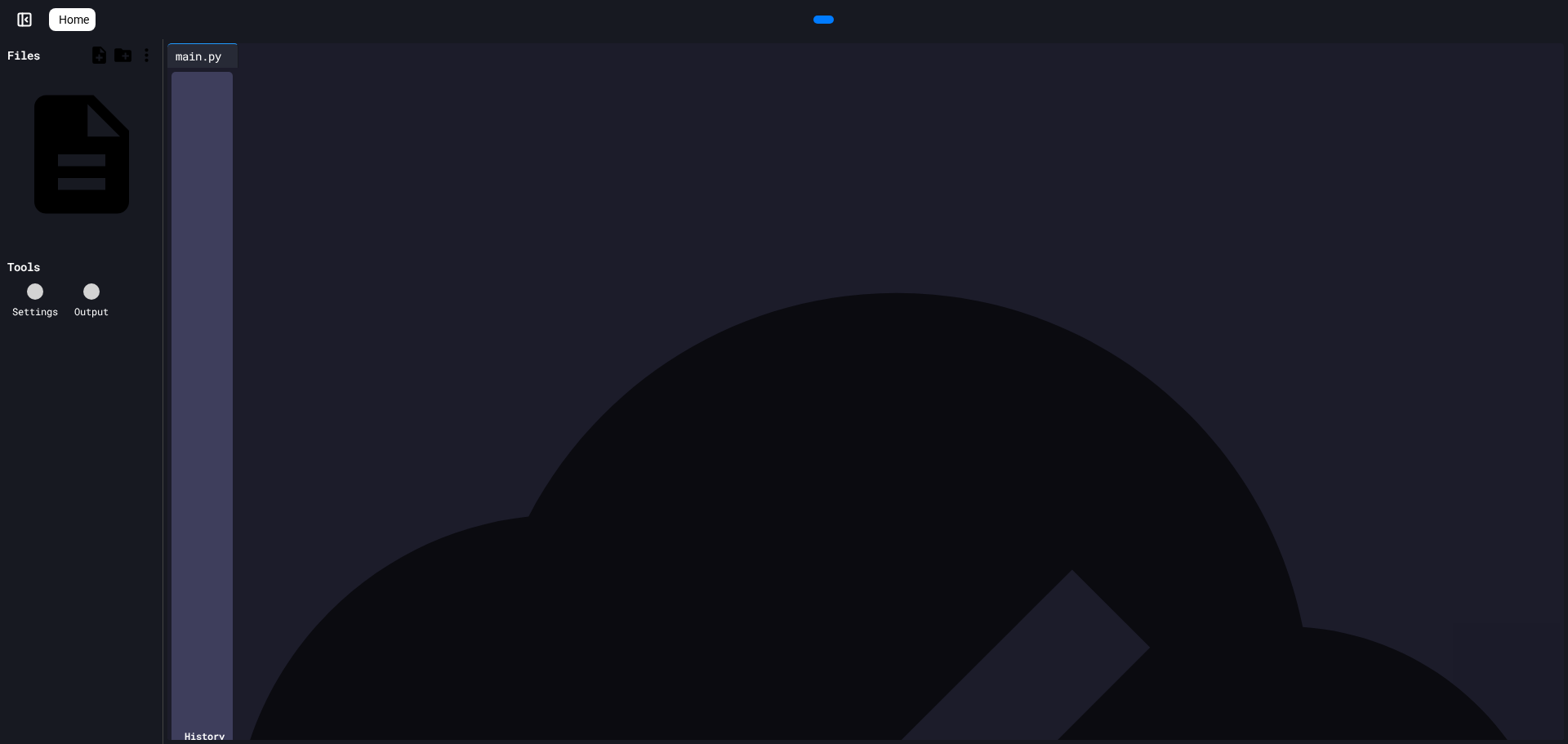
drag, startPoint x: 451, startPoint y: 105, endPoint x: 0, endPoint y: 46, distance: 454.8
click at [0, 46] on div "**********" at bounding box center [784, 391] width 1568 height 705
click at [403, 82] on div "**********" at bounding box center [865, 79] width 1347 height 17
click at [502, 124] on div "**********" at bounding box center [877, 96] width 1372 height 57
click at [813, 23] on div at bounding box center [823, 20] width 20 height 8
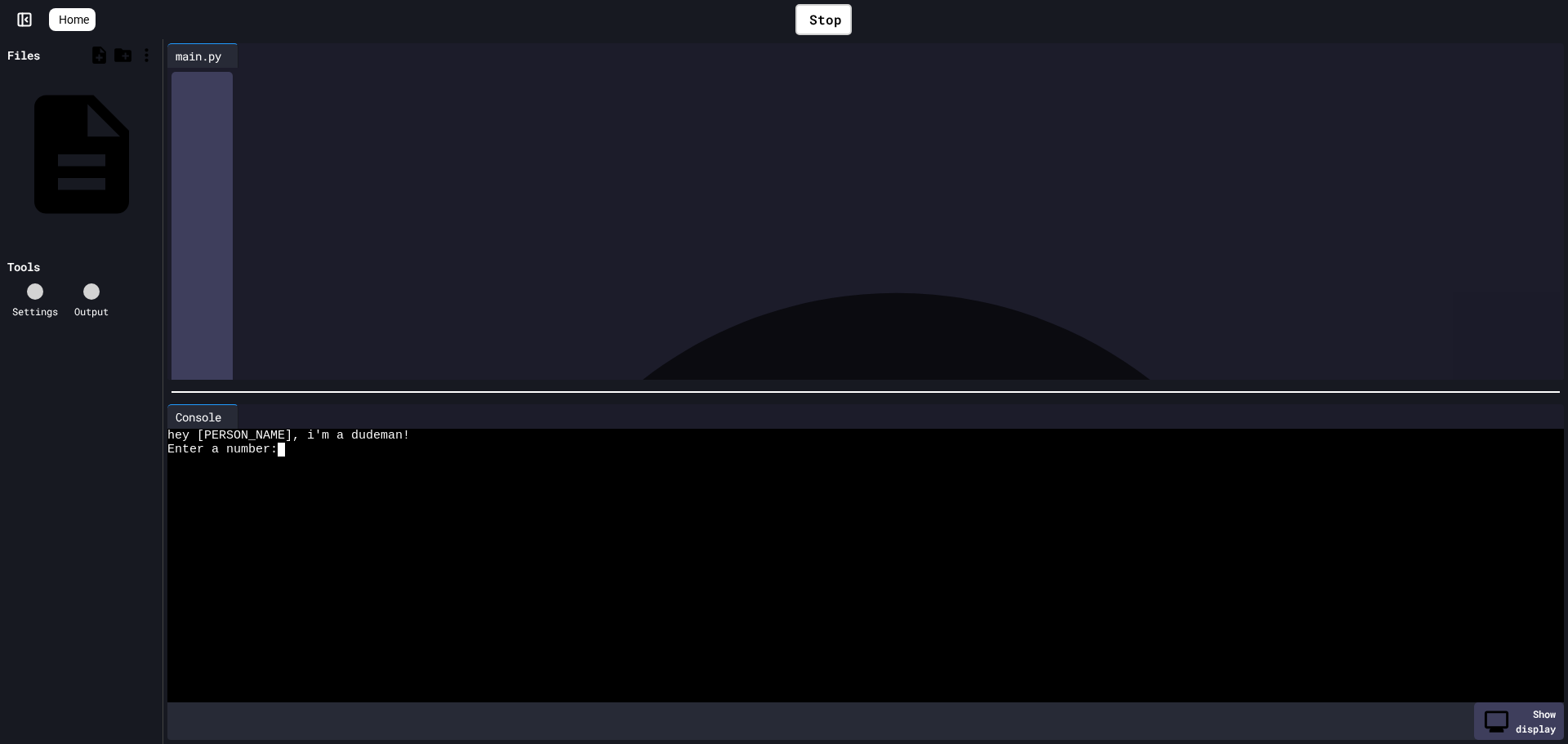
click at [288, 456] on div at bounding box center [851, 463] width 1367 height 14
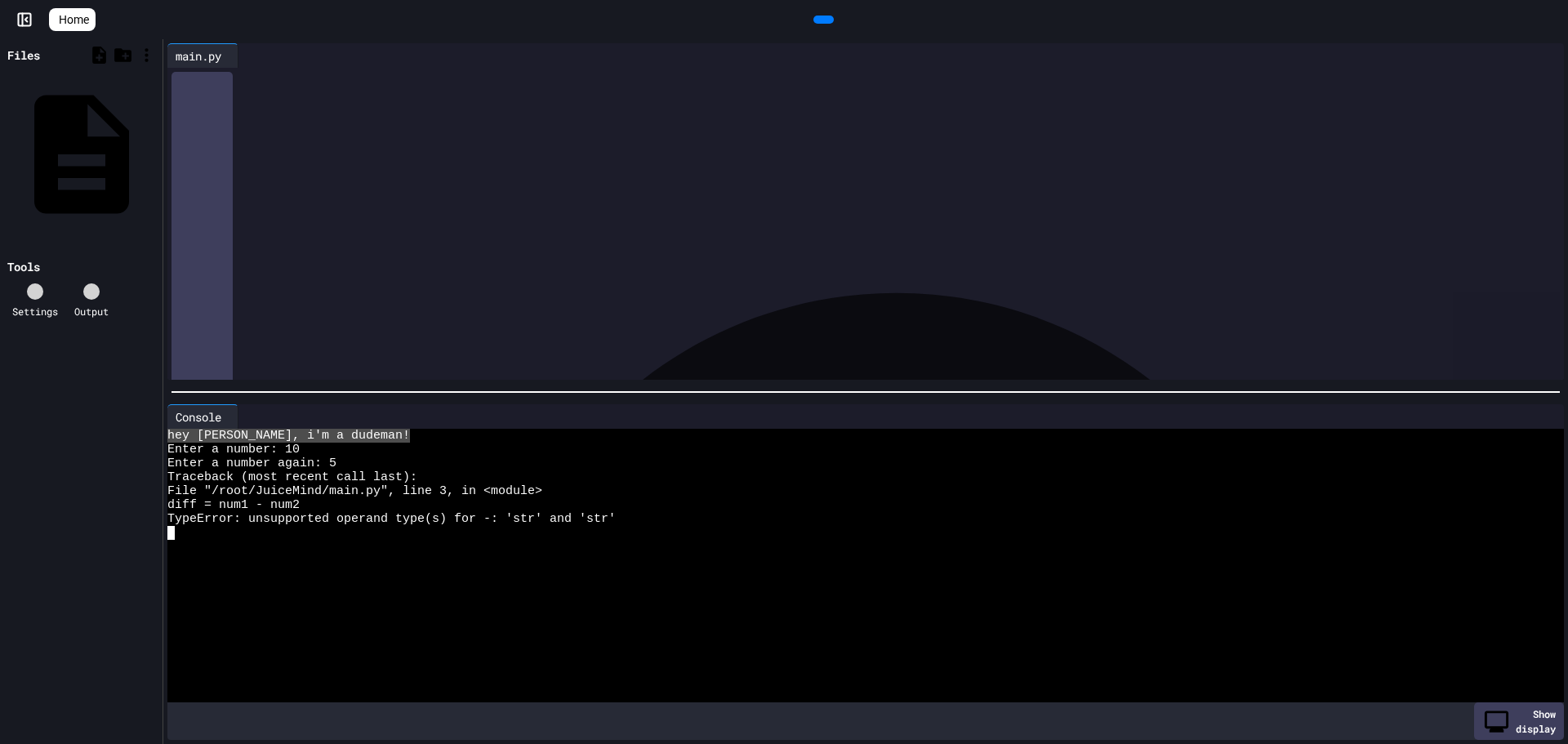
drag, startPoint x: 411, startPoint y: 433, endPoint x: 167, endPoint y: 420, distance: 244.3
click at [180, 420] on div "Console WWWWWWWWWWWWWWWWWWWWWWWWWWWWWWWW hey dudeman, i'm a dudeman! Enter a nu…" at bounding box center [866, 572] width 1396 height 336
click at [120, 514] on div "Files main.py Tools Settings Output" at bounding box center [81, 391] width 163 height 705
click at [227, 637] on div at bounding box center [851, 644] width 1367 height 14
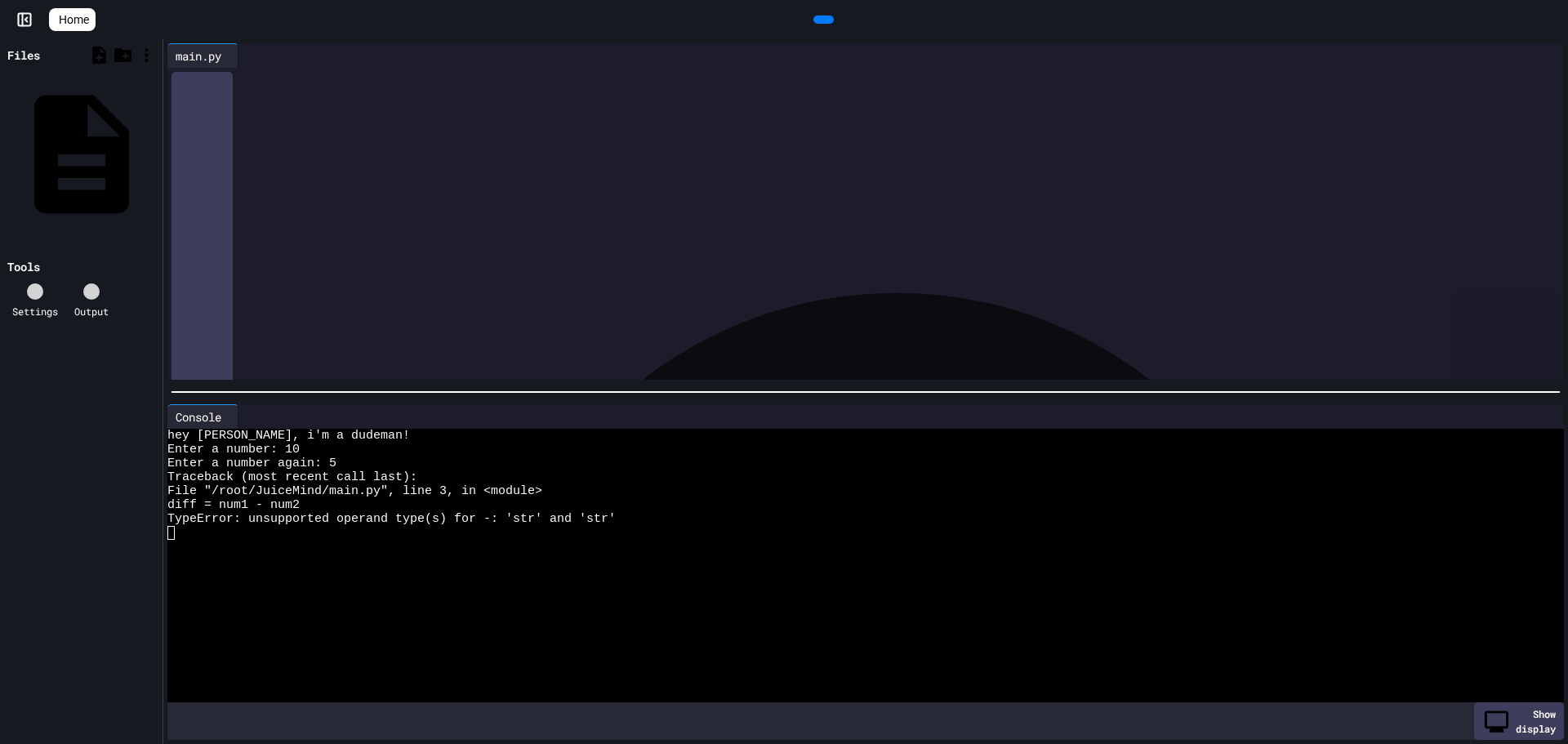
click at [67, 677] on div "Files main.py Tools Settings Output" at bounding box center [81, 391] width 163 height 705
click at [702, 140] on div "**********" at bounding box center [877, 103] width 1372 height 73
click at [780, 121] on div "**********" at bounding box center [865, 129] width 1347 height 17
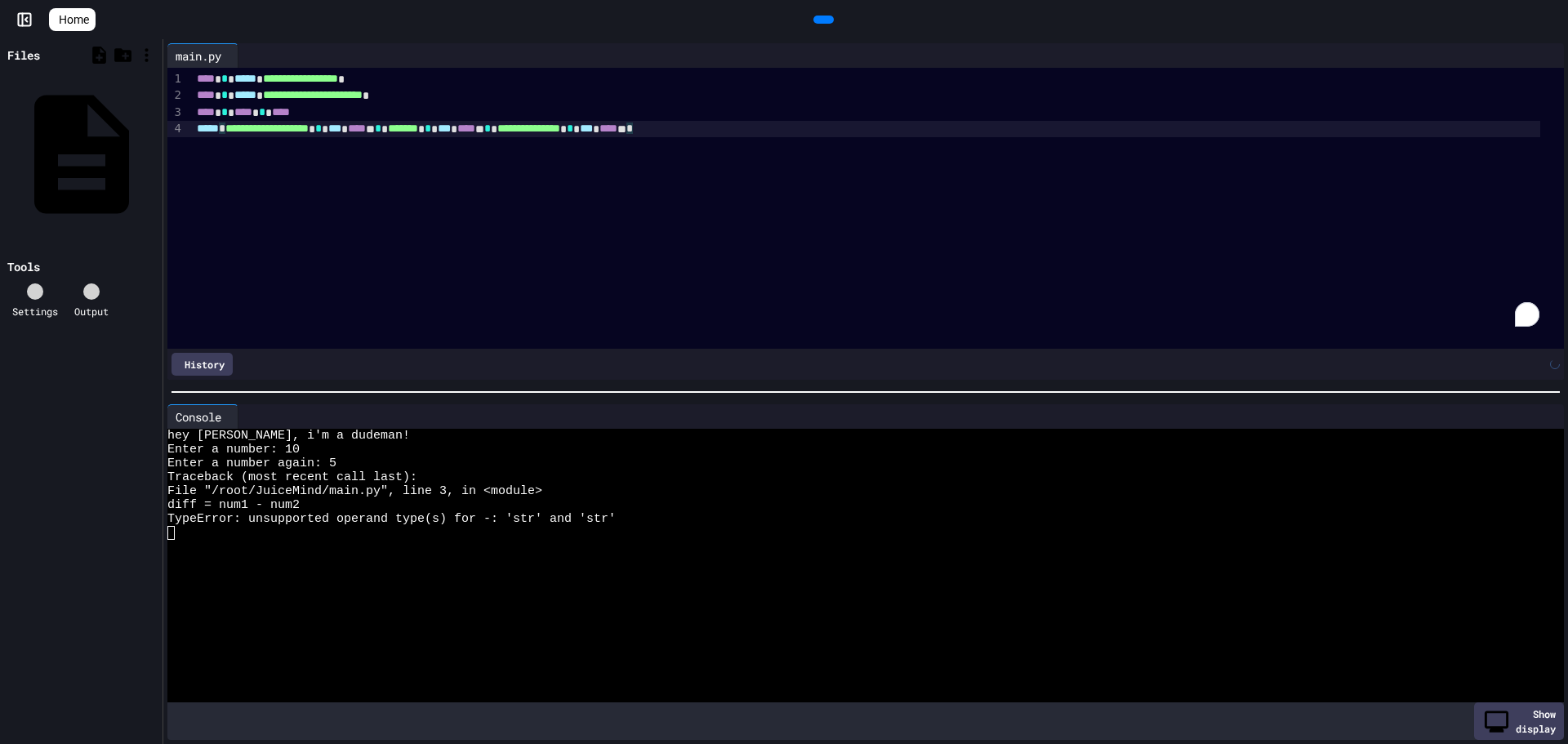
click at [822, 19] on icon at bounding box center [822, 19] width 0 height 0
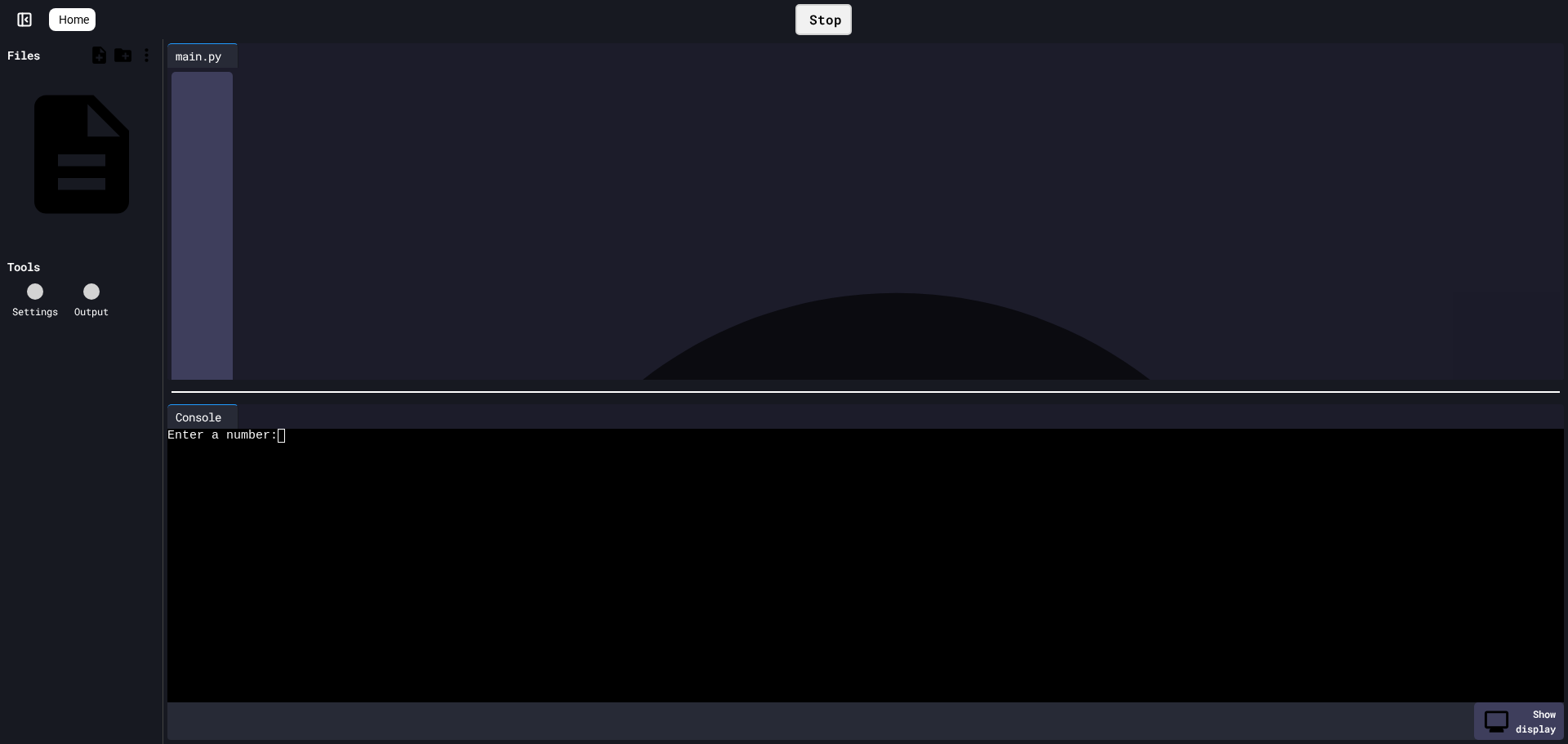
click at [365, 429] on div "Enter a number:" at bounding box center [851, 435] width 1367 height 14
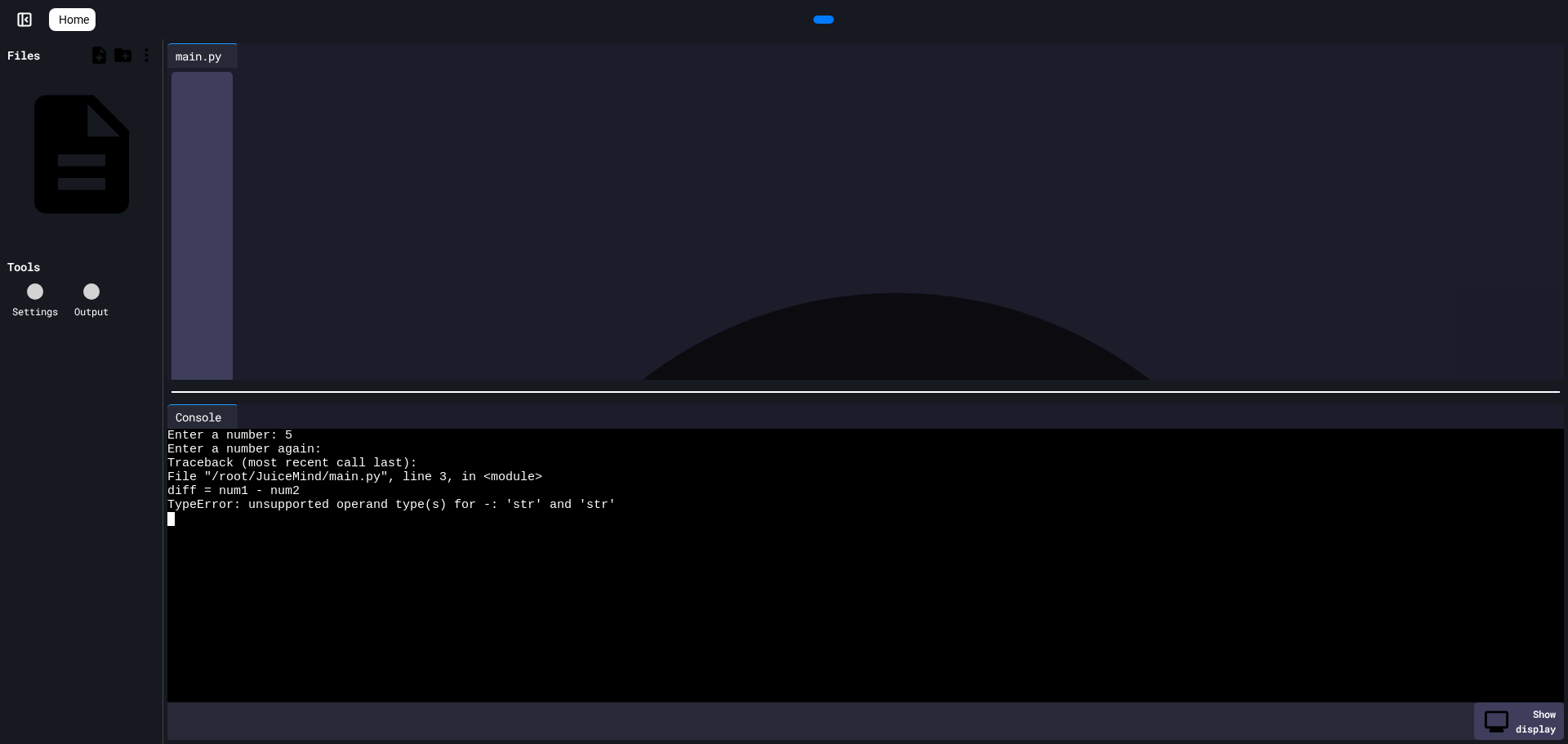
click at [342, 431] on div "Enter a number: 5" at bounding box center [851, 435] width 1367 height 14
click at [822, 19] on icon at bounding box center [822, 19] width 0 height 0
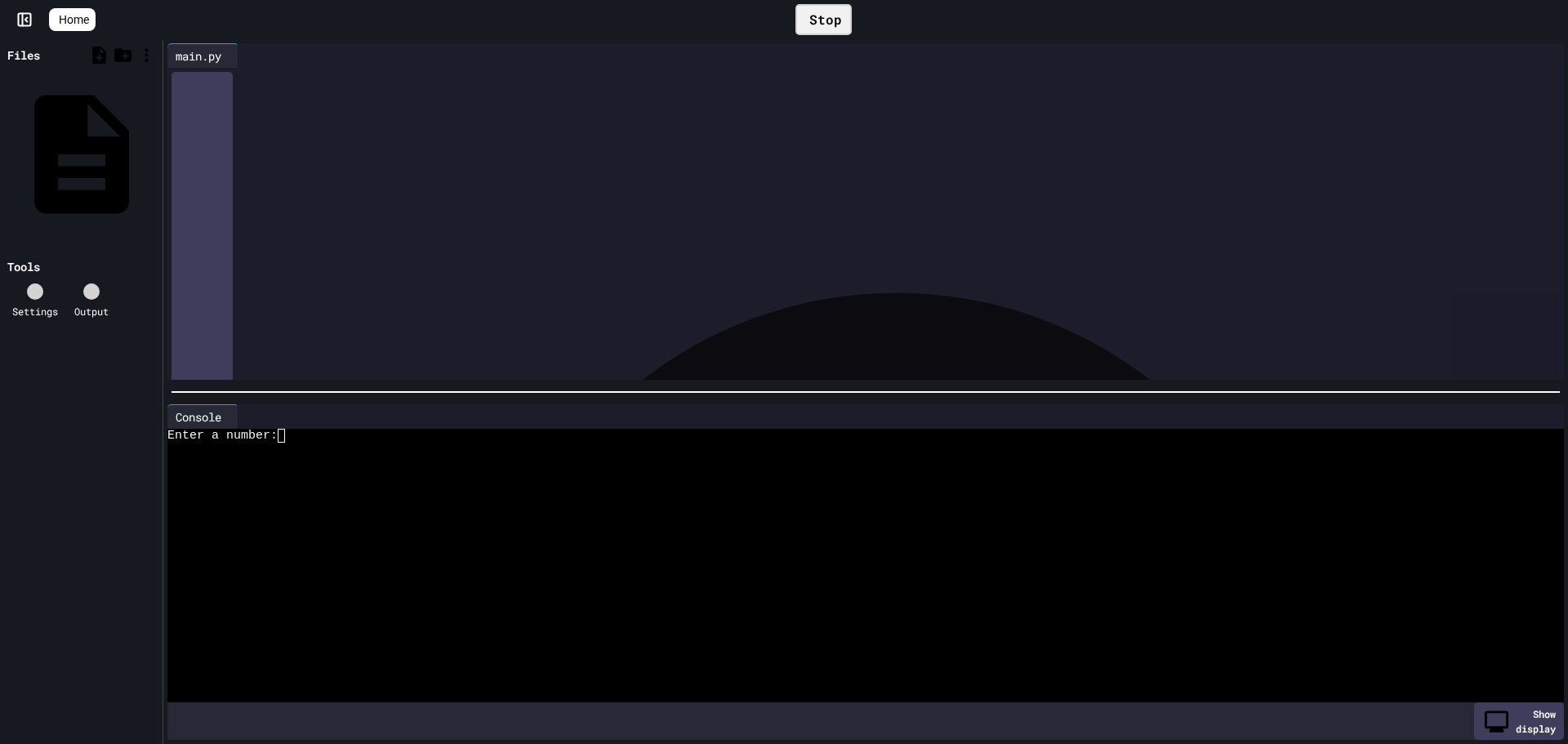
click at [331, 443] on div at bounding box center [851, 450] width 1367 height 14
click at [847, 19] on div "Stop" at bounding box center [824, 19] width 57 height 31
click at [834, 19] on div at bounding box center [823, 20] width 20 height 8
click at [415, 435] on div "Enter a number:" at bounding box center [851, 435] width 1367 height 14
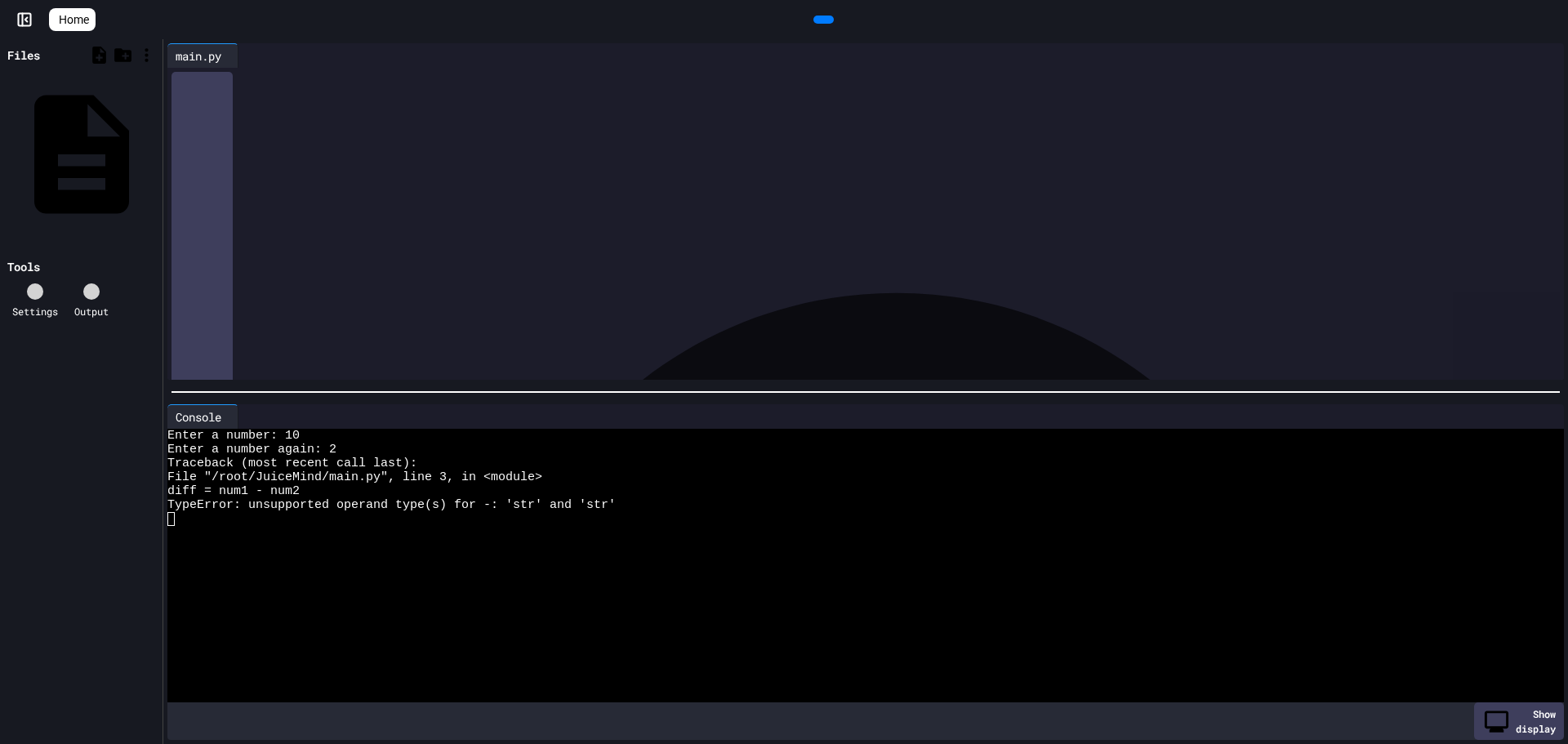
click at [693, 140] on div "**********" at bounding box center [877, 103] width 1372 height 73
click at [1540, 416] on icon at bounding box center [1540, 416] width 0 height 0
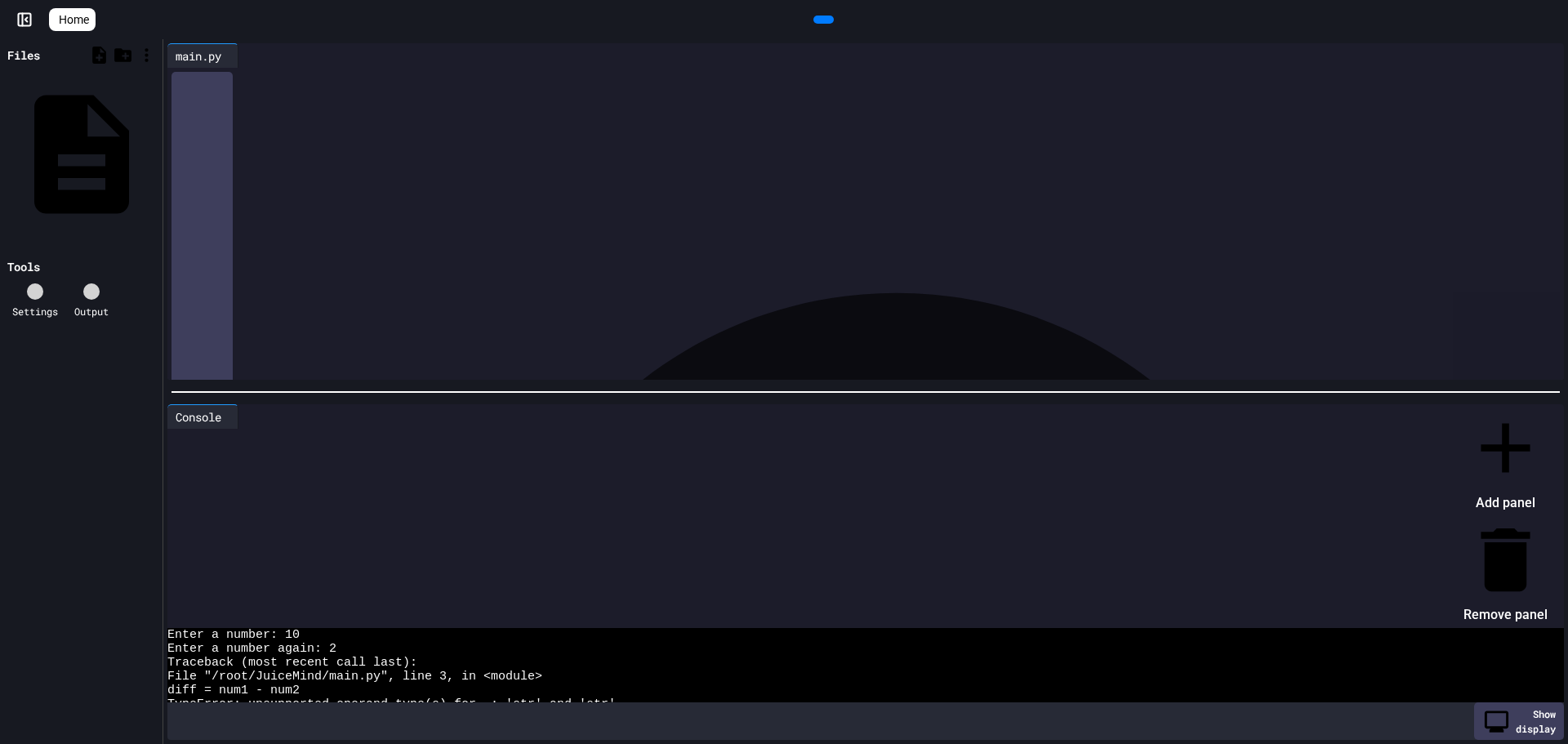
click at [1511, 518] on li "Remove panel" at bounding box center [1505, 573] width 84 height 110
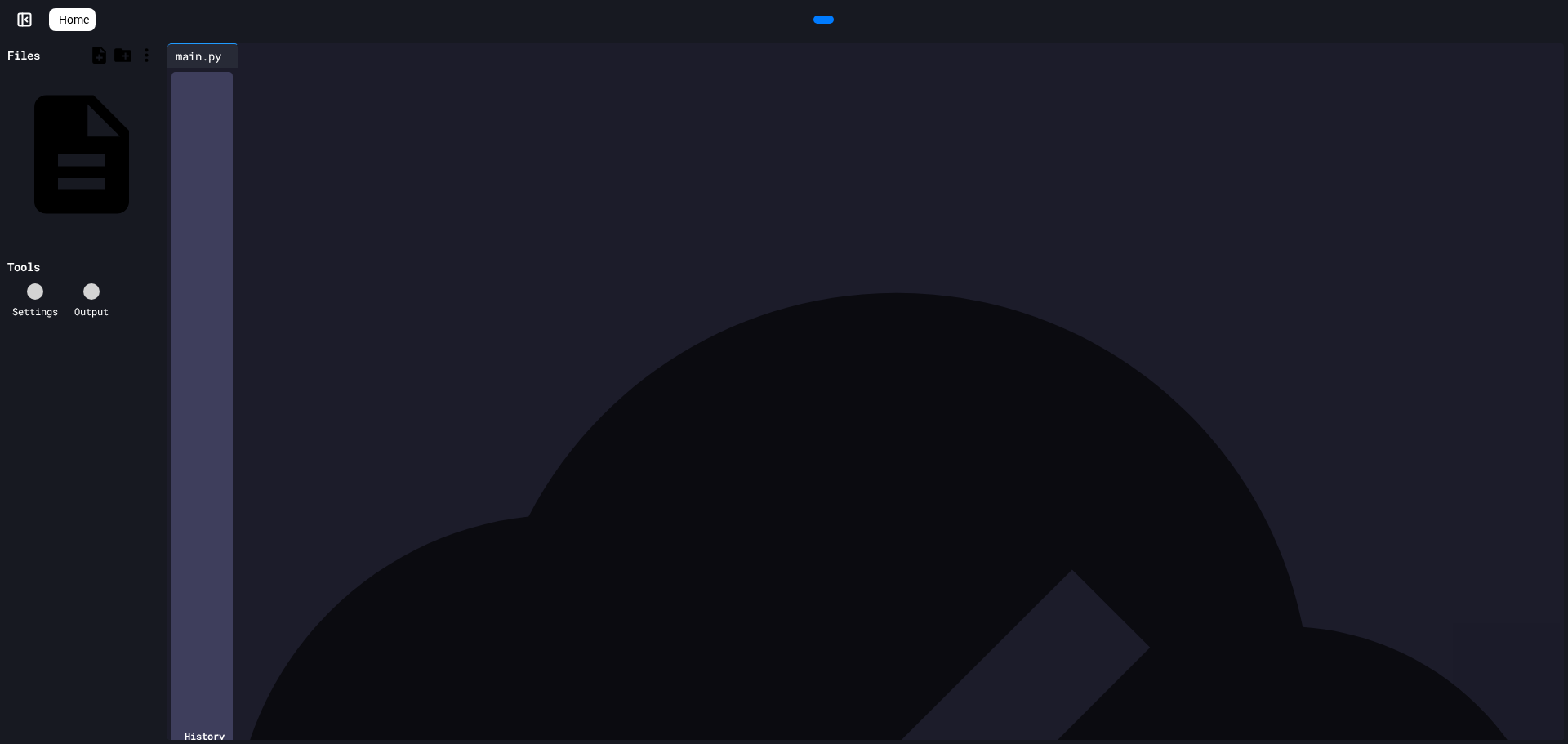
click at [1116, 140] on div "**********" at bounding box center [877, 103] width 1372 height 73
click at [243, 74] on span "*****" at bounding box center [245, 78] width 22 height 12
click at [354, 140] on div "**********" at bounding box center [877, 103] width 1372 height 73
click at [833, 23] on div at bounding box center [823, 20] width 20 height 8
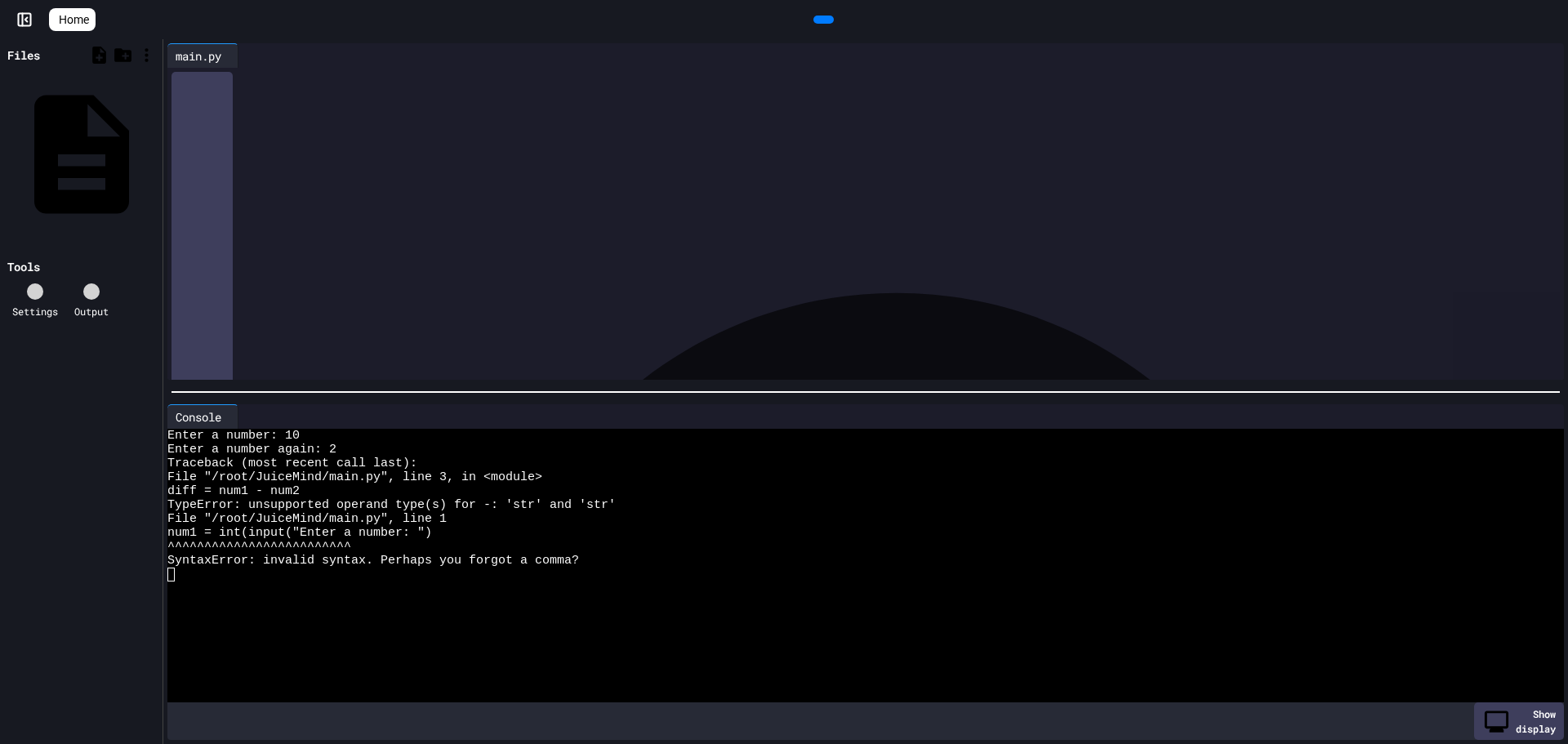
click at [1507, 416] on div at bounding box center [900, 416] width 1296 height 0
click at [1516, 405] on div at bounding box center [892, 416] width 1309 height 24
click at [1541, 405] on div "Console" at bounding box center [866, 416] width 1396 height 24
click at [1534, 416] on div at bounding box center [1540, 416] width 13 height 0
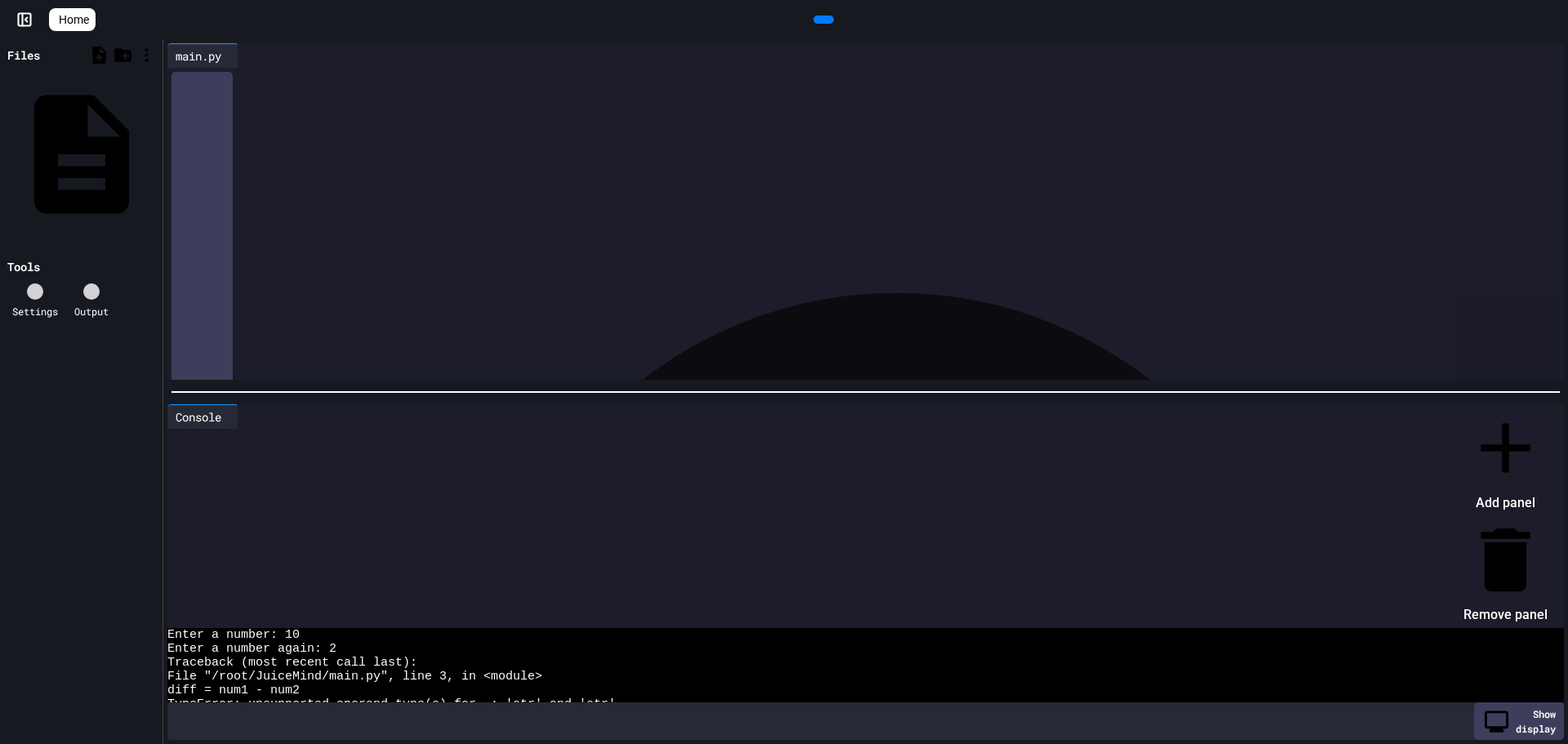
click at [1470, 518] on li "Remove panel" at bounding box center [1505, 573] width 84 height 110
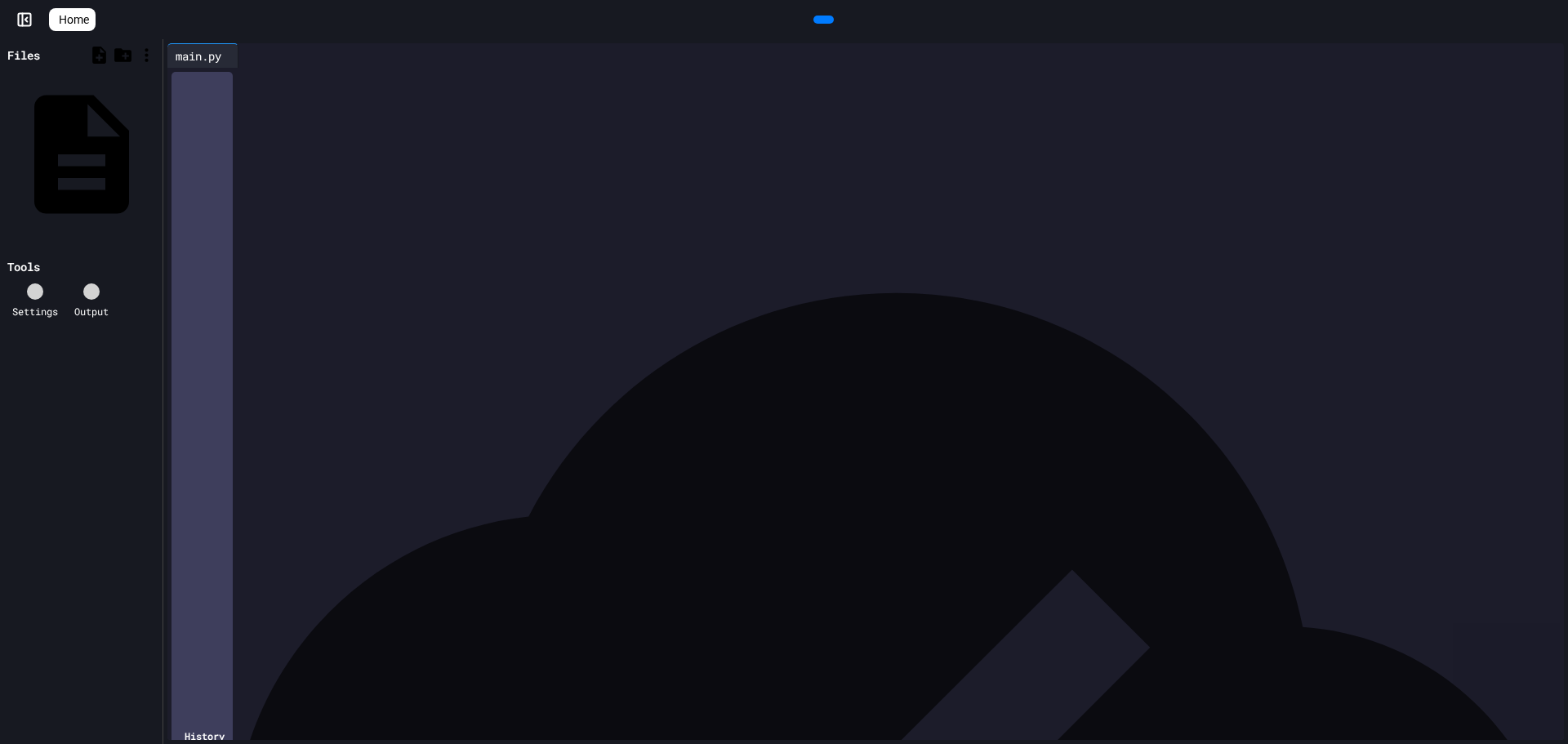
click at [912, 140] on div "**********" at bounding box center [877, 103] width 1372 height 73
click at [471, 91] on div "**********" at bounding box center [865, 96] width 1347 height 17
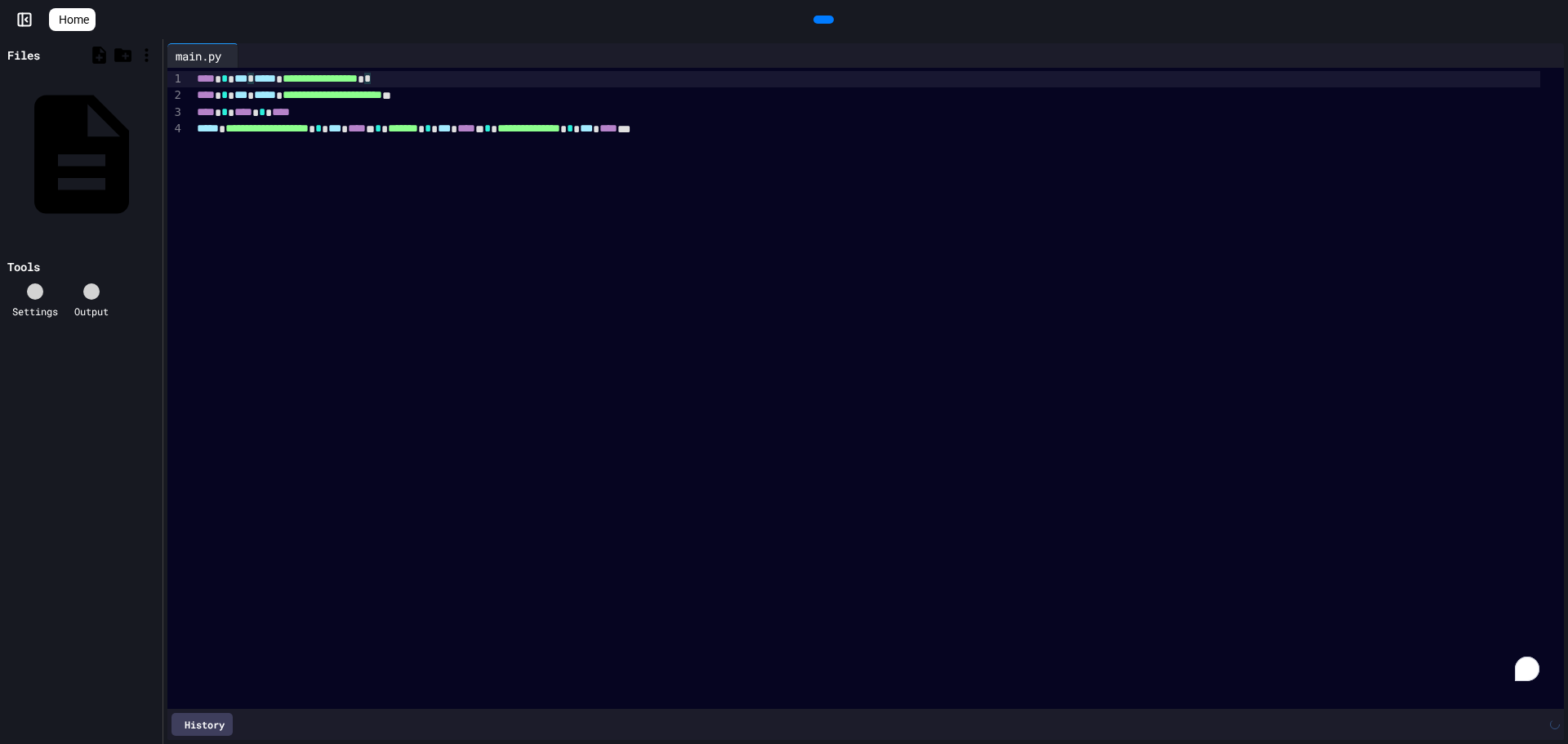
click at [822, 19] on icon at bounding box center [822, 19] width 0 height 0
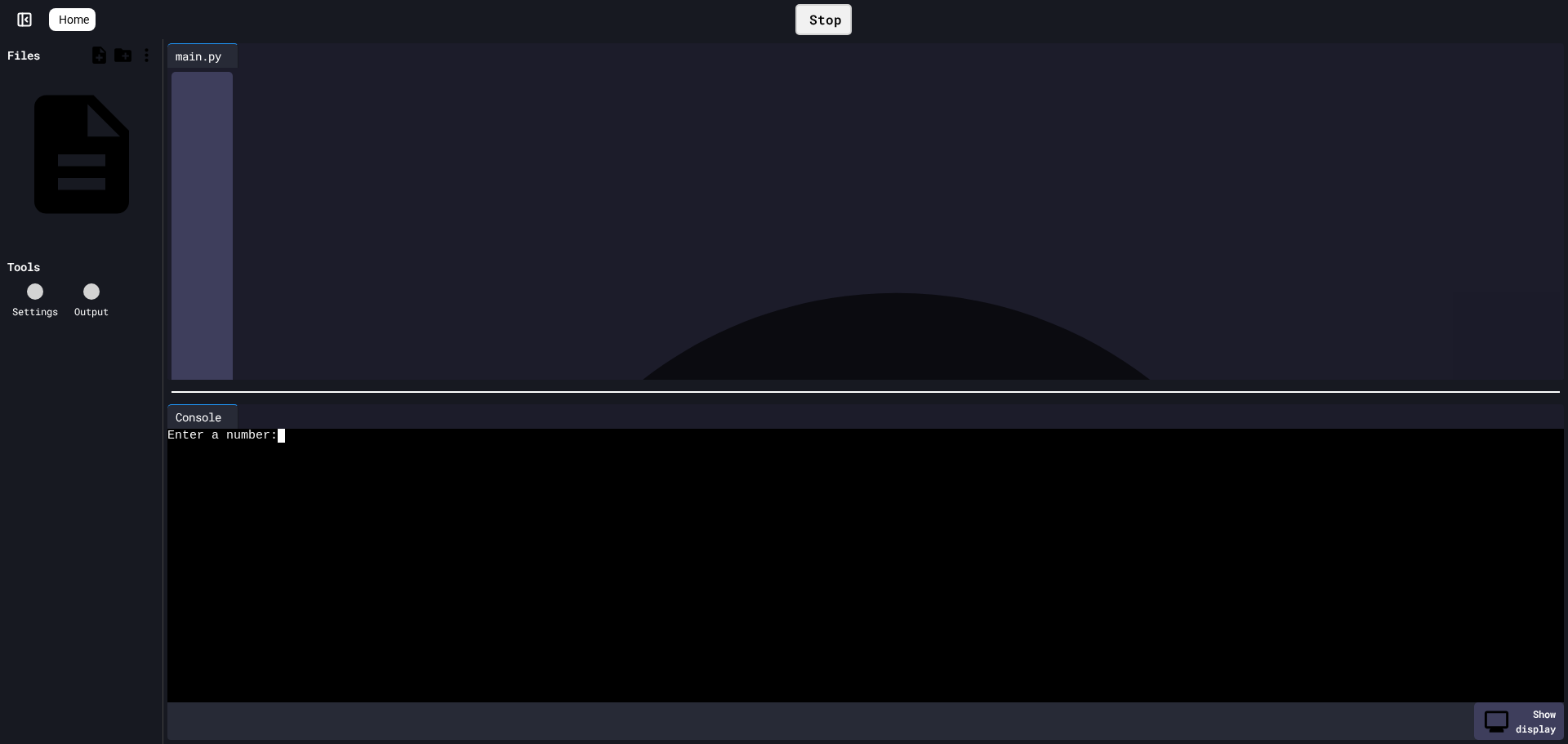
click at [296, 429] on div "Enter a number:" at bounding box center [851, 435] width 1367 height 14
drag, startPoint x: 833, startPoint y: 138, endPoint x: 133, endPoint y: 13, distance: 711.1
click at [133, 13] on div "**********" at bounding box center [784, 372] width 1568 height 744
click at [822, 19] on icon at bounding box center [822, 19] width 0 height 0
click at [403, 400] on div "Console WWWWWWWWWWWWWWWWWWWWWWWWWWWWWWWW Enter temperature: Show display" at bounding box center [866, 572] width 1405 height 344
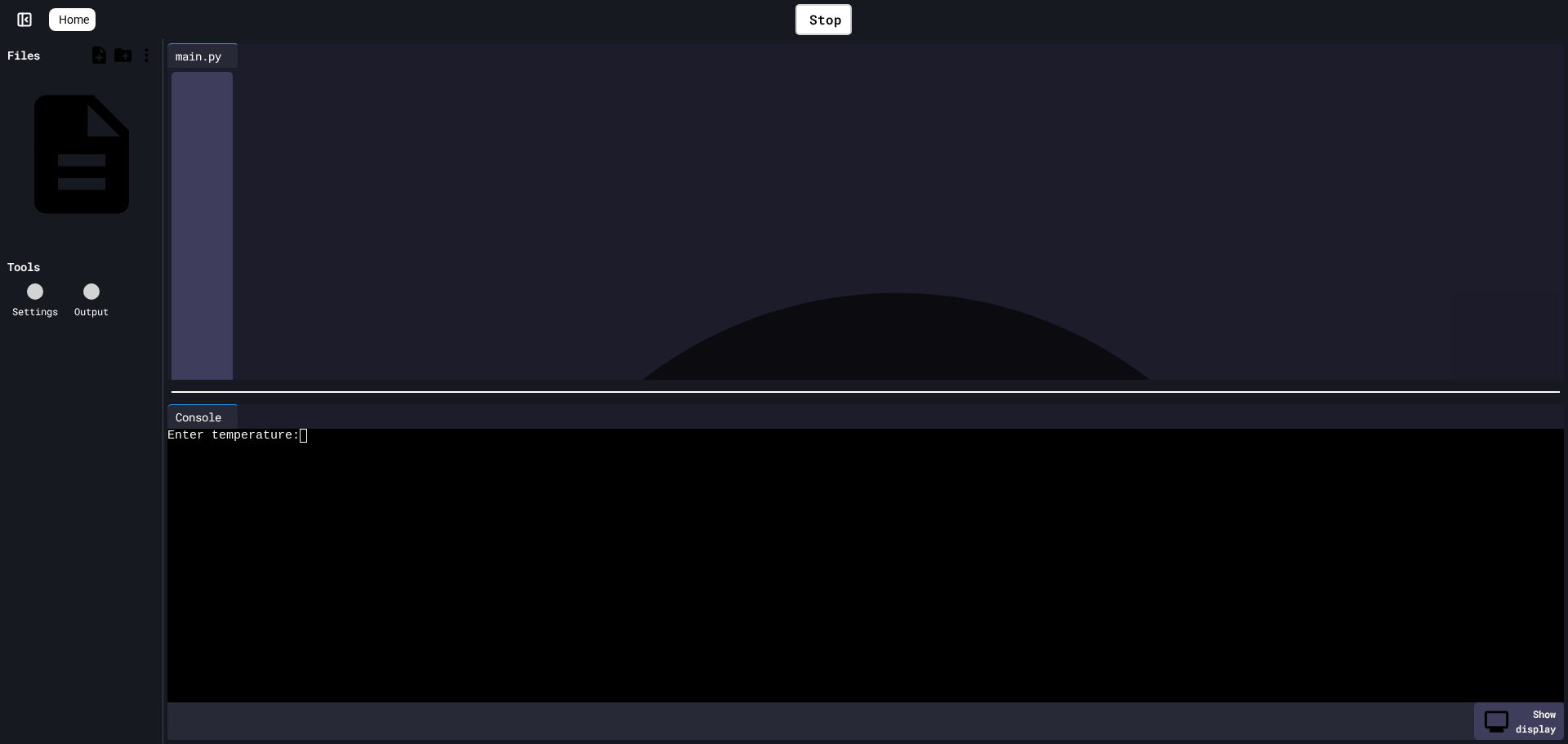
click at [387, 429] on div "Enter temperature:" at bounding box center [851, 435] width 1367 height 14
click at [359, 443] on div "Temperature outside: 67.0" at bounding box center [851, 450] width 1367 height 14
click at [822, 19] on icon at bounding box center [822, 19] width 0 height 0
click at [325, 443] on div at bounding box center [851, 450] width 1367 height 14
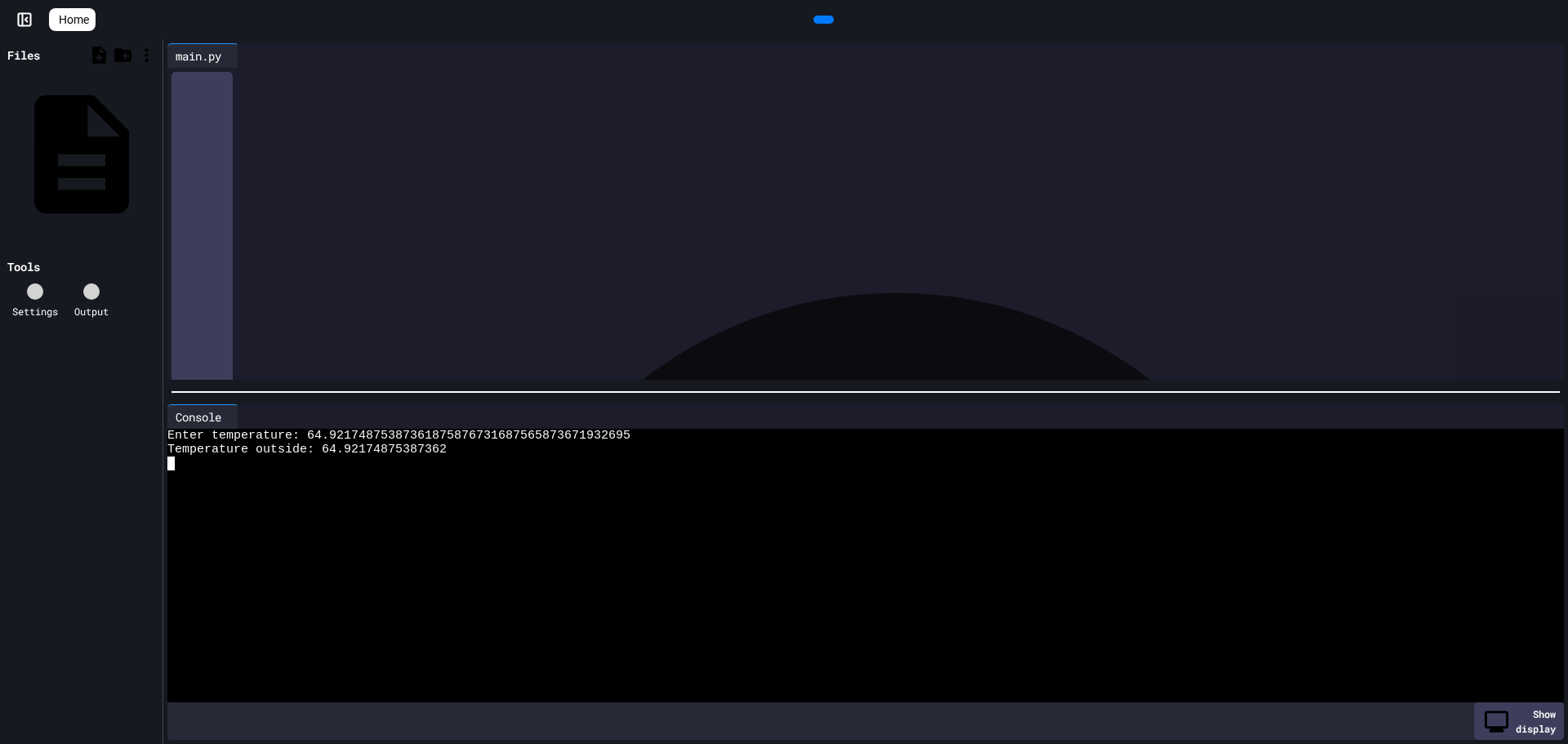
click at [493, 457] on div at bounding box center [851, 463] width 1367 height 14
click at [761, 430] on div "Enter temperature: 64.92174875387361875876731687565873671932695" at bounding box center [851, 435] width 1367 height 14
click at [822, 19] on icon at bounding box center [822, 19] width 0 height 0
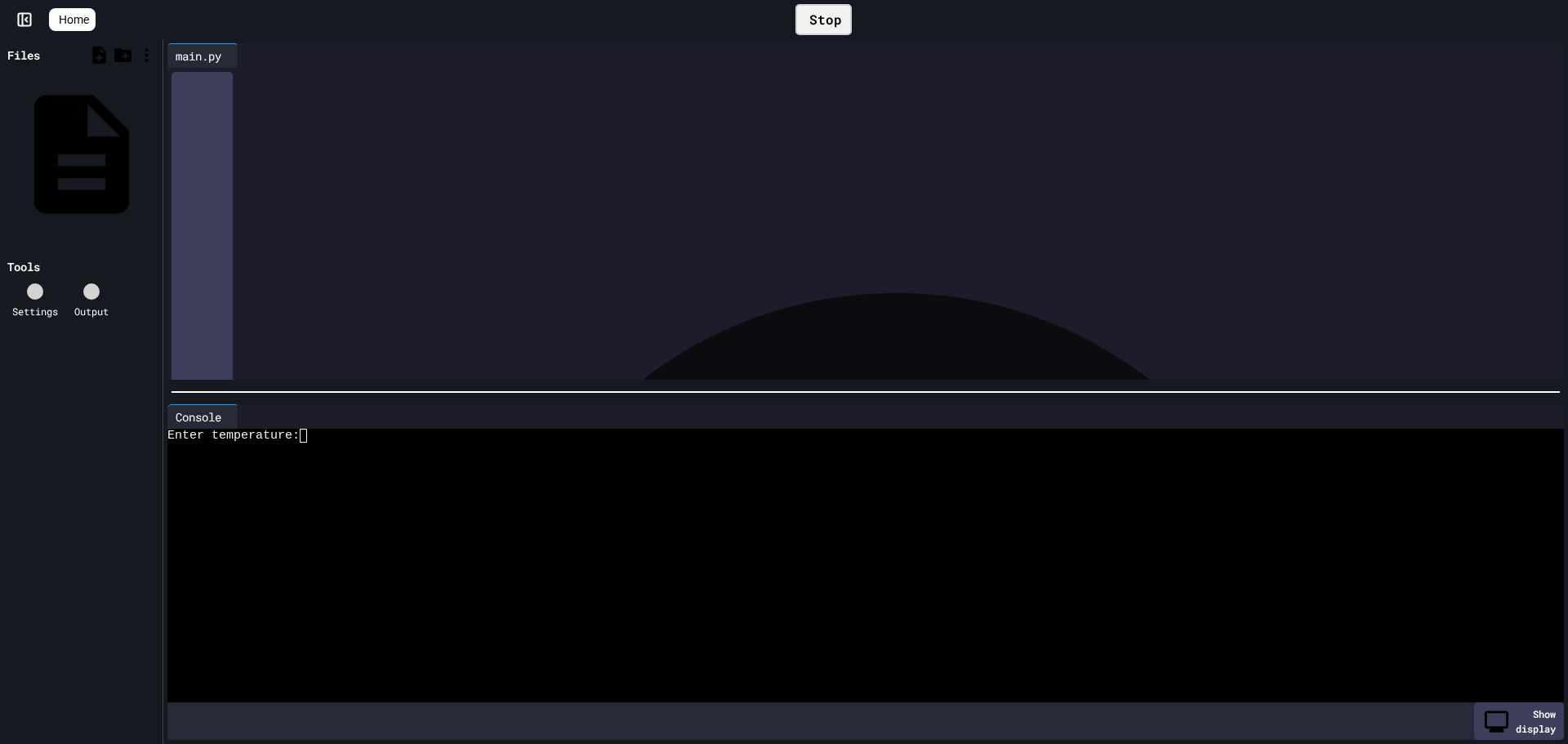
click at [347, 434] on div "Enter temperature:" at bounding box center [851, 435] width 1367 height 14
drag, startPoint x: 525, startPoint y: 95, endPoint x: 1, endPoint y: 78, distance: 524.3
click at [3, 78] on div "**********" at bounding box center [784, 391] width 1568 height 705
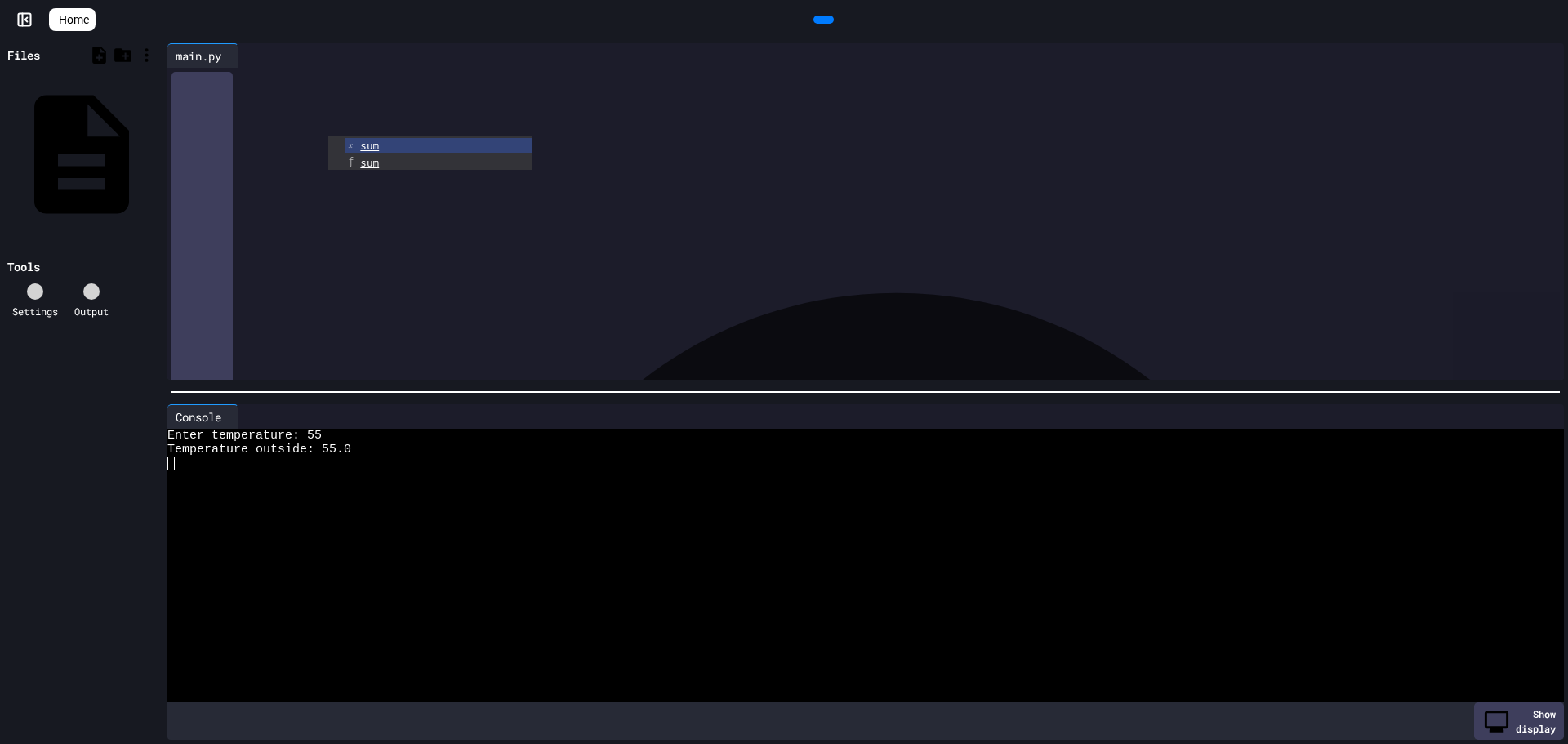
click at [830, 23] on div at bounding box center [823, 20] width 20 height 8
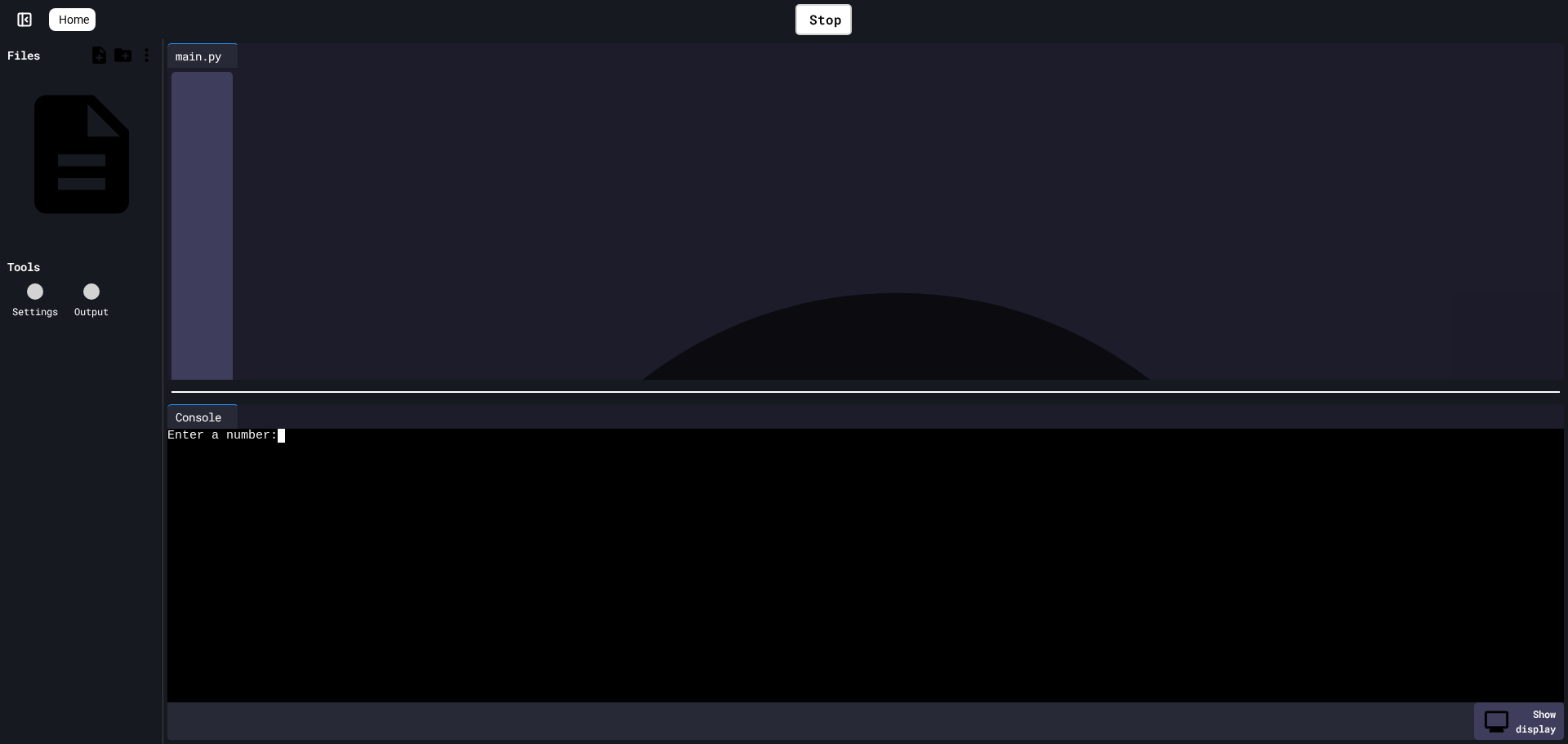
click at [324, 429] on div "Enter a number:" at bounding box center [851, 435] width 1367 height 14
drag, startPoint x: 427, startPoint y: 141, endPoint x: 0, endPoint y: -98, distance: 489.3
click at [0, 0] on html "**********" at bounding box center [784, 372] width 1568 height 744
drag, startPoint x: 460, startPoint y: 80, endPoint x: 220, endPoint y: 74, distance: 240.1
click at [220, 74] on div "**********" at bounding box center [865, 79] width 1347 height 17
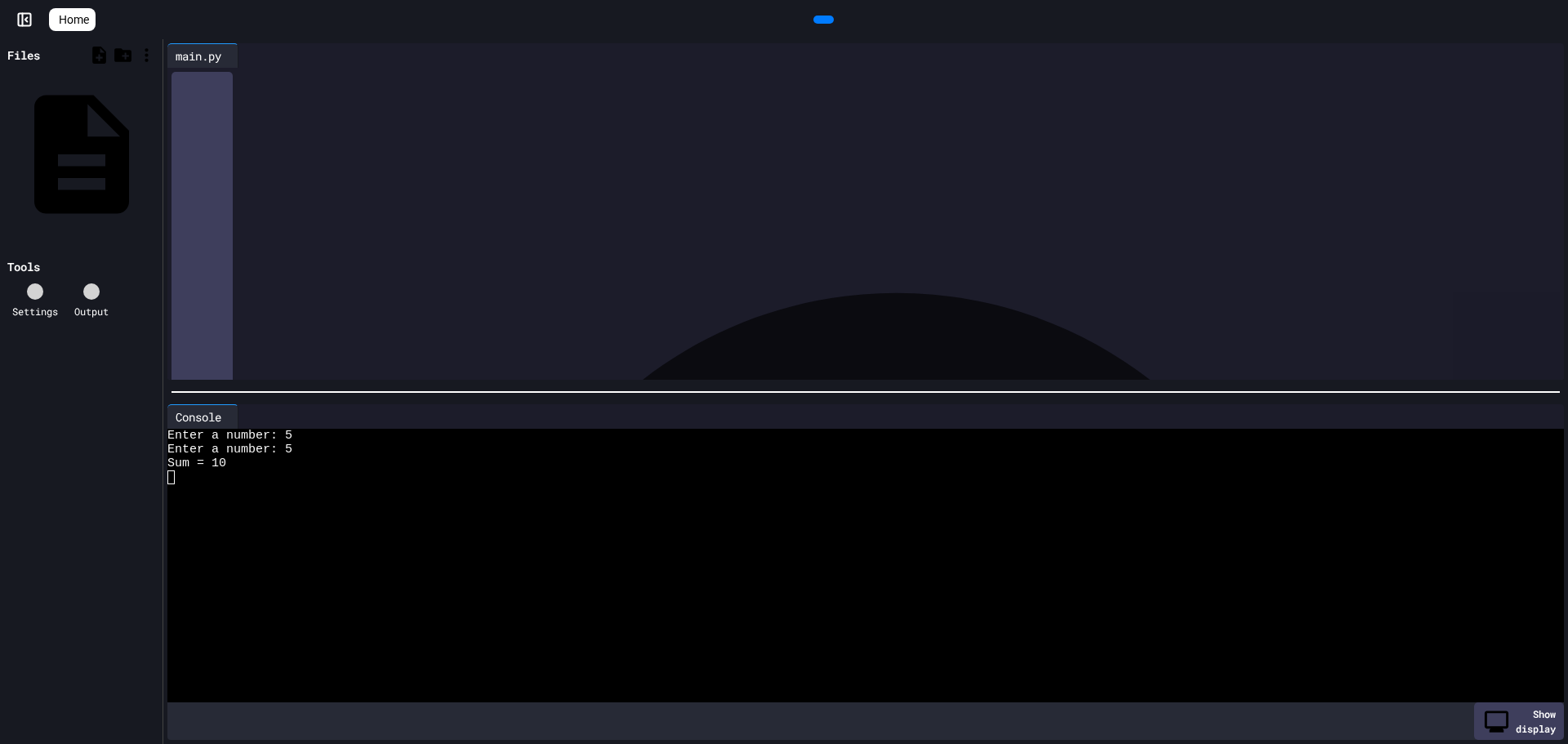
click at [278, 100] on div "** *" at bounding box center [865, 96] width 1347 height 17
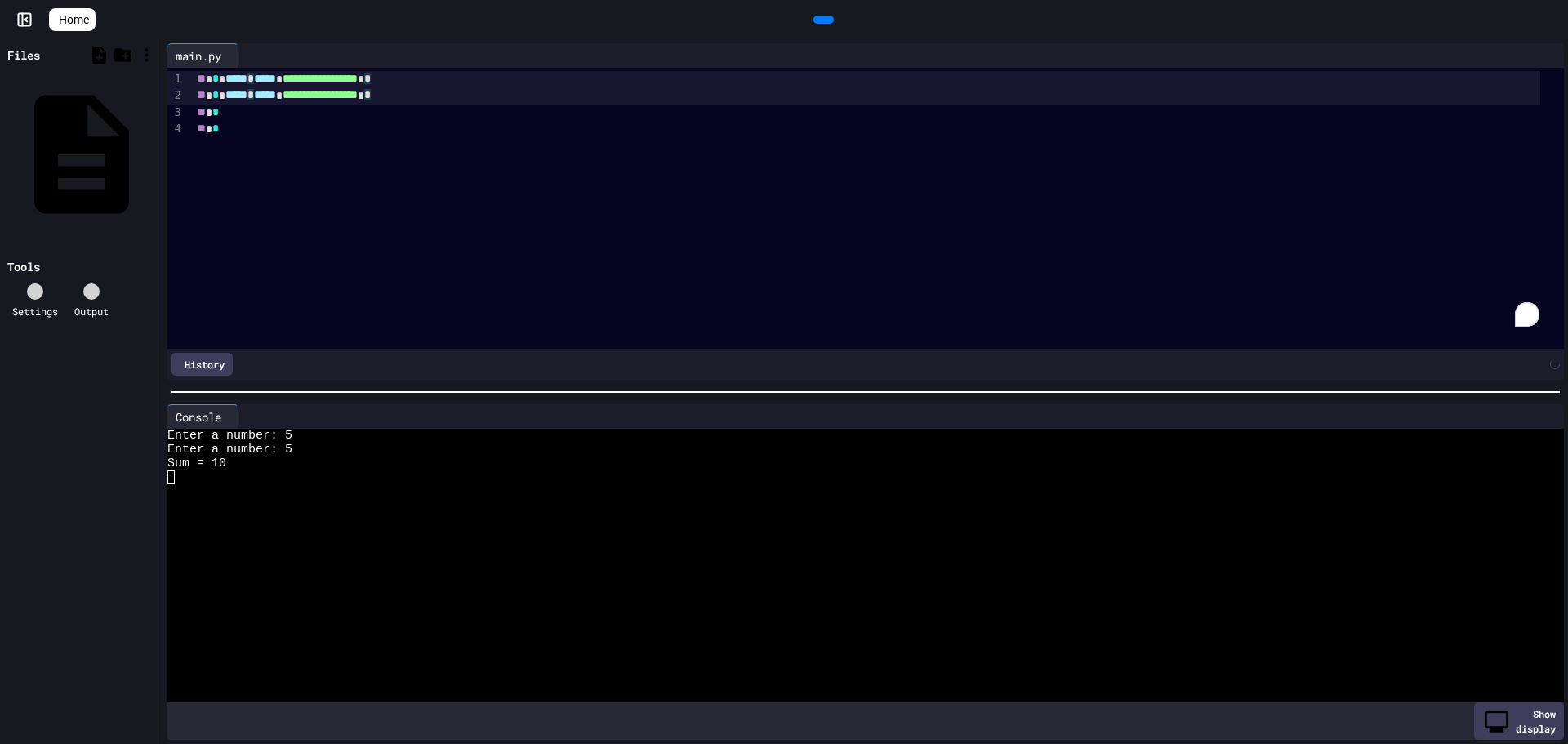
click at [249, 118] on div "** *" at bounding box center [865, 113] width 1347 height 17
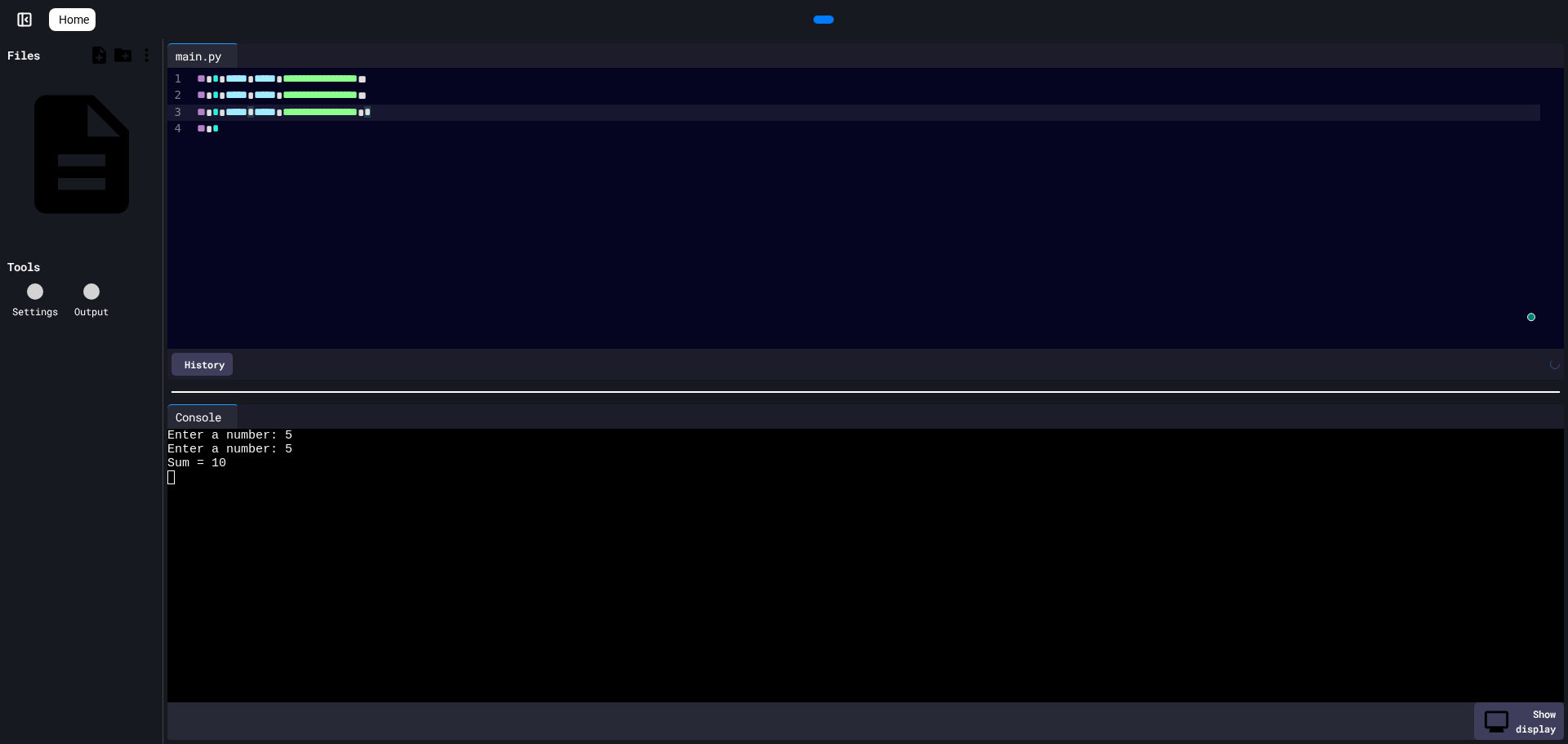
click at [289, 138] on div "**********" at bounding box center [877, 208] width 1372 height 281
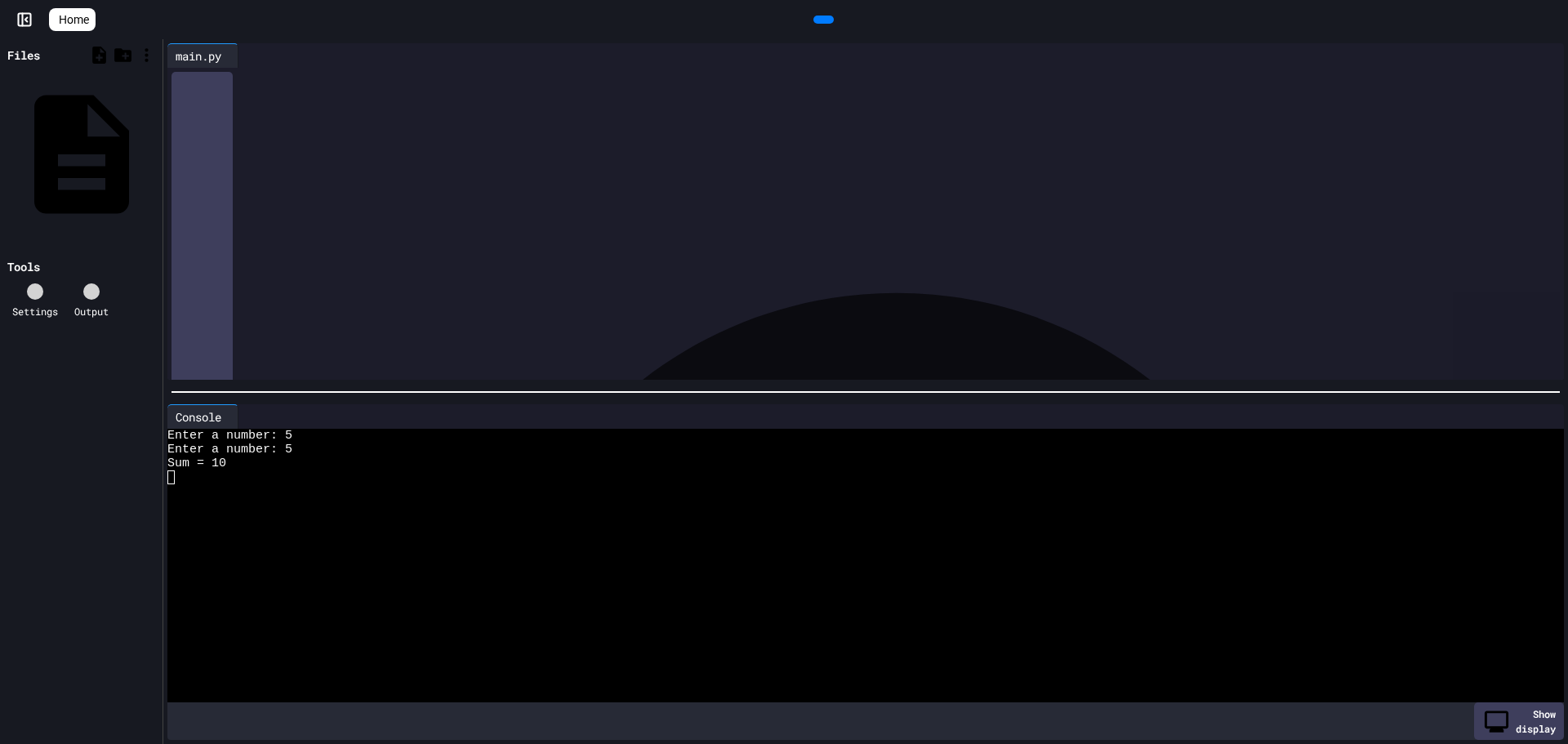
click at [354, 348] on div at bounding box center [896, 735] width 1327 height 1327
click at [17, 438] on div "Files main.py Tools Settings Output" at bounding box center [81, 391] width 163 height 705
click at [486, 125] on div "**********" at bounding box center [865, 129] width 1347 height 17
click at [440, 155] on div "**********" at bounding box center [877, 112] width 1372 height 89
